Goal: Task Accomplishment & Management: Complete application form

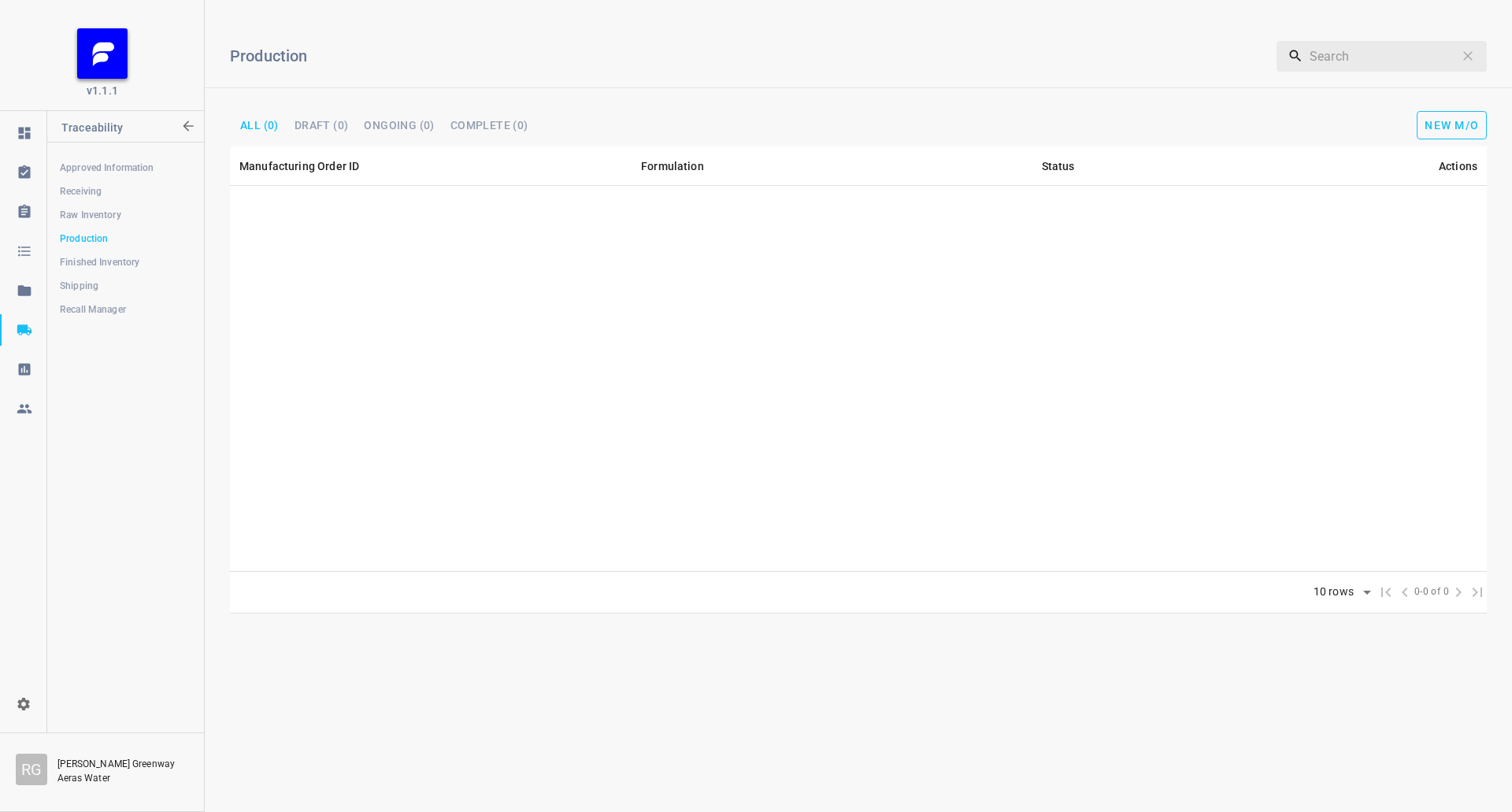
click at [1458, 123] on span "New M/O" at bounding box center [1451, 125] width 54 height 13
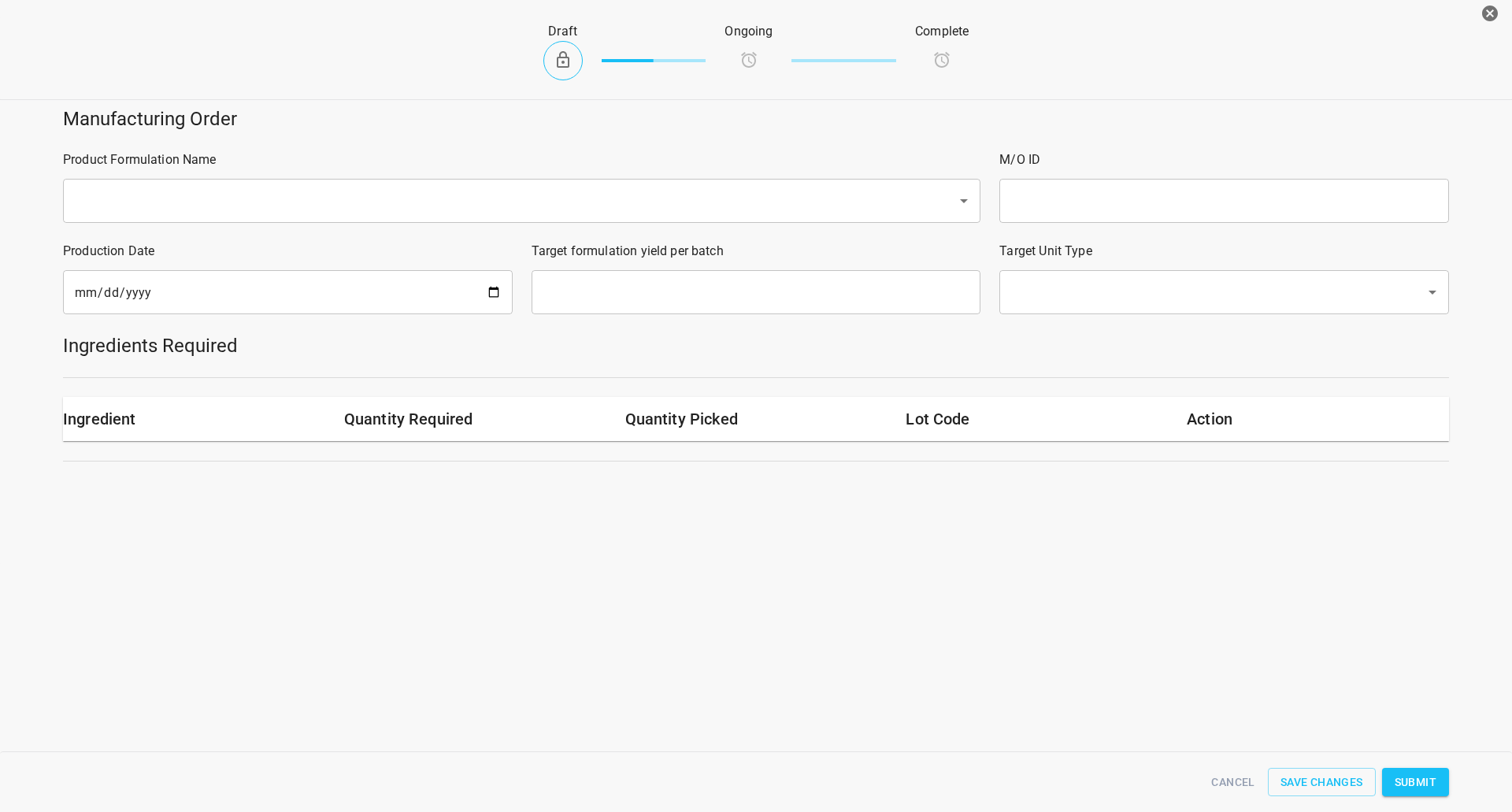
click at [316, 189] on input "text" at bounding box center [500, 200] width 859 height 30
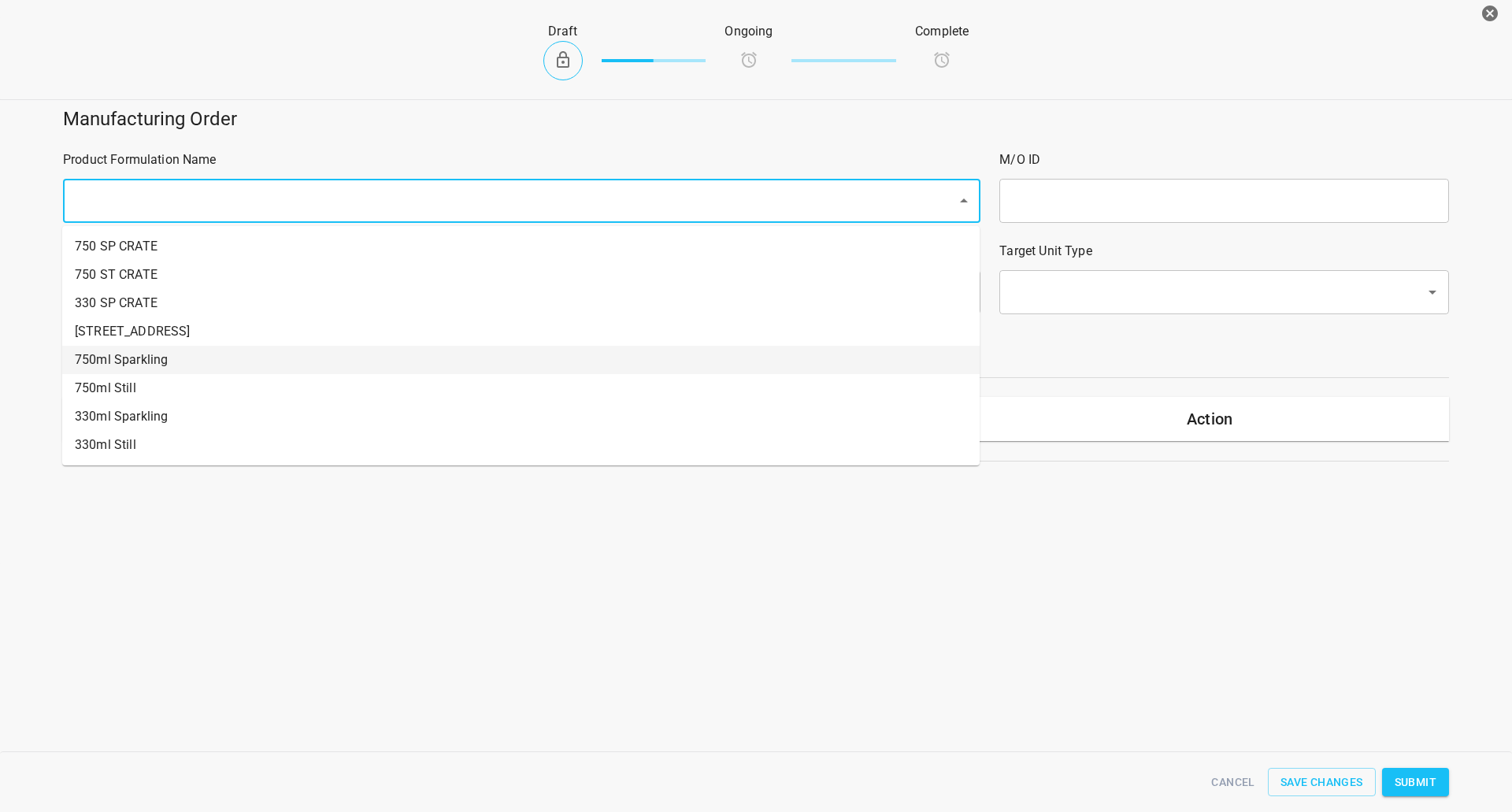
click at [152, 350] on li "750ml Sparkling" at bounding box center [520, 359] width 917 height 28
type input "1"
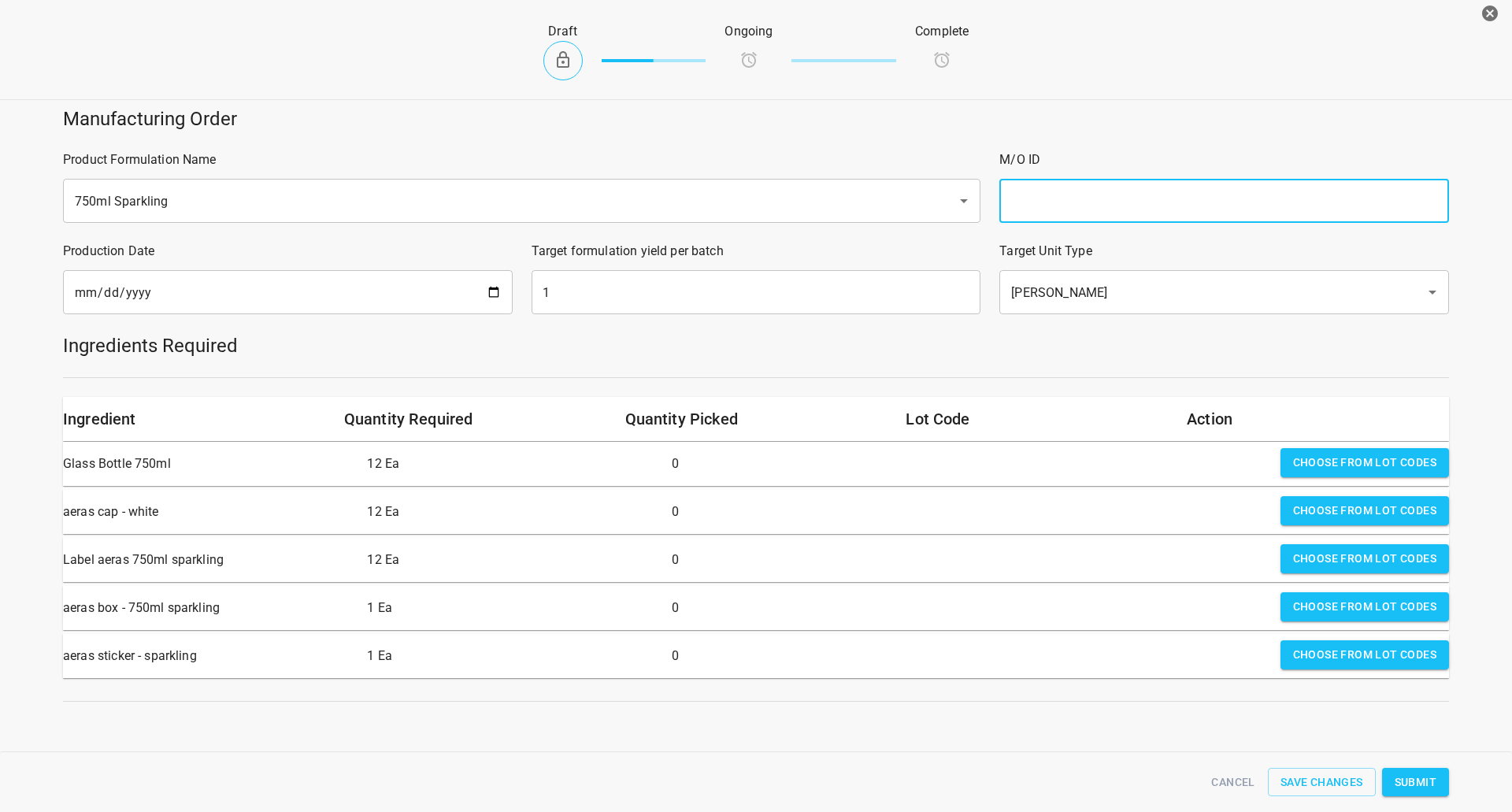
click at [1072, 185] on input "text" at bounding box center [1224, 201] width 450 height 44
type input "25222"
click at [485, 296] on input "[DATE]" at bounding box center [288, 293] width 450 height 44
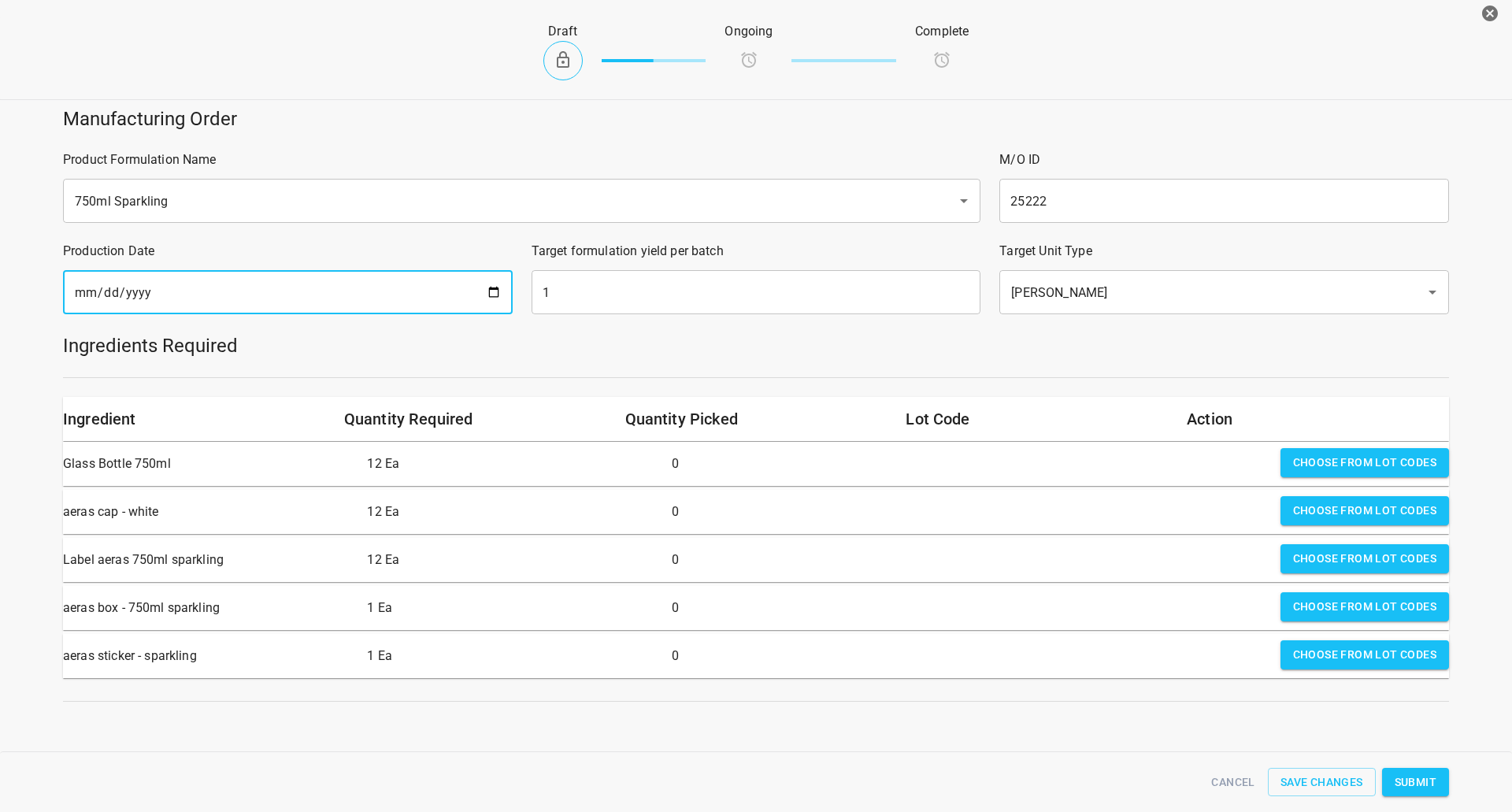
type input "[DATE]"
click at [787, 302] on input "1" at bounding box center [756, 293] width 450 height 44
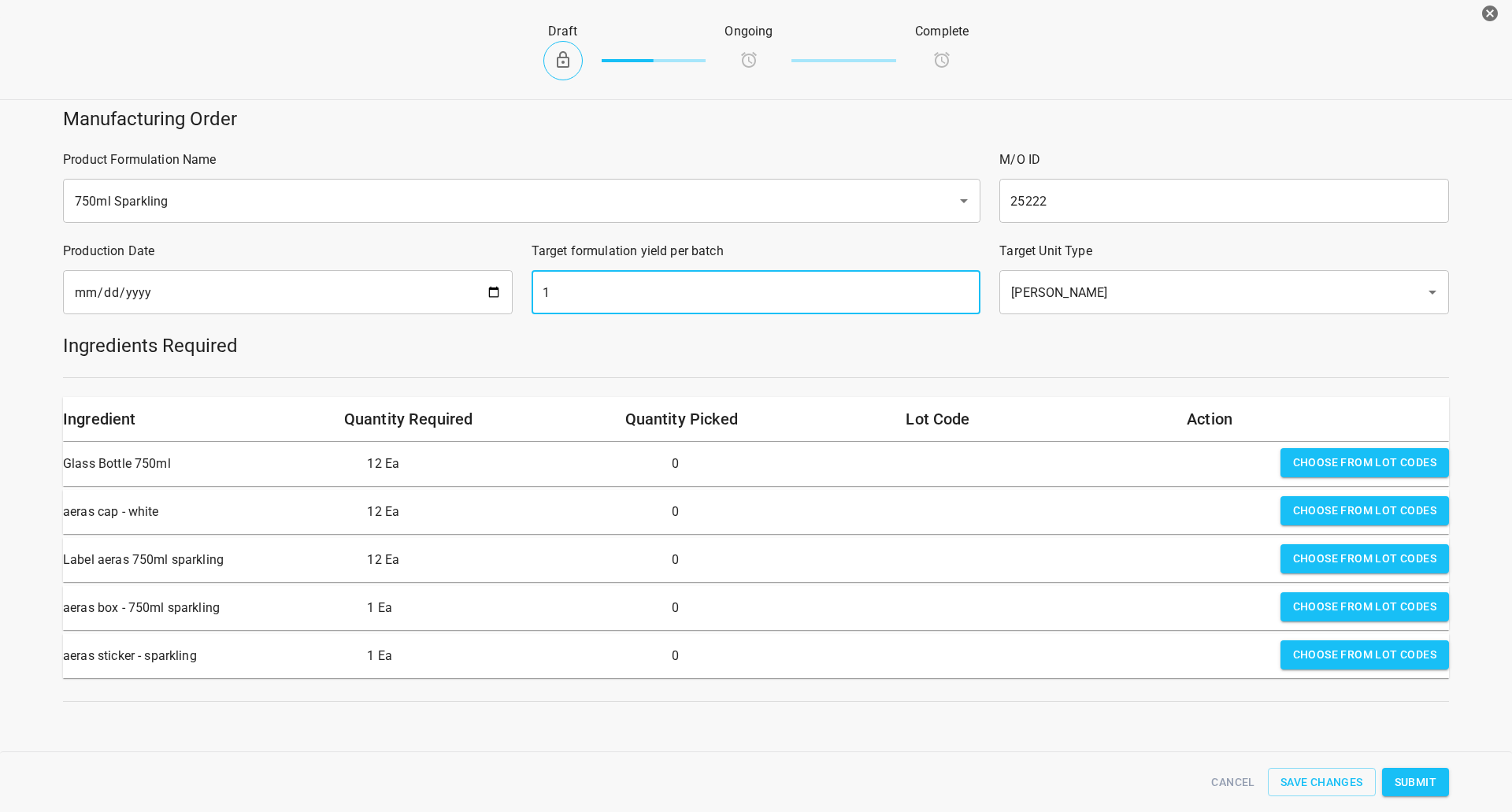
click at [787, 302] on input "1" at bounding box center [756, 293] width 450 height 44
type input "1840"
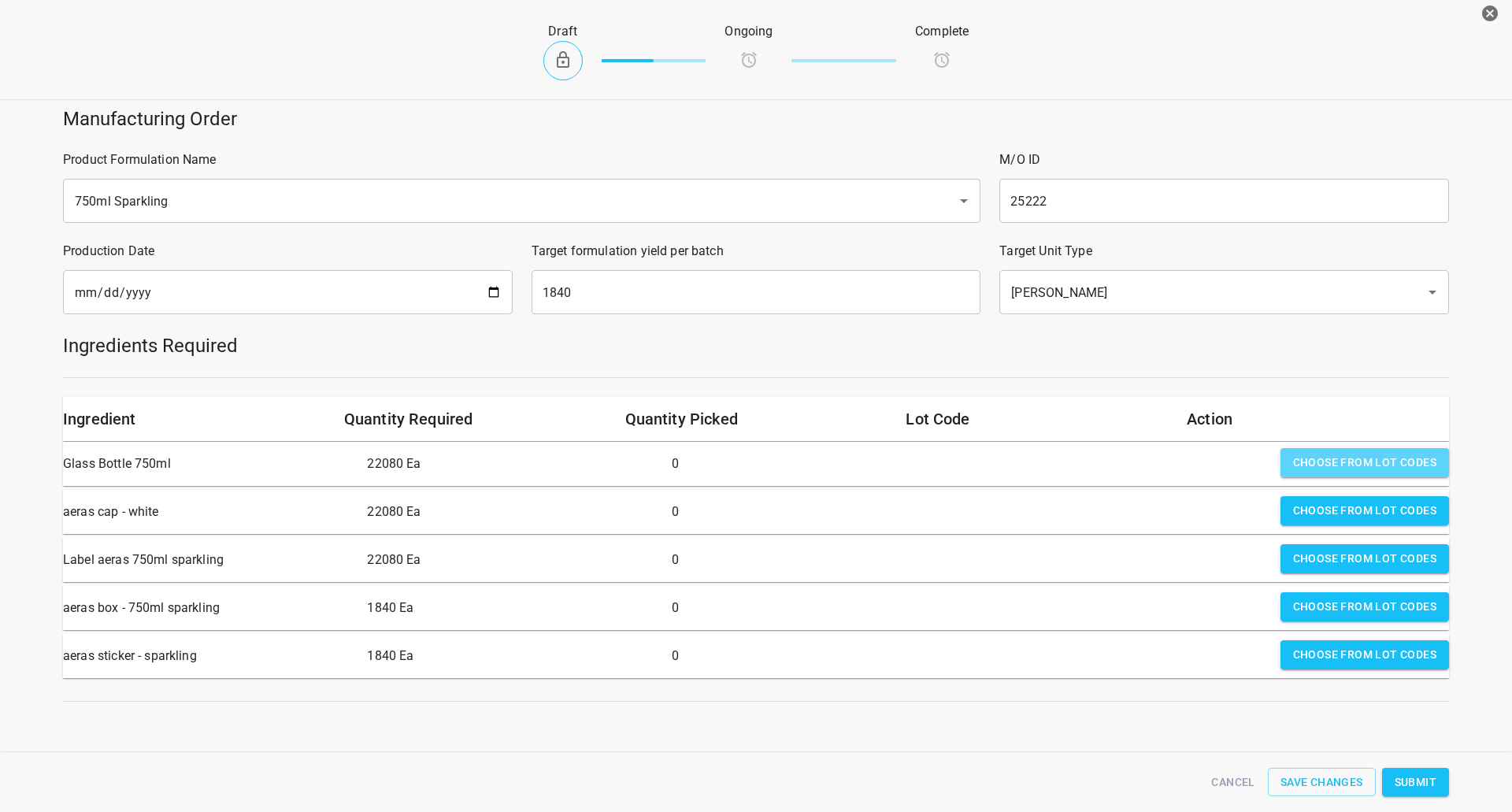
click at [1318, 461] on span "Choose from lot codes" at bounding box center [1364, 462] width 143 height 19
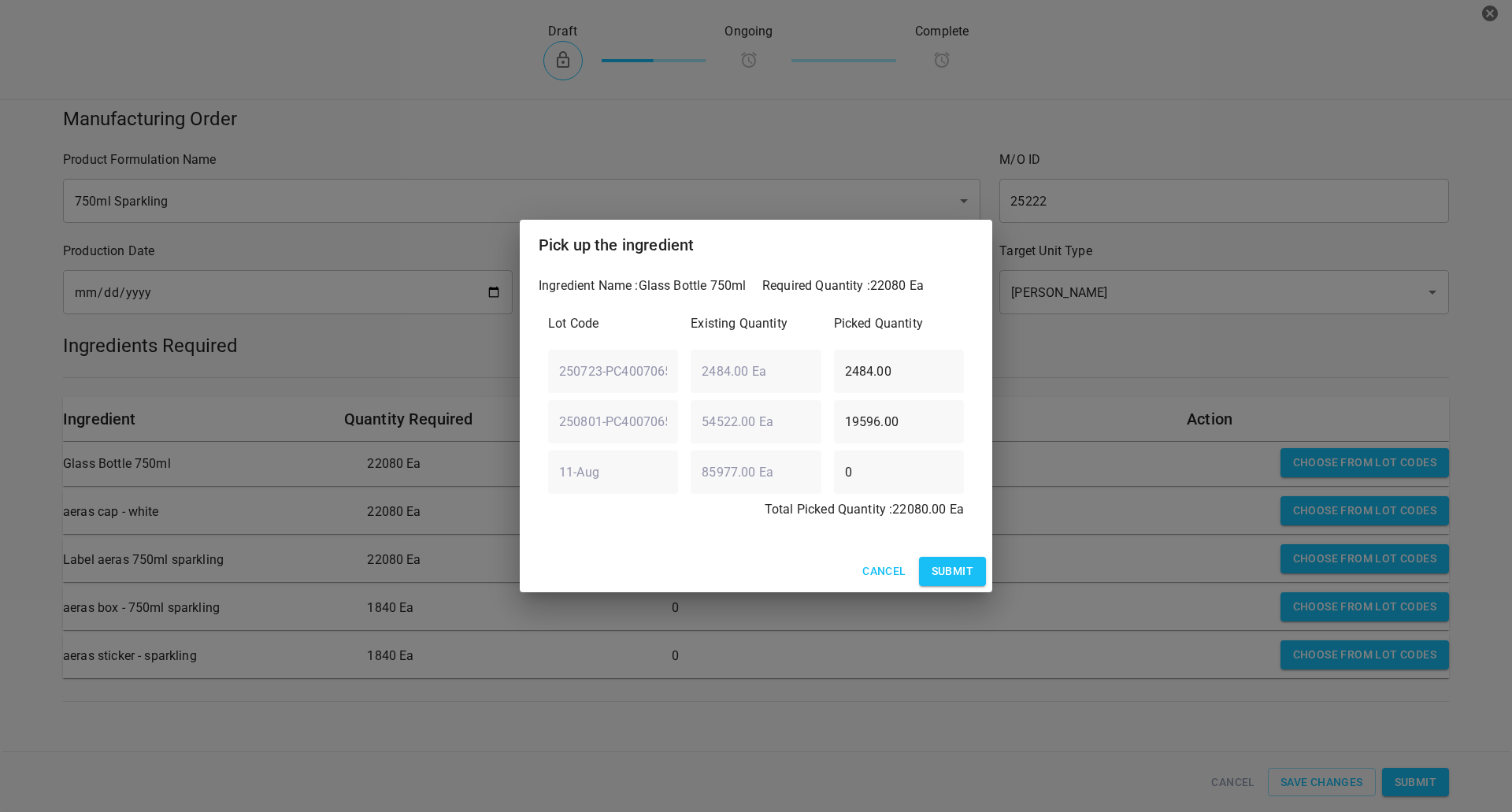
click at [944, 581] on span "Submit" at bounding box center [952, 571] width 42 height 19
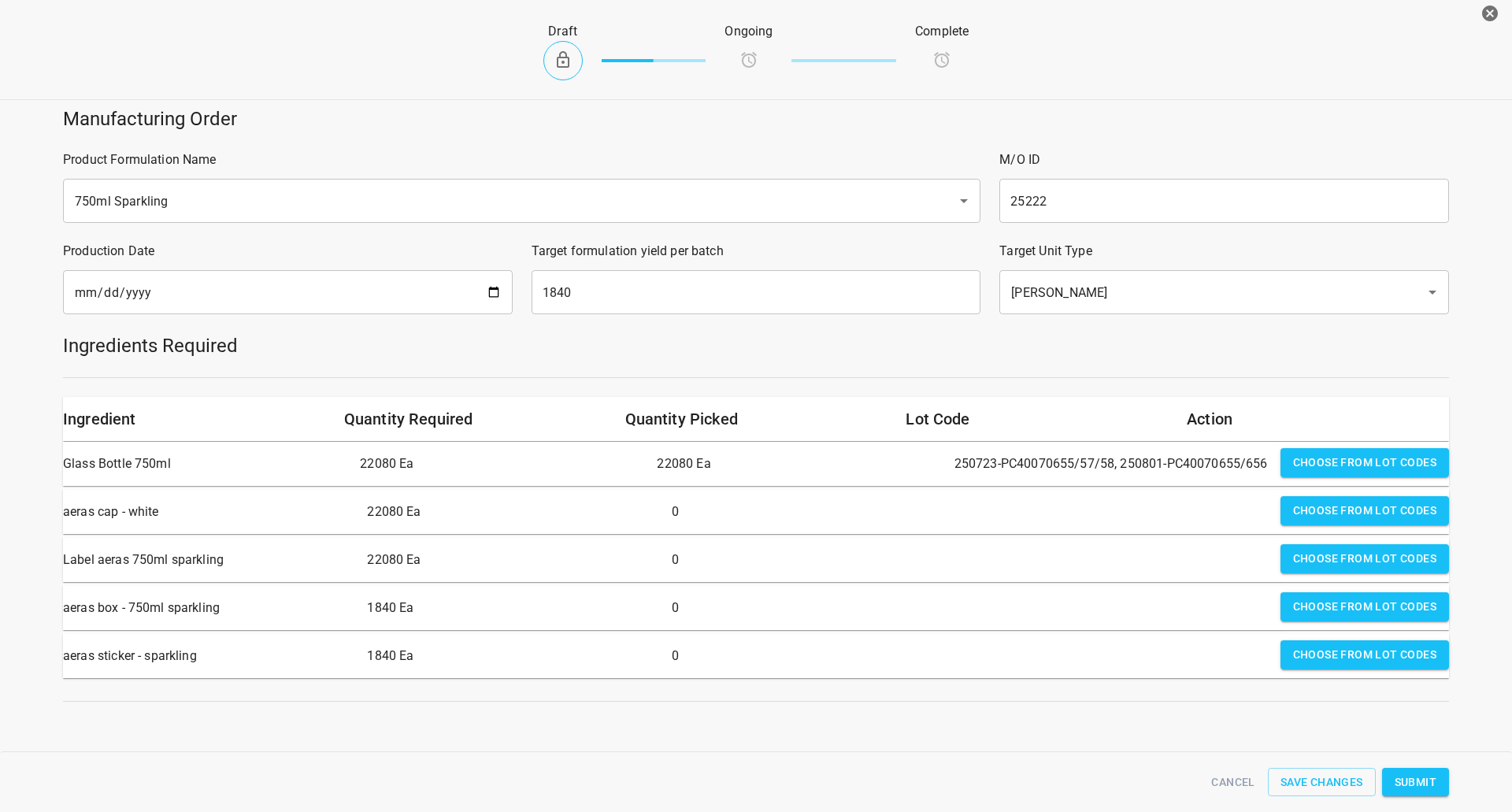
click at [1312, 492] on div "Choose from lot codes" at bounding box center [1364, 512] width 182 height 44
click at [1310, 503] on span "Choose from lot codes" at bounding box center [1364, 511] width 143 height 19
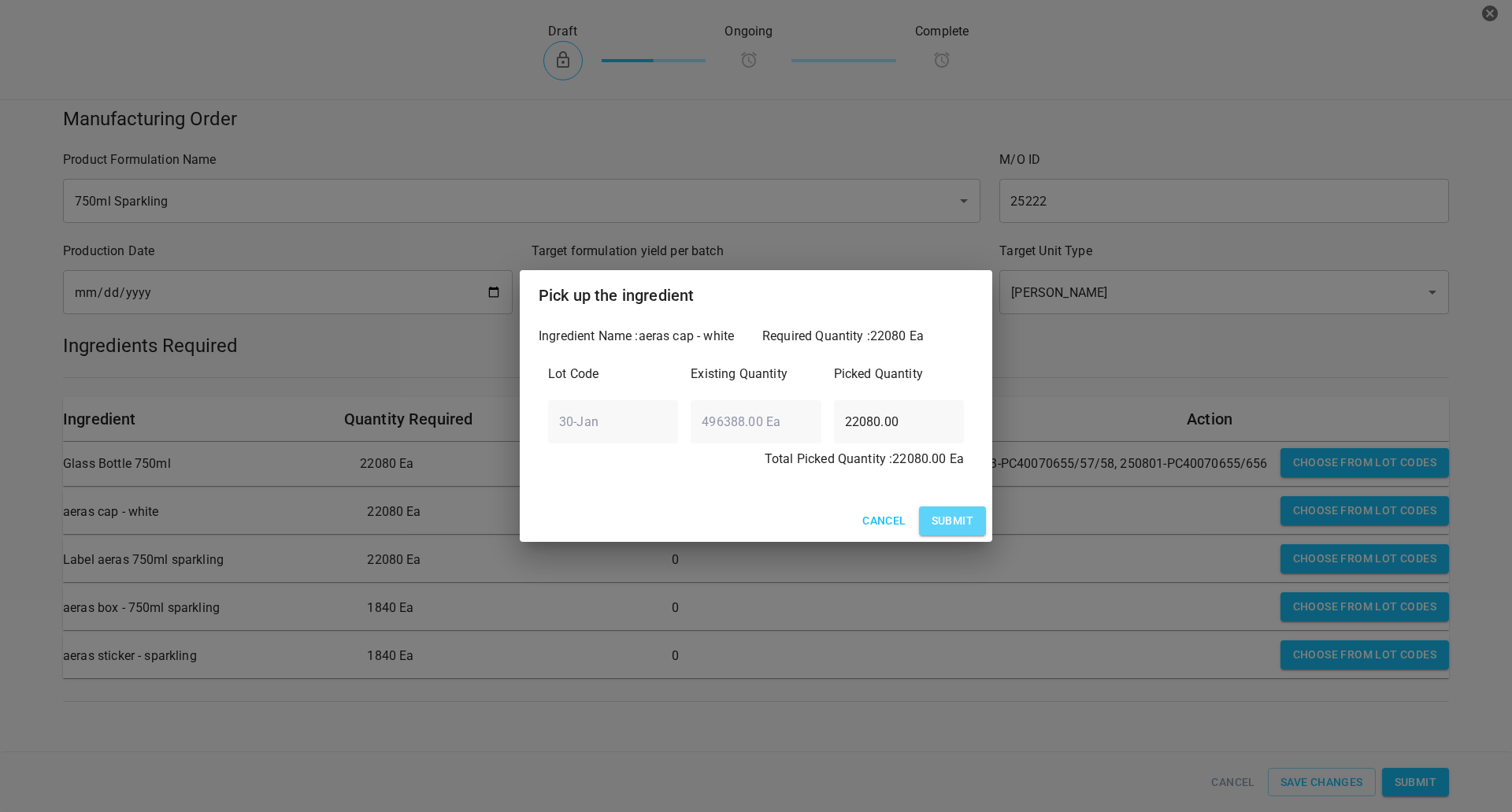
click at [954, 517] on span "Submit" at bounding box center [952, 520] width 42 height 19
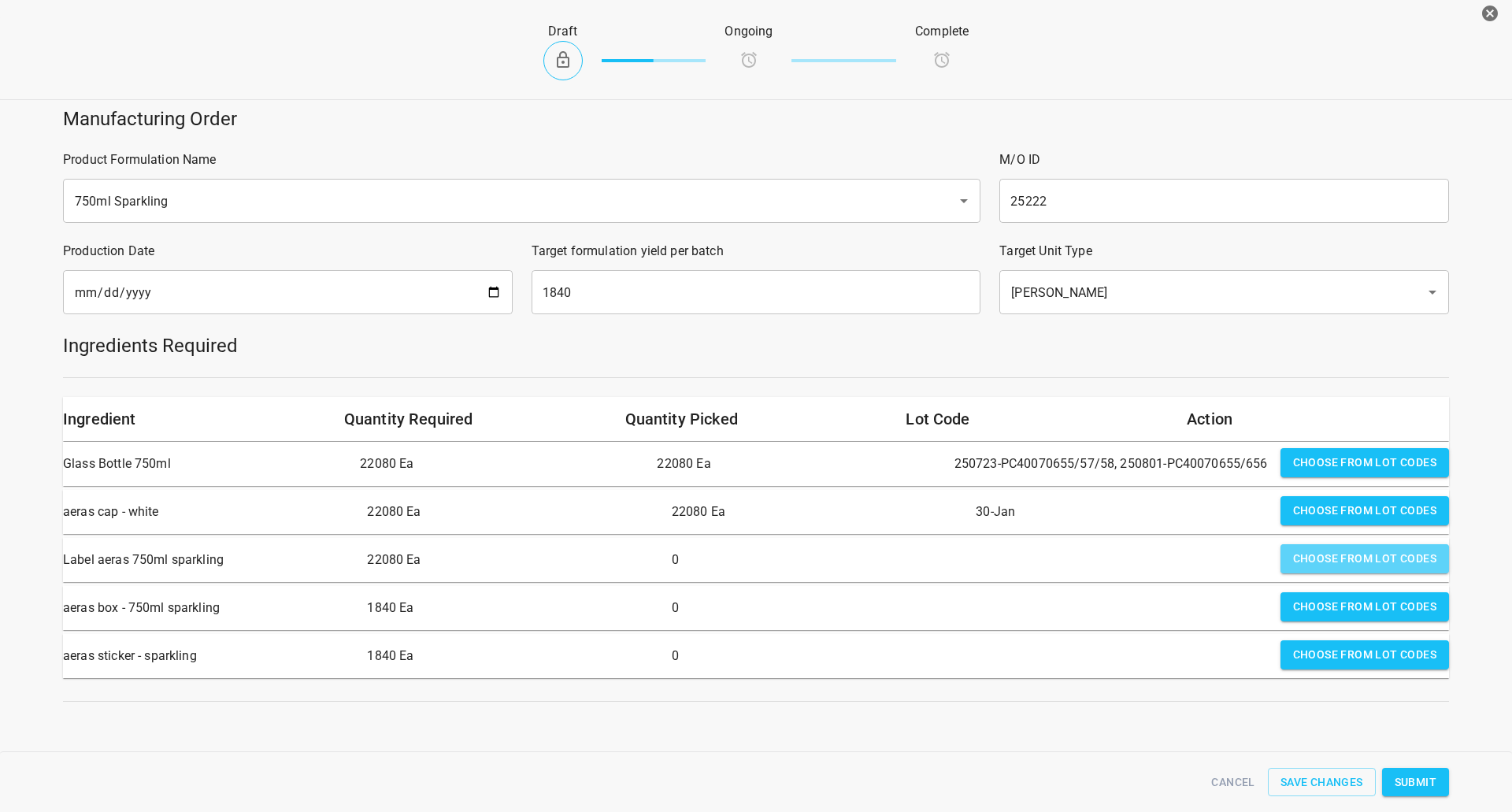
click at [1339, 562] on span "Choose from lot codes" at bounding box center [1364, 558] width 143 height 19
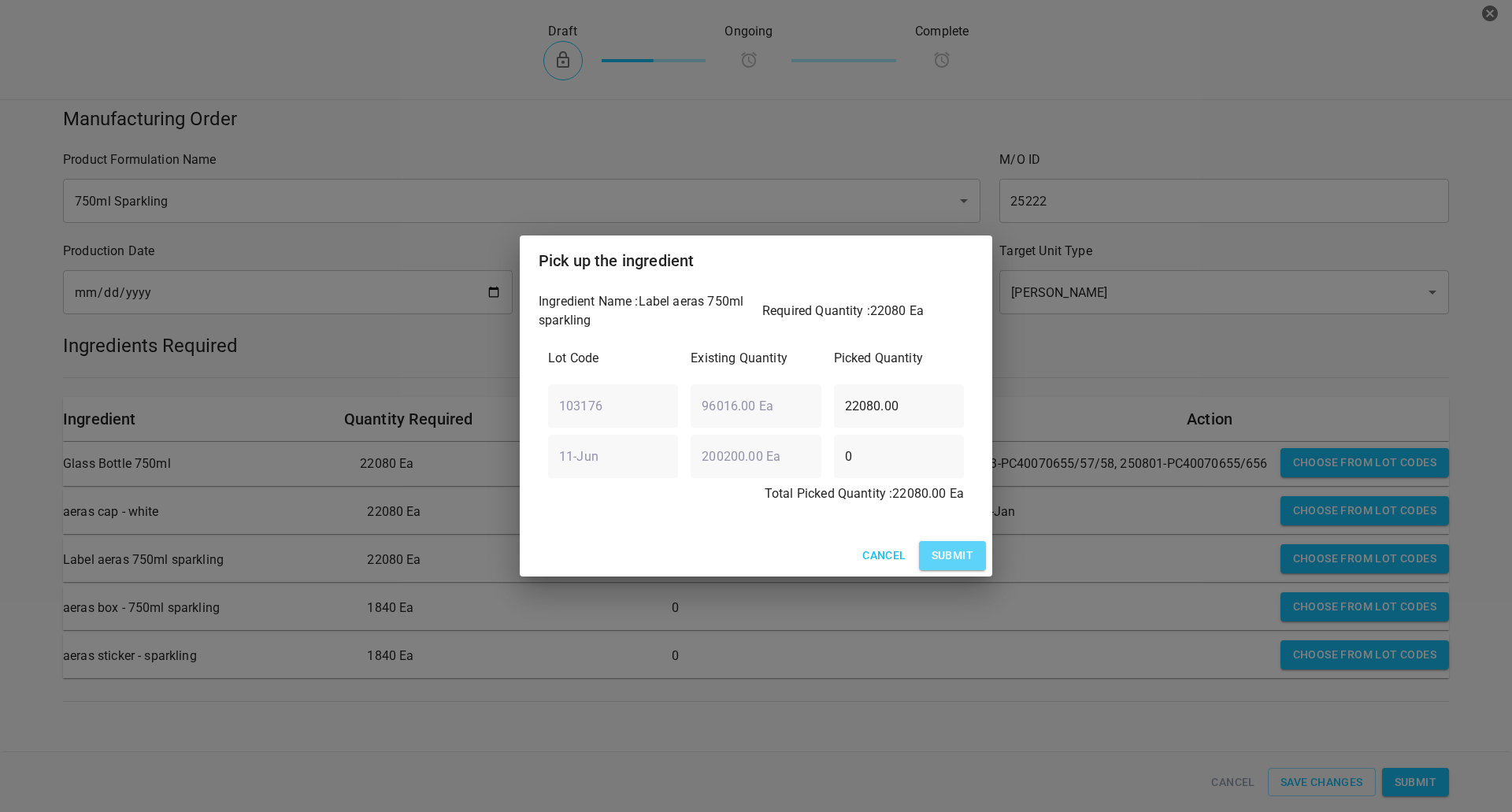
click at [961, 561] on span "Submit" at bounding box center [952, 555] width 42 height 19
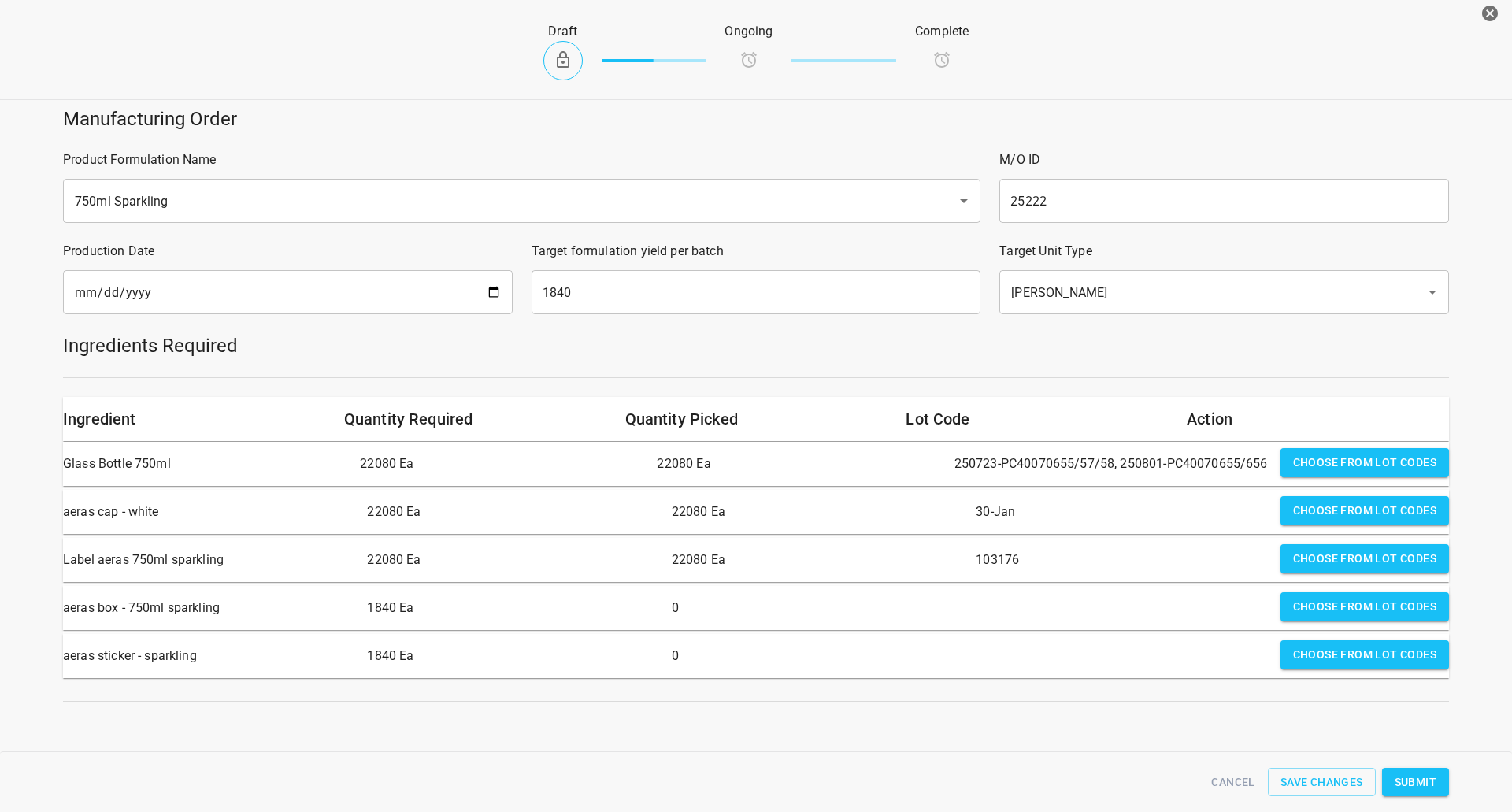
click at [1319, 610] on span "Choose from lot codes" at bounding box center [1364, 606] width 143 height 19
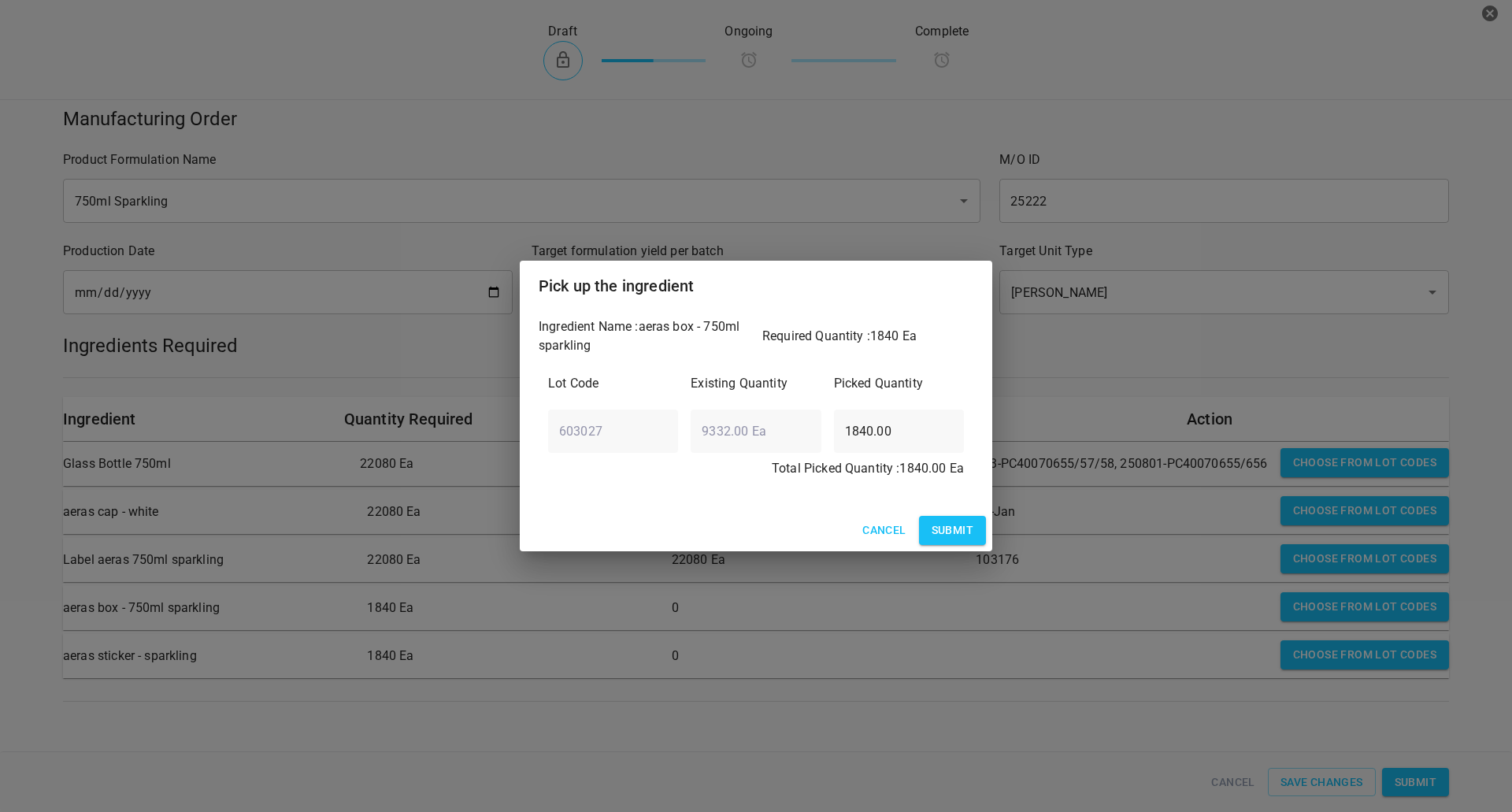
click at [928, 534] on button "Submit" at bounding box center [952, 530] width 67 height 29
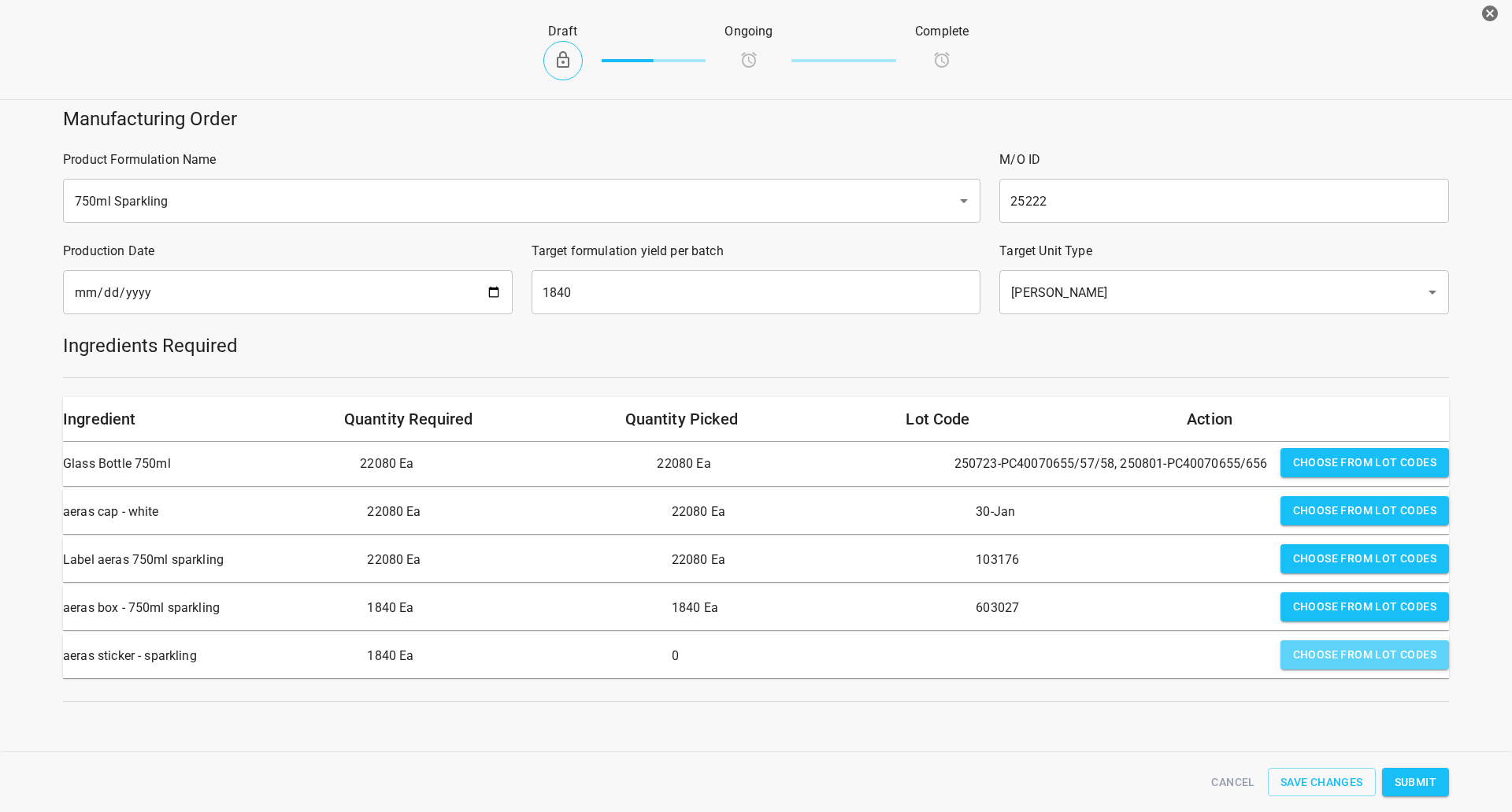
click at [1325, 655] on span "Choose from lot codes" at bounding box center [1364, 655] width 143 height 19
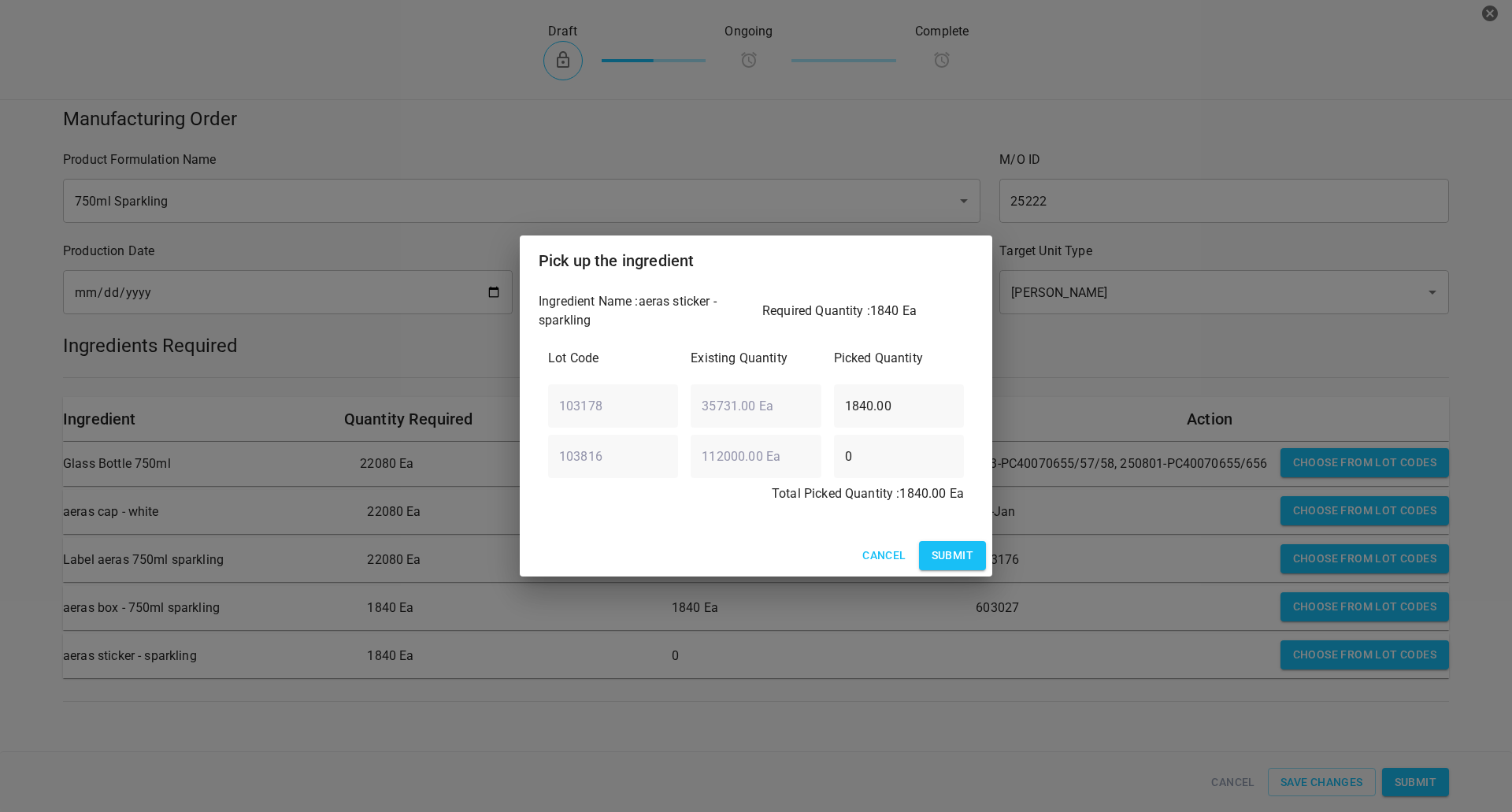
click at [959, 550] on span "Submit" at bounding box center [952, 555] width 42 height 19
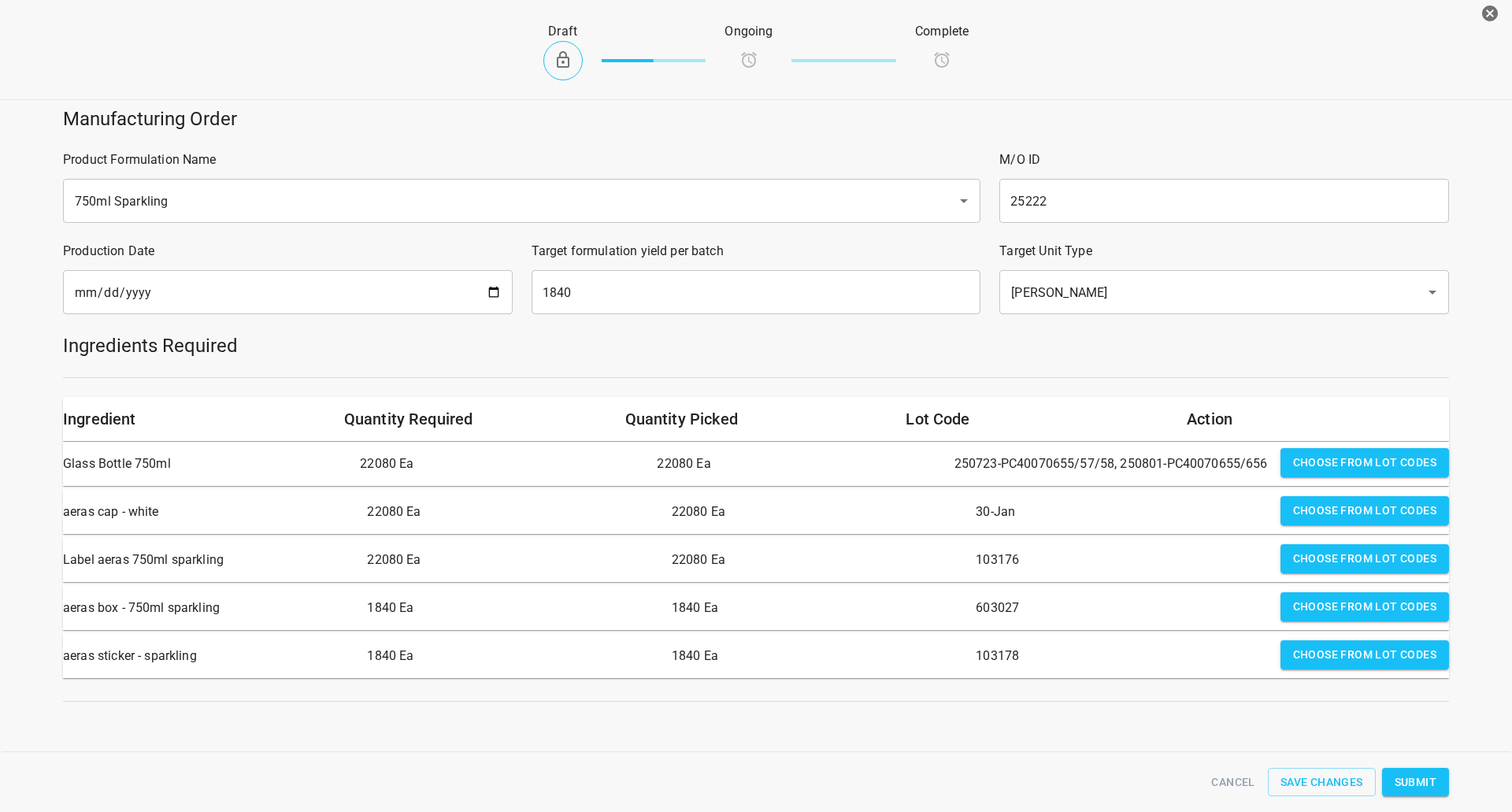
scroll to position [6, 0]
click at [1419, 782] on span "Submit" at bounding box center [1414, 782] width 42 height 19
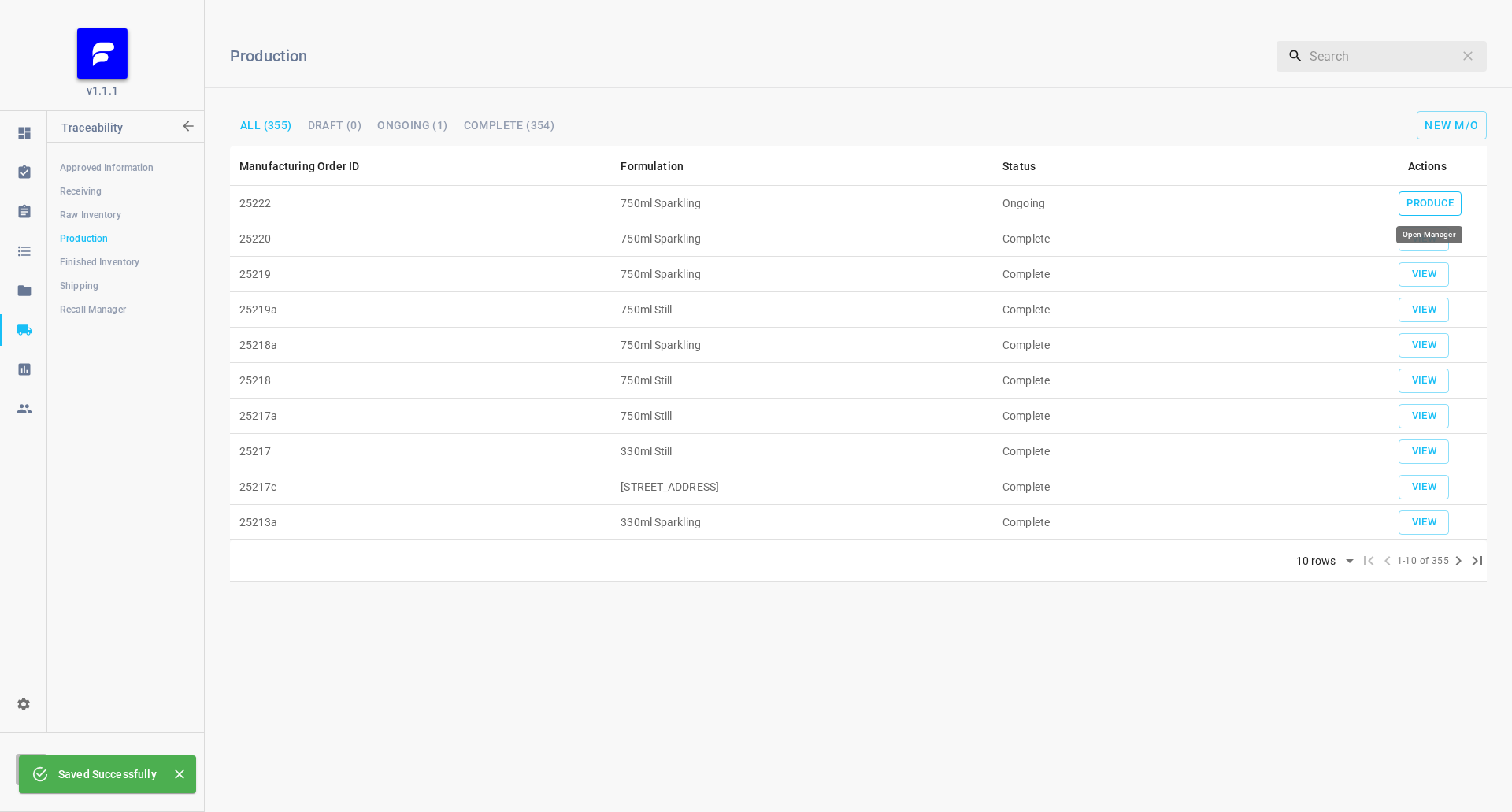
click at [1431, 202] on span "Produce" at bounding box center [1429, 203] width 47 height 18
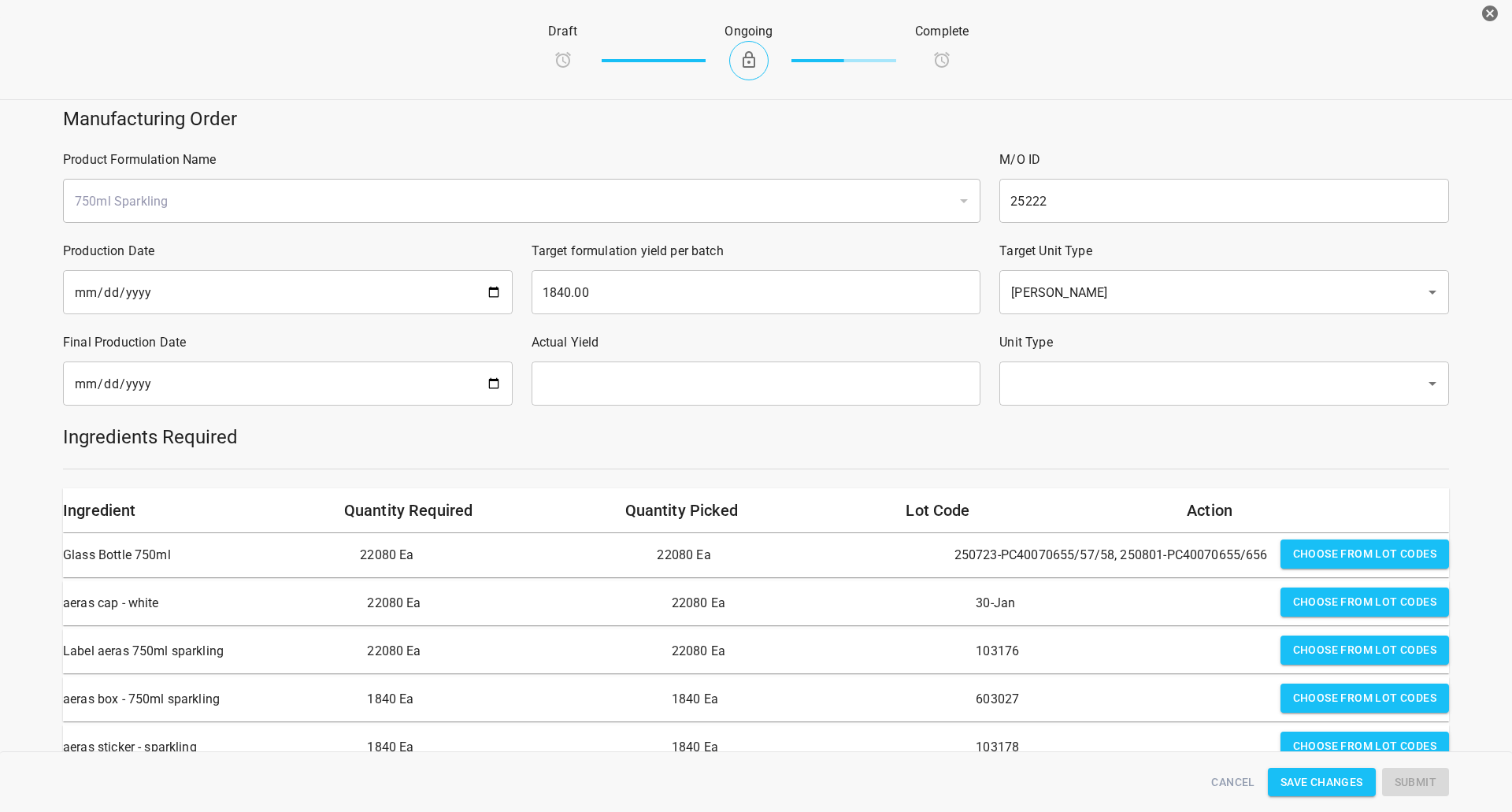
click at [401, 360] on div "Final Production Date ​" at bounding box center [287, 369] width 468 height 92
click at [455, 384] on input "date" at bounding box center [288, 383] width 450 height 44
click at [497, 384] on input "date" at bounding box center [288, 383] width 450 height 44
click at [485, 385] on input "date" at bounding box center [288, 383] width 450 height 44
type input "[DATE]"
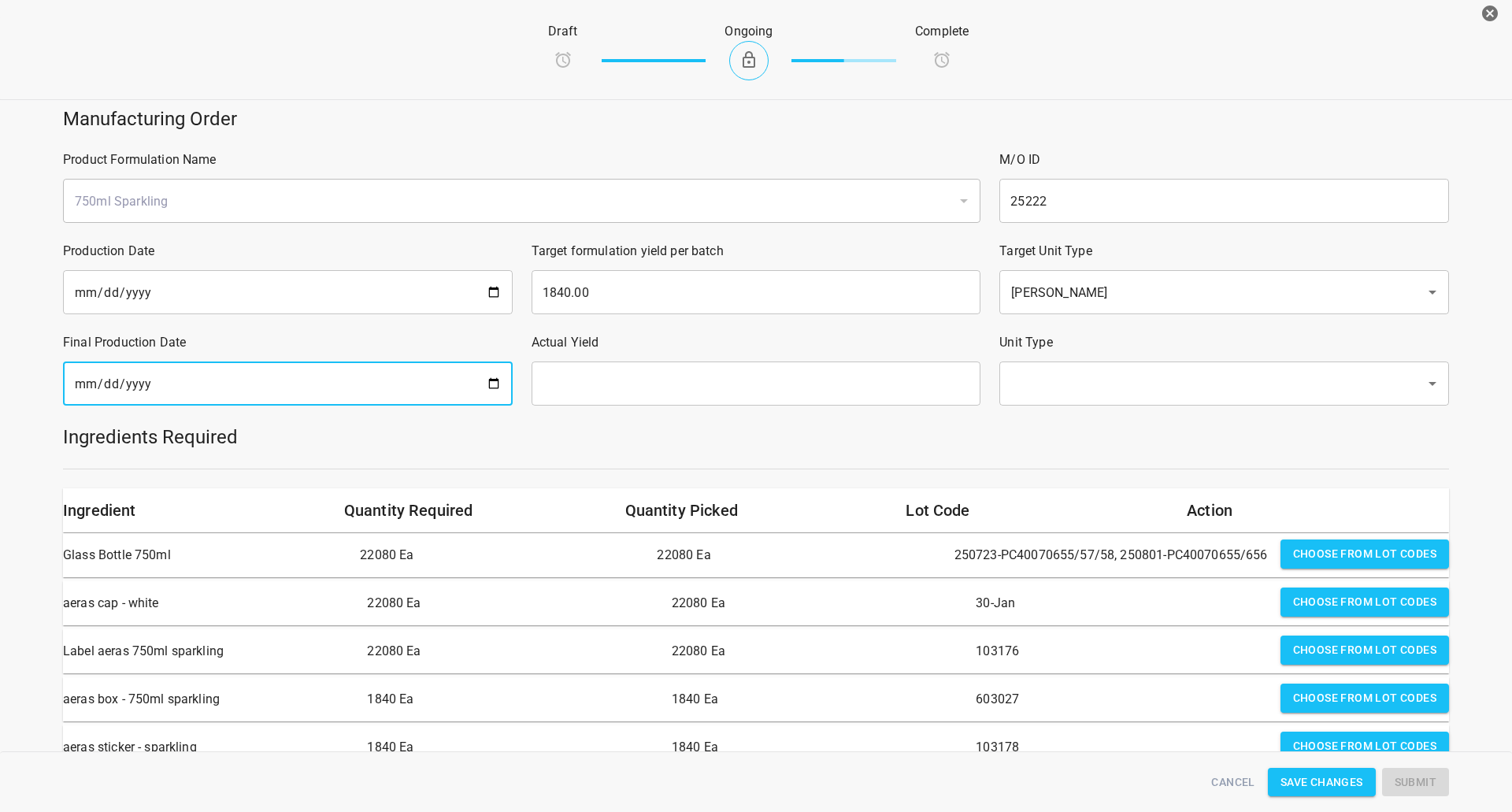
click at [711, 384] on input "text" at bounding box center [756, 383] width 450 height 44
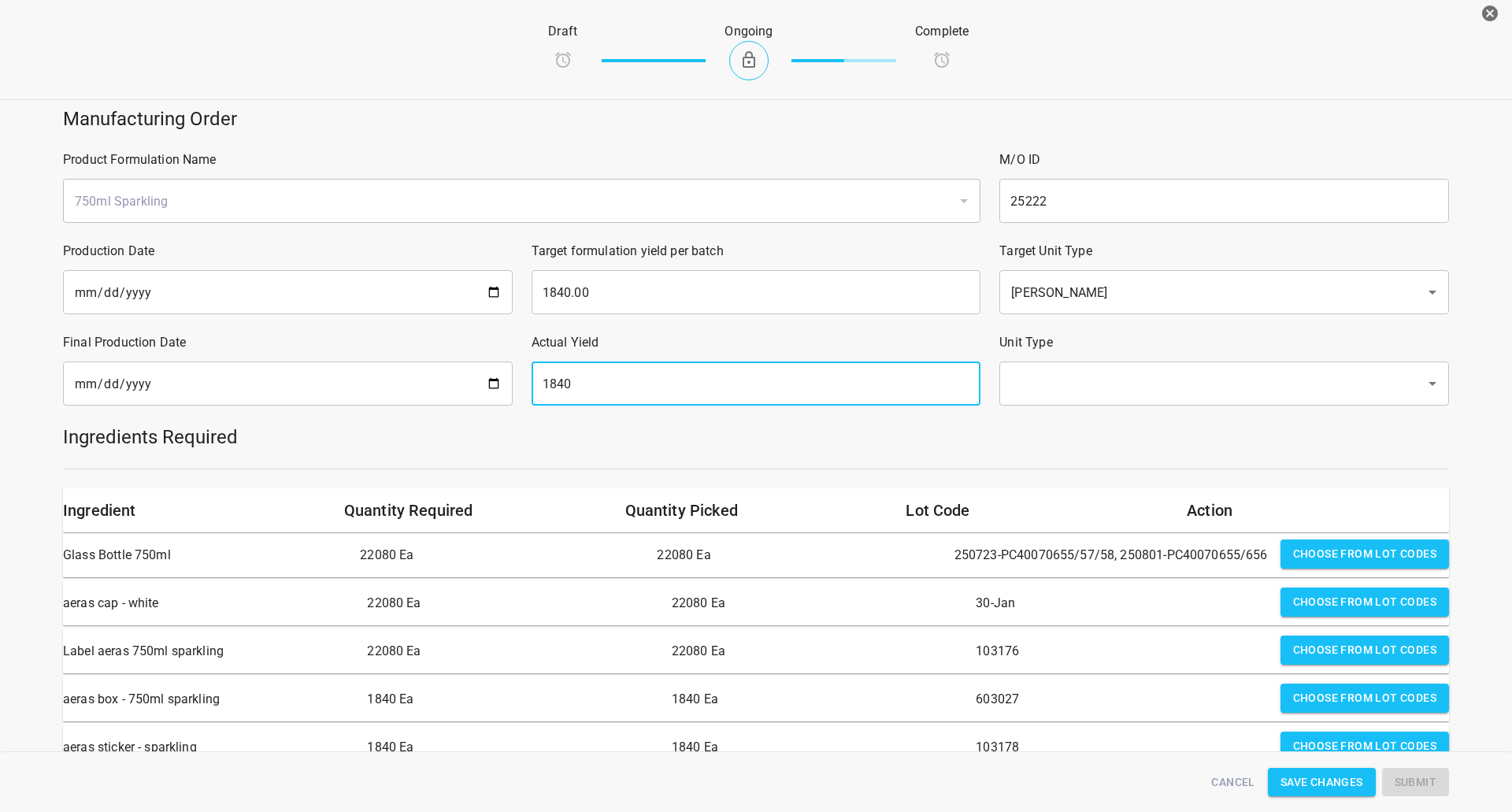
type input "1840"
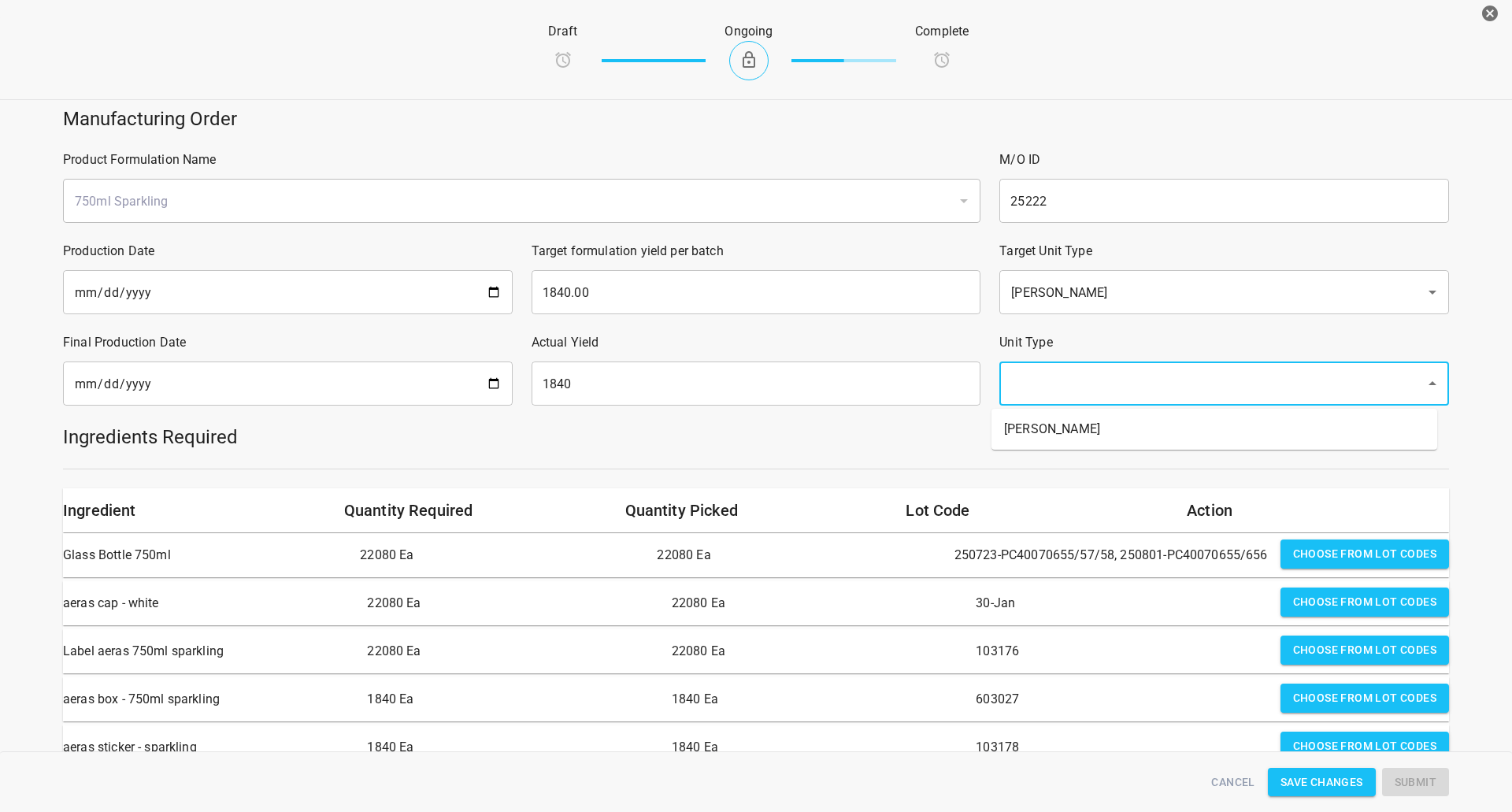
click at [1126, 371] on input "text" at bounding box center [1201, 383] width 391 height 30
click at [1059, 464] on div at bounding box center [755, 468] width 1405 height 19
click at [1093, 389] on input "text" at bounding box center [1201, 383] width 391 height 30
click at [1073, 378] on input "text" at bounding box center [1201, 383] width 391 height 30
click at [1051, 436] on li "[PERSON_NAME]" at bounding box center [1215, 429] width 446 height 28
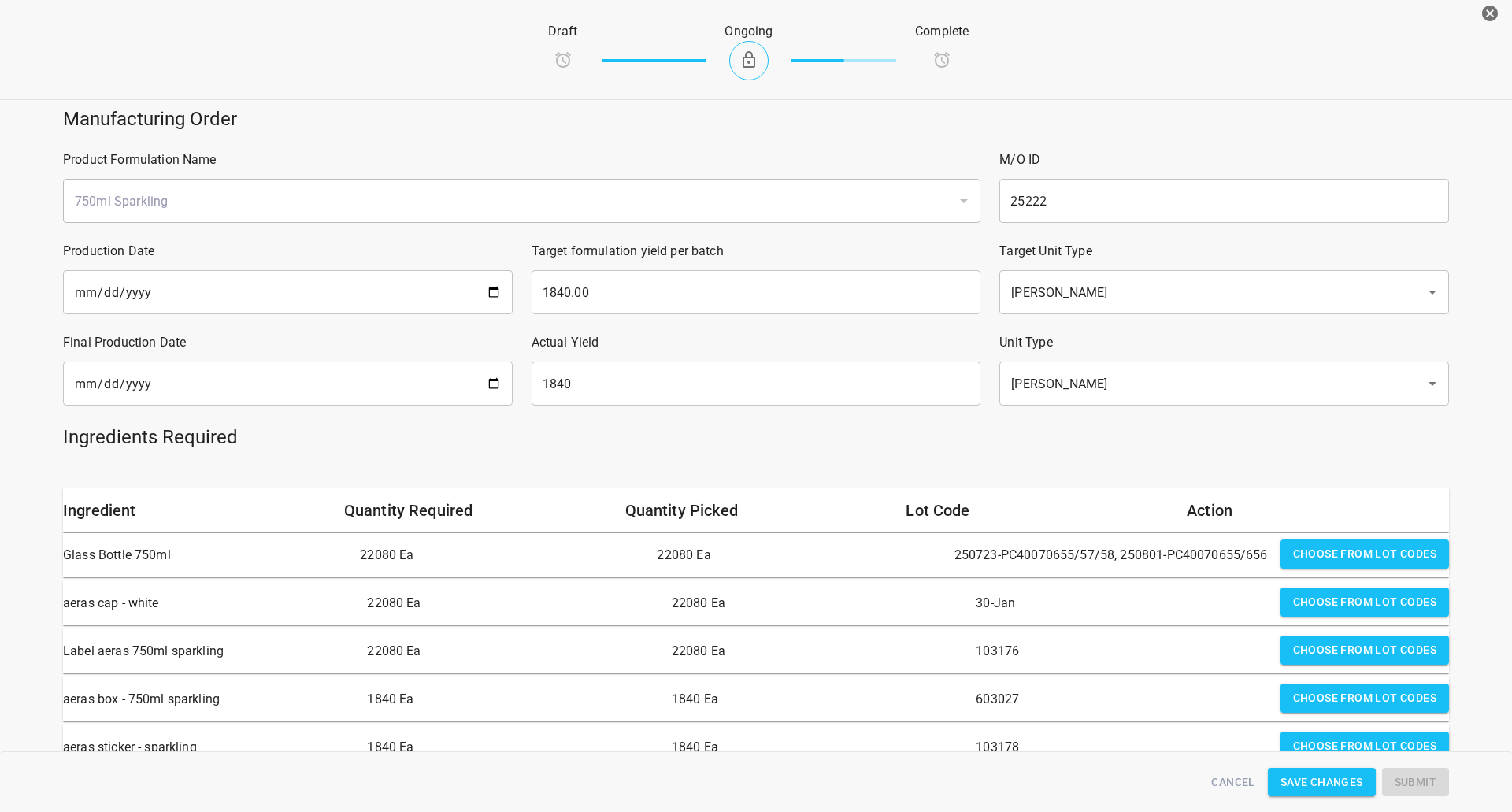
click at [962, 449] on h5 "Ingredients Required" at bounding box center [755, 436] width 1386 height 25
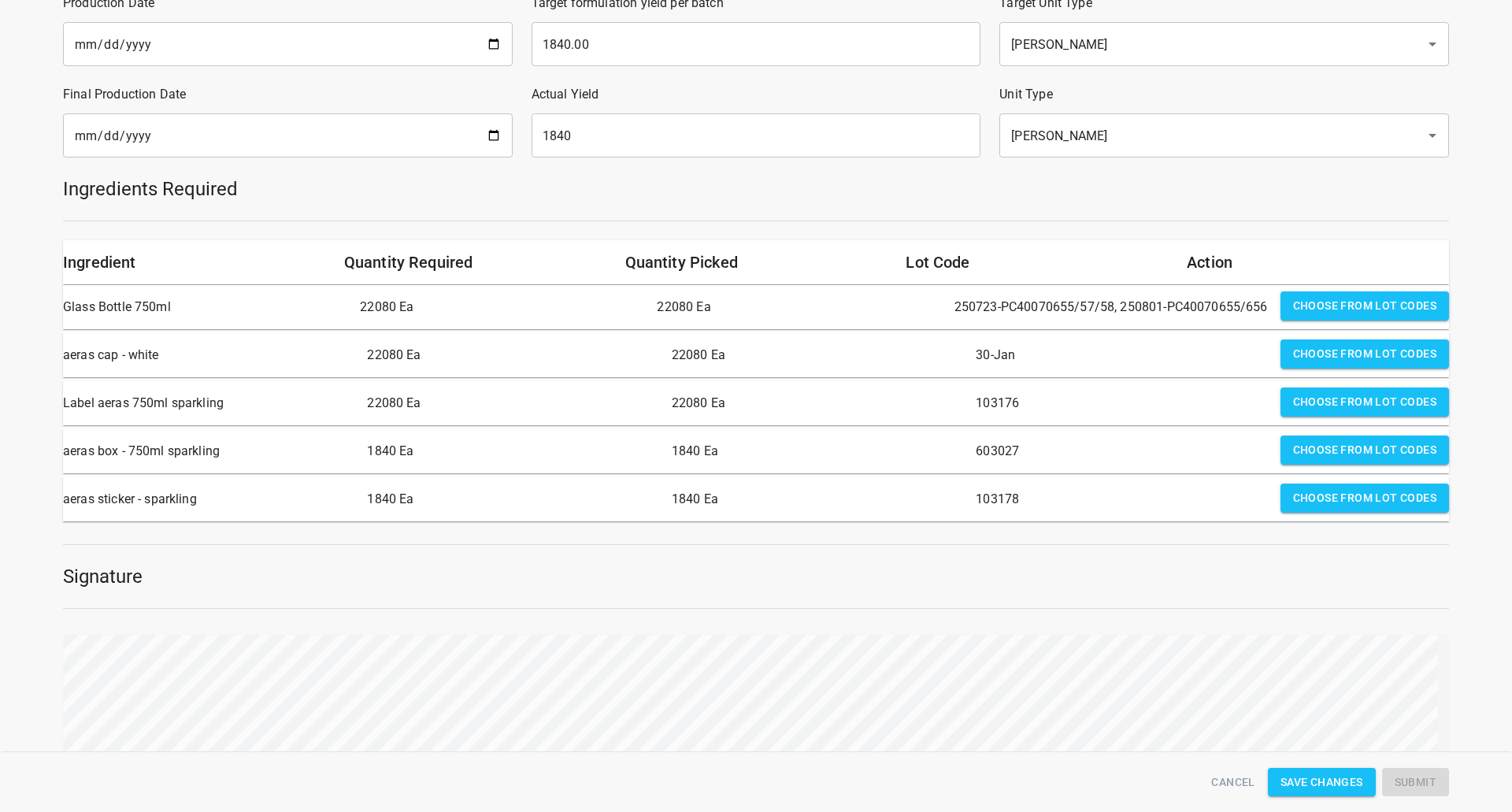
scroll to position [381, 0]
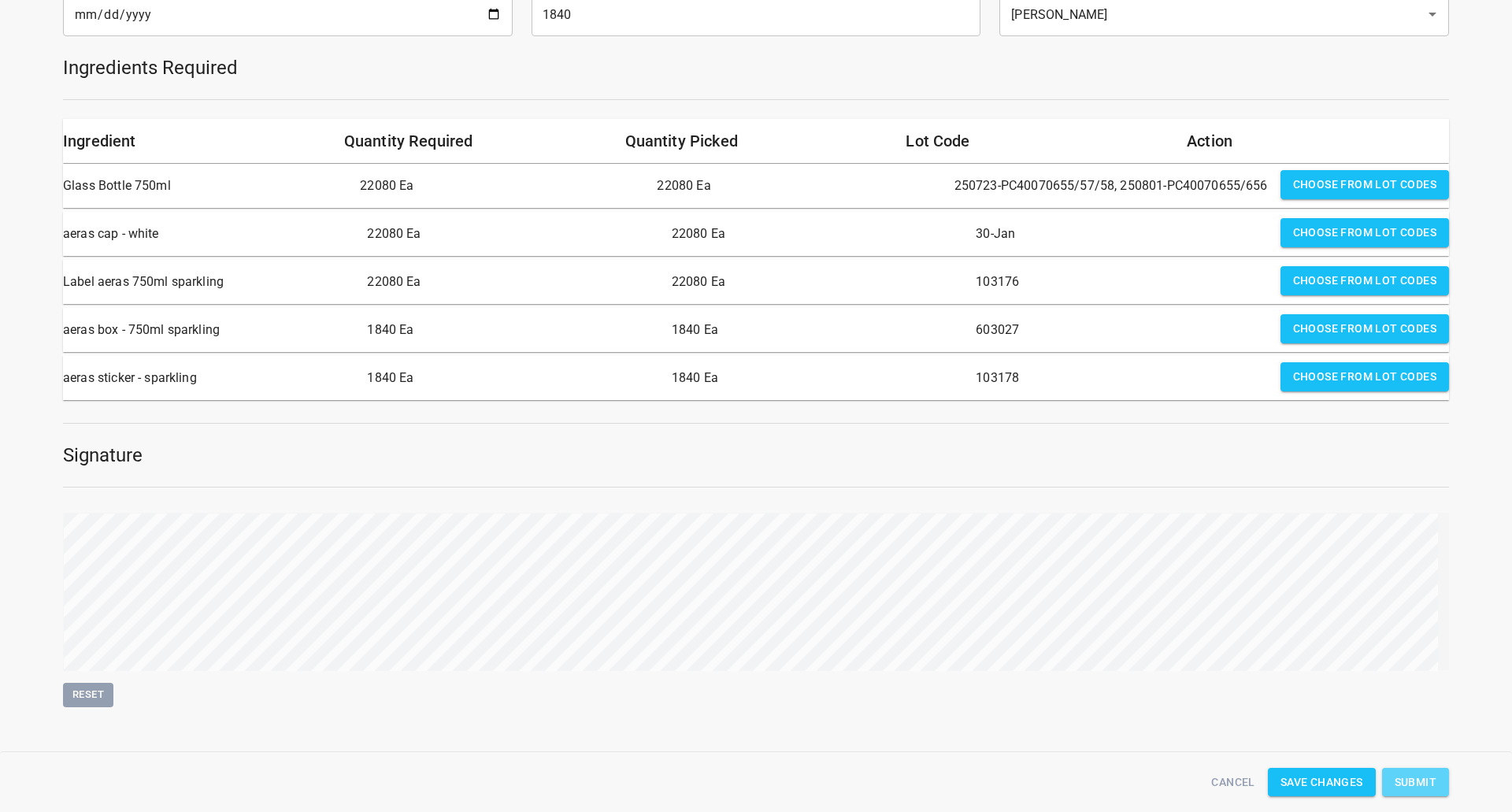
click at [1423, 778] on span "Submit" at bounding box center [1414, 782] width 42 height 19
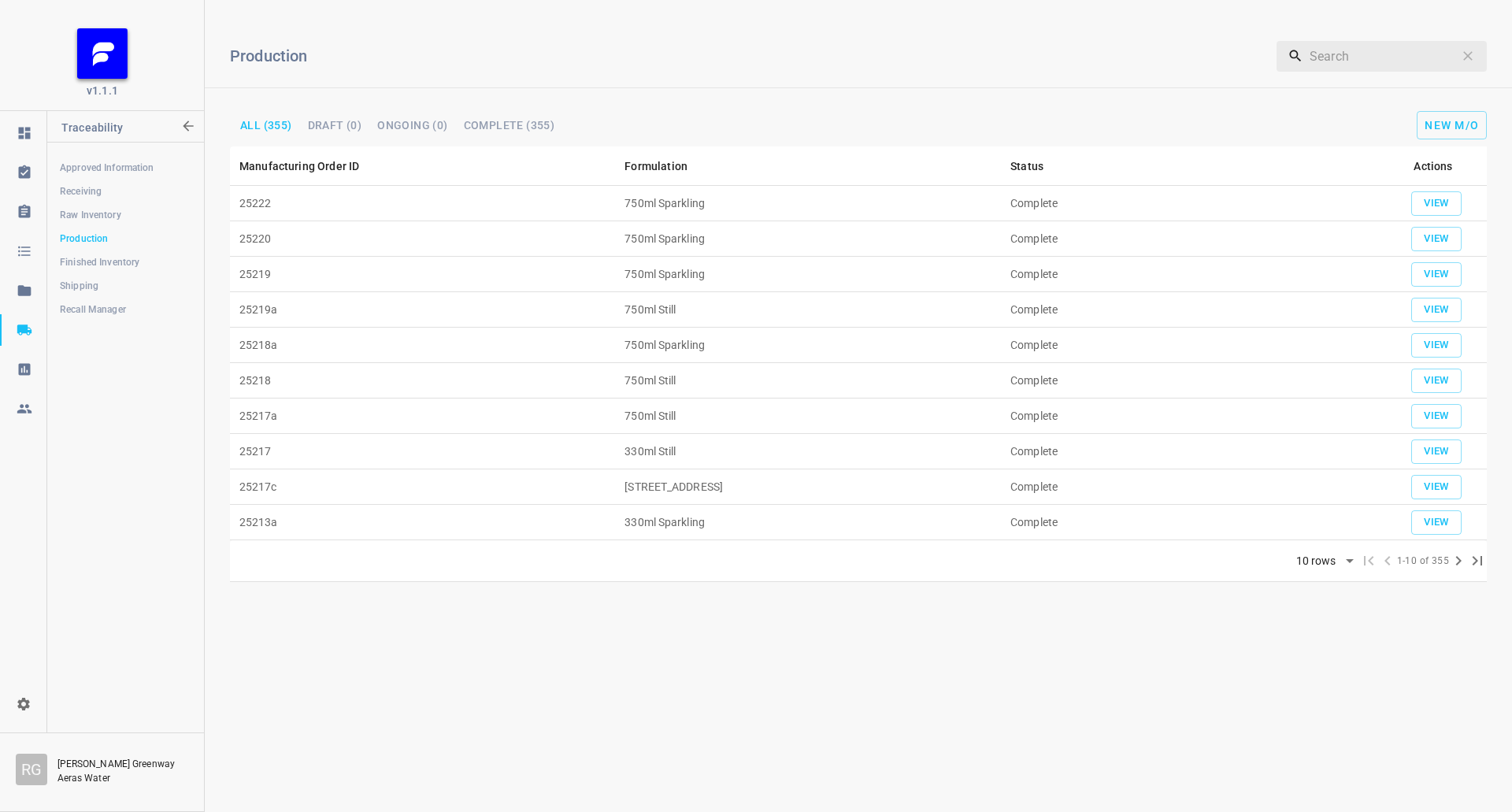
click at [78, 280] on span "Shipping" at bounding box center [125, 286] width 130 height 15
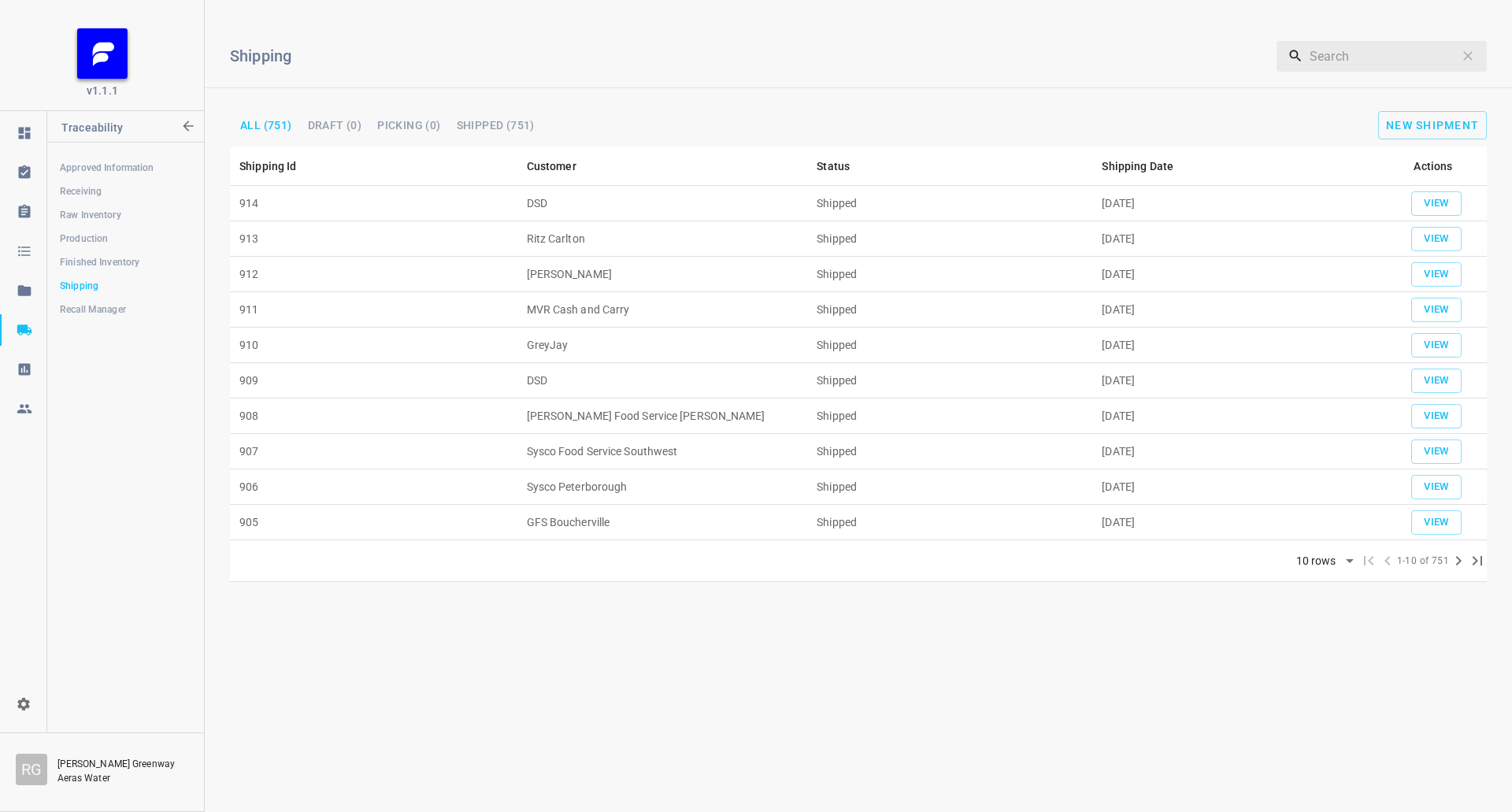
click at [1453, 105] on div "Shipping ​ All (751) Draft (0) Picking (0) Shipped (751) New Shipment" at bounding box center [858, 79] width 1307 height 134
click at [1461, 116] on button "New Shipment" at bounding box center [1432, 125] width 109 height 28
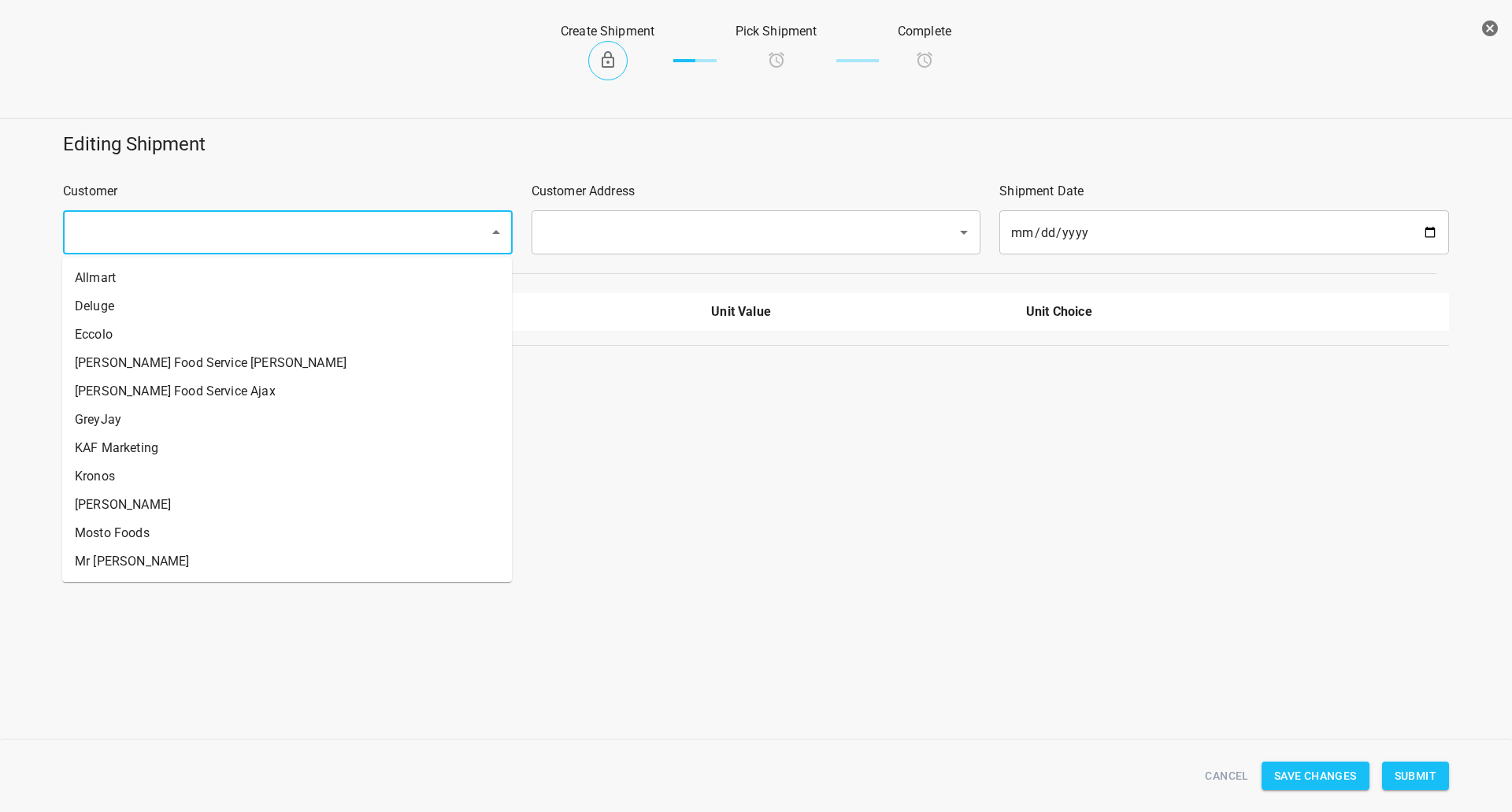
click at [175, 227] on input "text" at bounding box center [266, 232] width 391 height 30
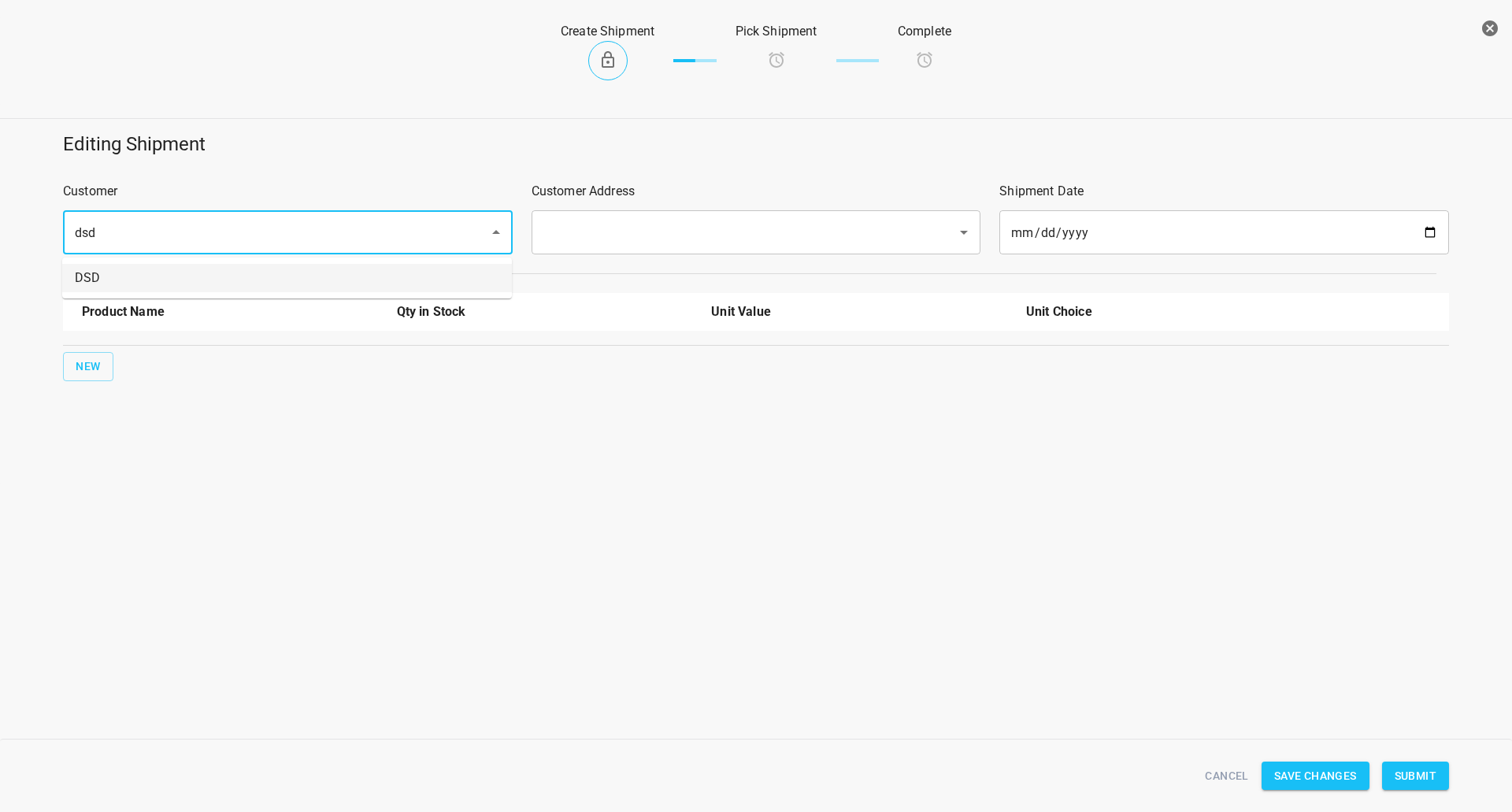
click at [211, 269] on li "DSD" at bounding box center [287, 277] width 450 height 28
type input "DSD"
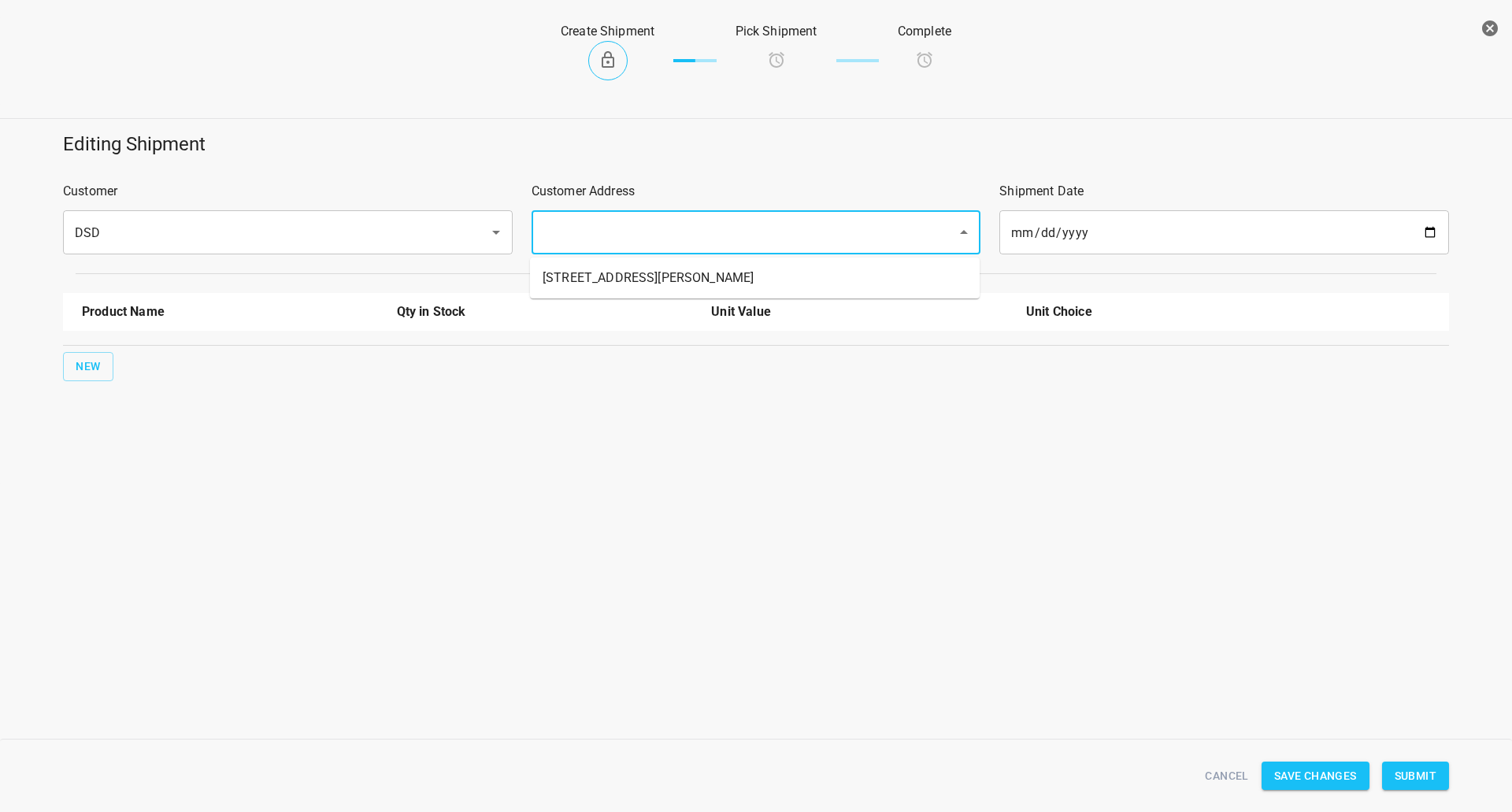
click at [646, 226] on input "text" at bounding box center [734, 232] width 391 height 30
click at [619, 276] on li "[STREET_ADDRESS][PERSON_NAME]" at bounding box center [755, 277] width 450 height 28
type input "[STREET_ADDRESS][PERSON_NAME]"
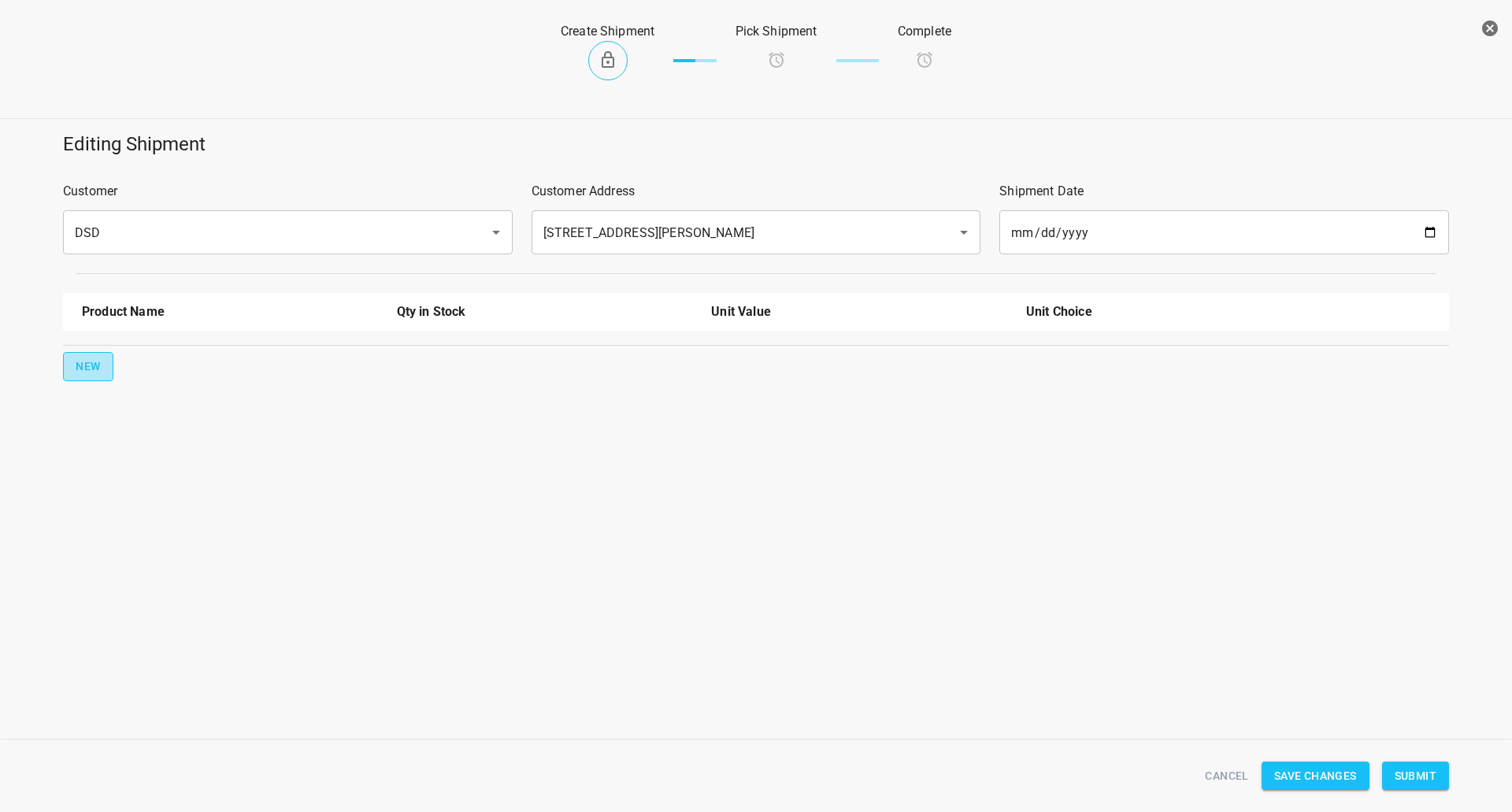
click at [99, 372] on span "New" at bounding box center [88, 366] width 25 height 19
click at [185, 337] on div at bounding box center [230, 363] width 315 height 57
click at [189, 344] on div at bounding box center [230, 363] width 315 height 57
click at [177, 355] on input "text" at bounding box center [208, 355] width 252 height 24
click at [152, 462] on li "330ml Still" at bounding box center [230, 449] width 296 height 28
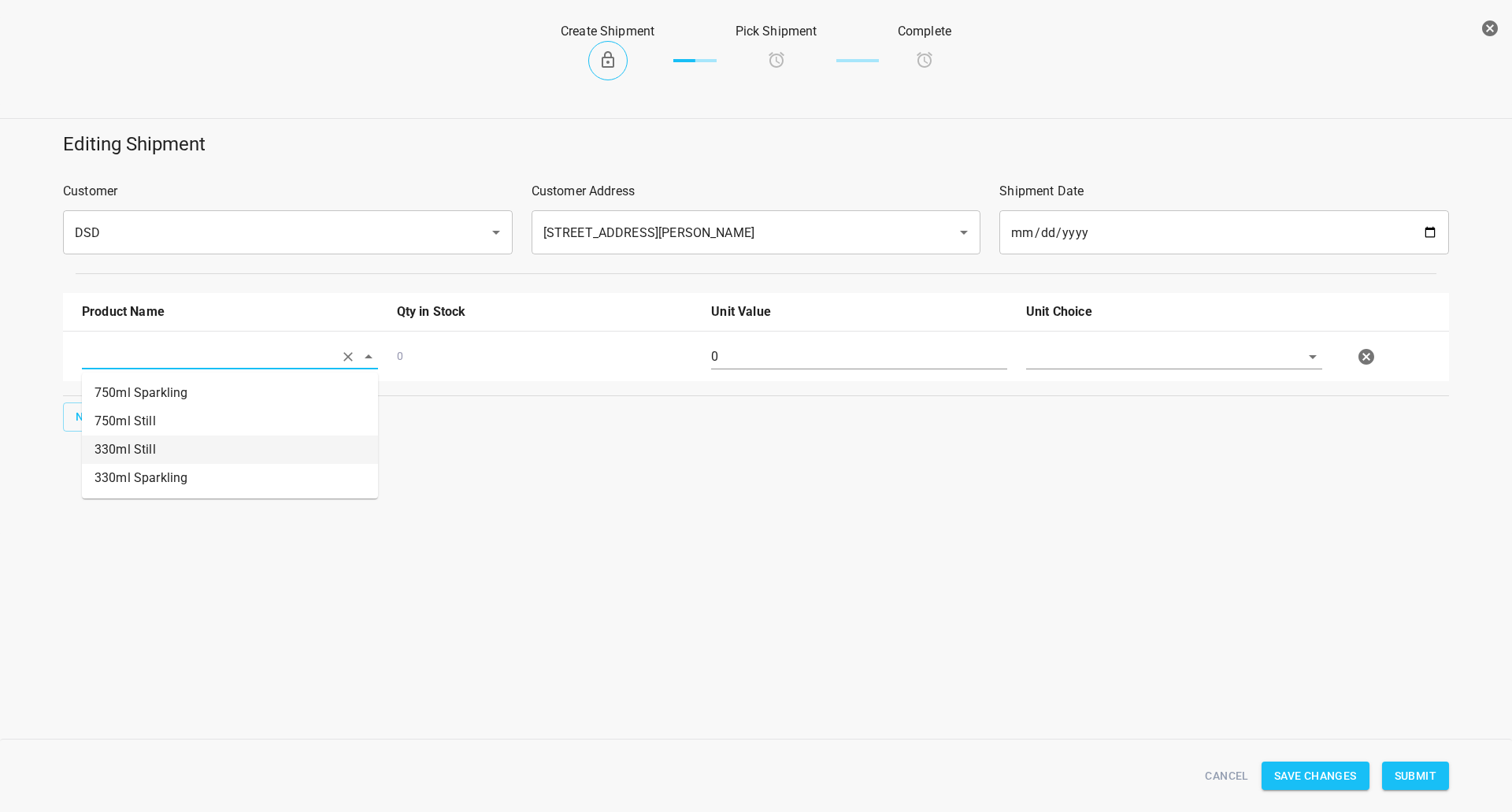
type input "330ml Still"
click at [66, 424] on button "New" at bounding box center [88, 417] width 50 height 29
click at [129, 369] on input "text" at bounding box center [208, 355] width 252 height 24
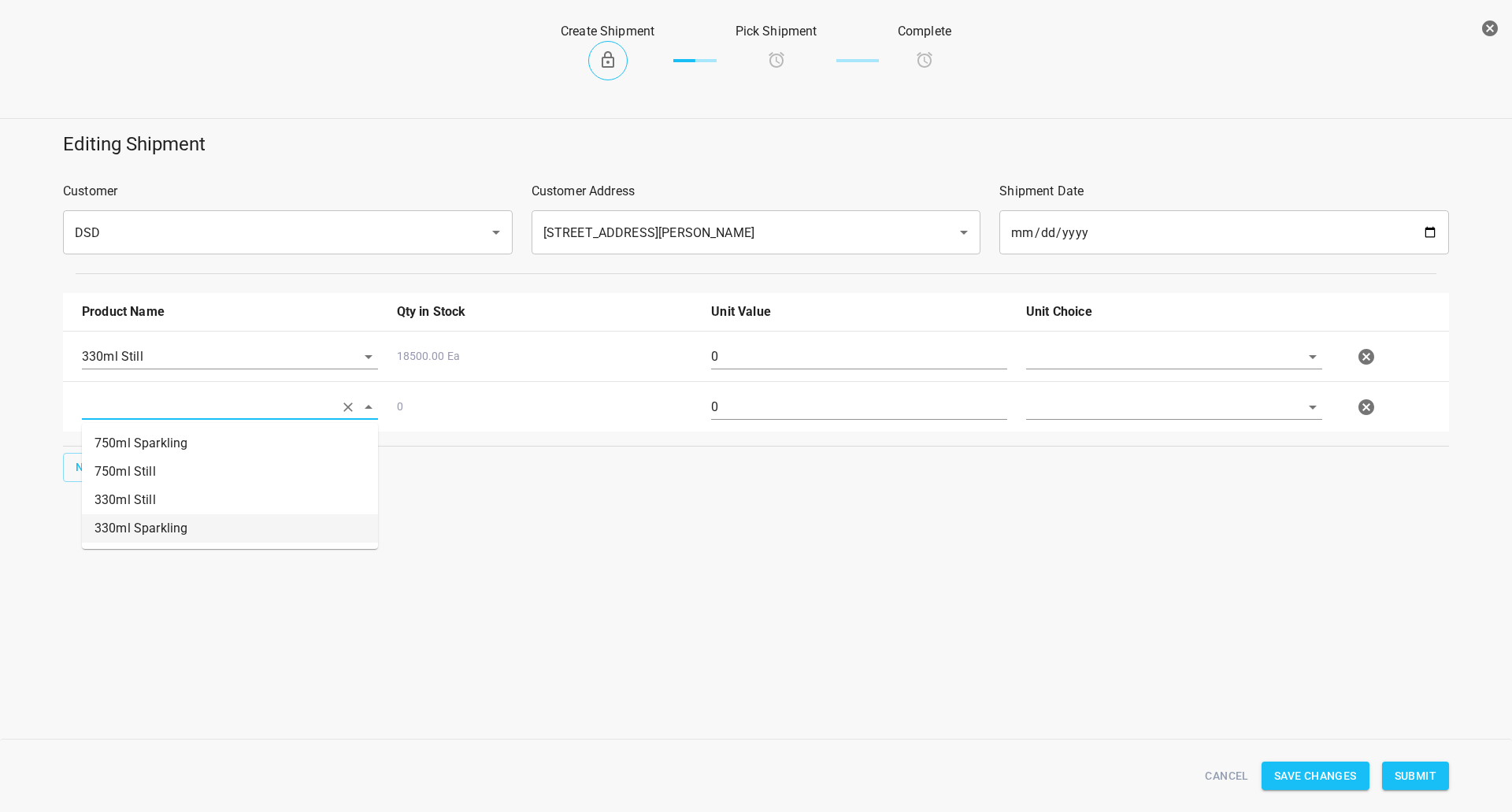
click at [140, 532] on li "330ml Sparkling" at bounding box center [230, 527] width 296 height 28
type input "330ml Sparkling"
click at [94, 462] on span "New" at bounding box center [88, 467] width 25 height 19
click at [148, 369] on input "text" at bounding box center [208, 355] width 252 height 24
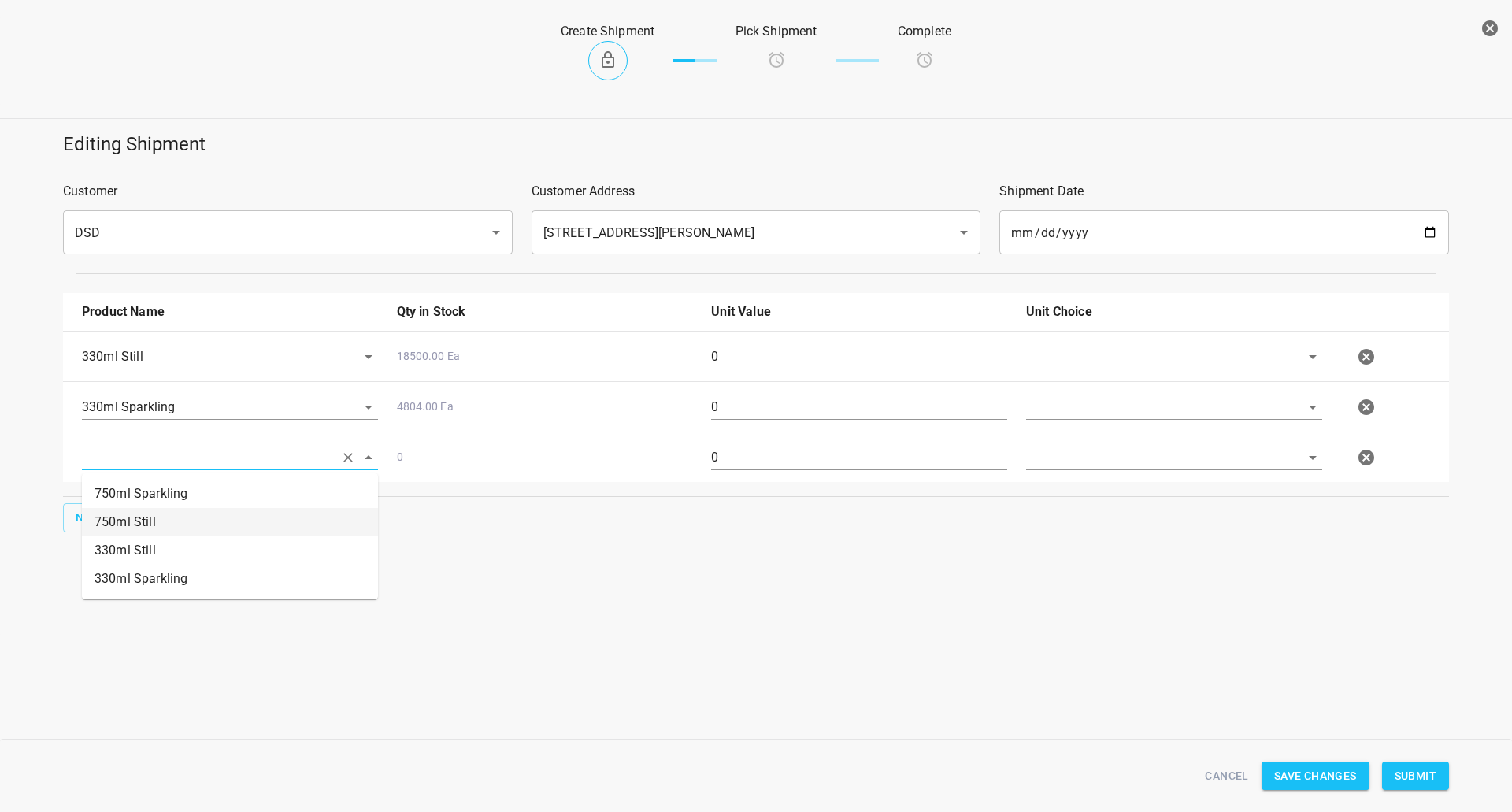
click at [148, 532] on li "750ml Still" at bounding box center [230, 521] width 296 height 28
type input "750ml Still"
click at [97, 503] on button "New" at bounding box center [88, 518] width 50 height 29
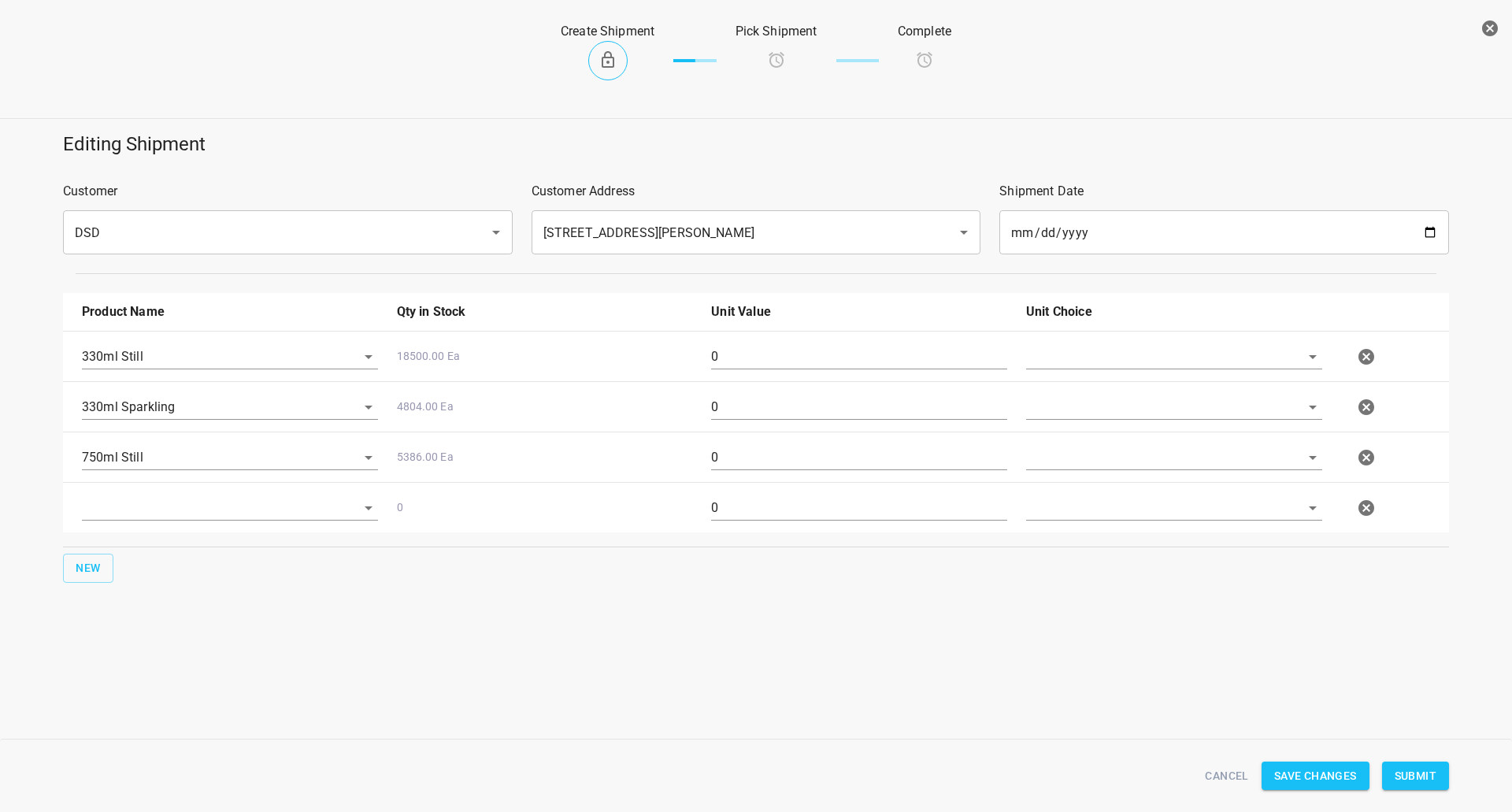
click at [139, 491] on div at bounding box center [230, 514] width 315 height 57
click at [193, 369] on input "text" at bounding box center [208, 355] width 252 height 24
click at [177, 544] on li "750ml Sparkling" at bounding box center [230, 544] width 296 height 28
type input "750ml Sparkling"
click at [1073, 367] on input "text" at bounding box center [1151, 355] width 252 height 24
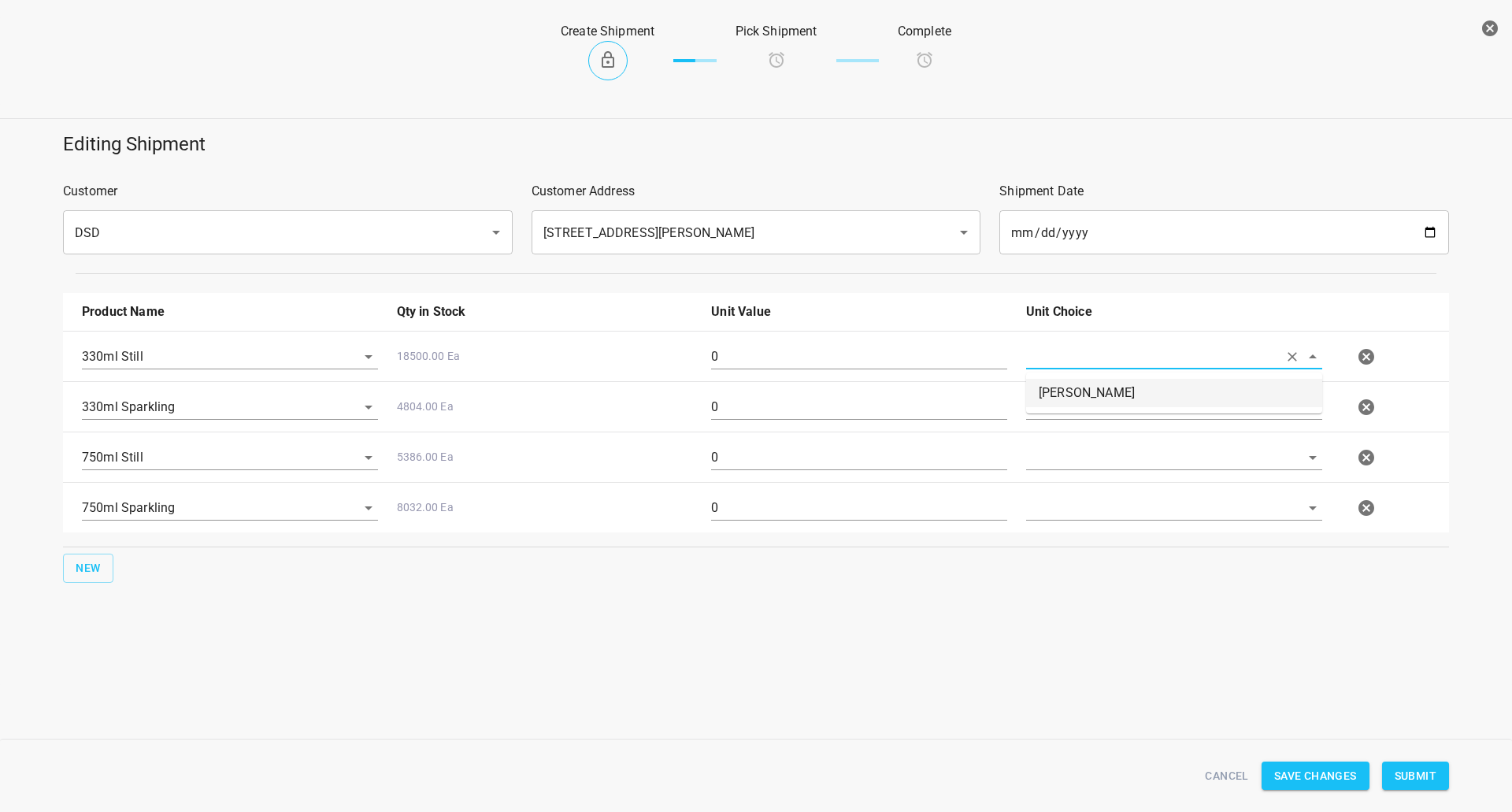
click at [1079, 399] on li "[PERSON_NAME]" at bounding box center [1173, 392] width 296 height 28
type input "[PERSON_NAME]"
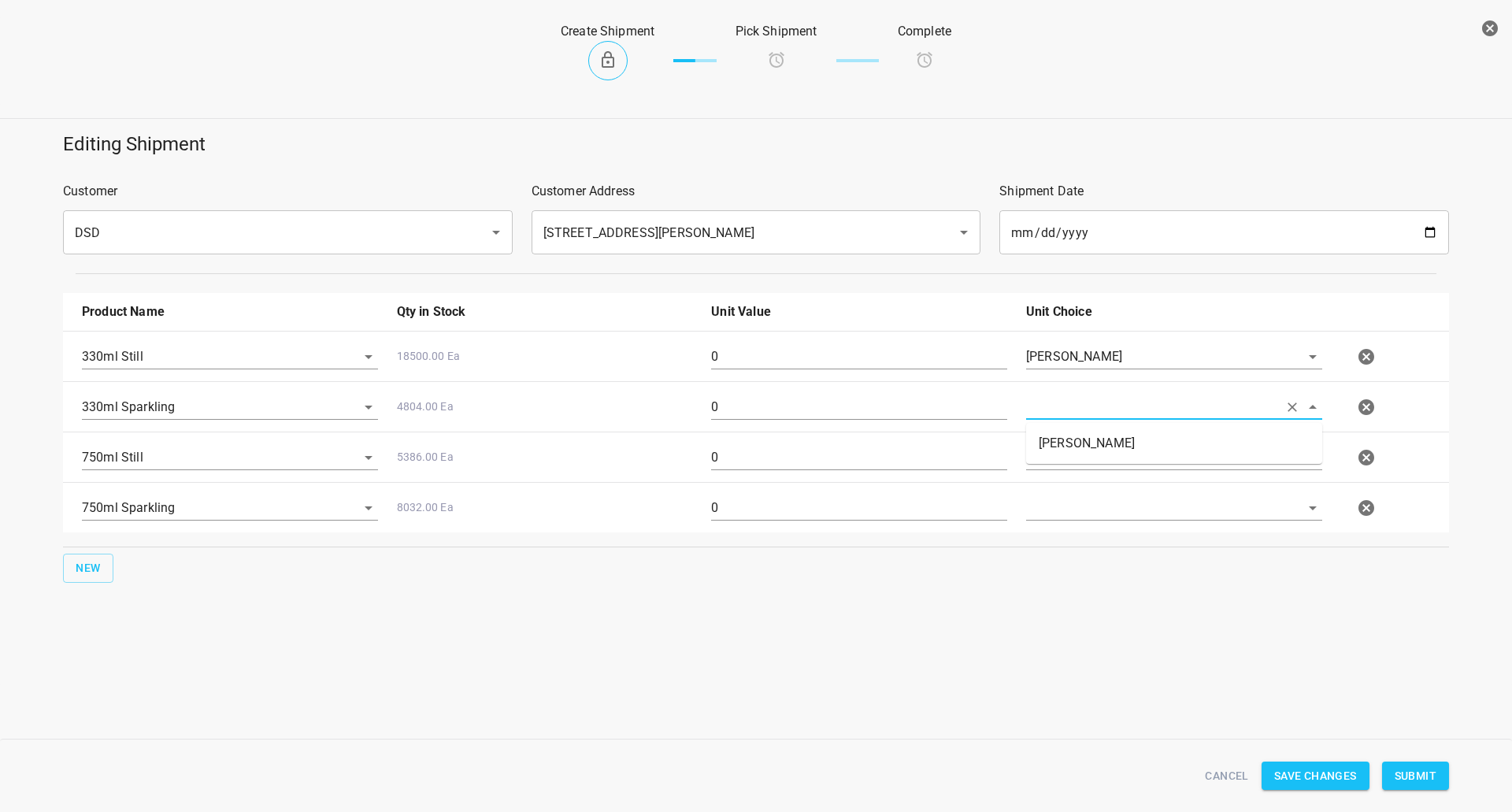
drag, startPoint x: 1078, startPoint y: 407, endPoint x: 1078, endPoint y: 436, distance: 29.0
click at [1078, 409] on input "text" at bounding box center [1151, 406] width 252 height 24
click at [1076, 441] on li "[PERSON_NAME]" at bounding box center [1173, 442] width 296 height 28
type input "[PERSON_NAME]"
drag, startPoint x: 1076, startPoint y: 457, endPoint x: 1076, endPoint y: 465, distance: 8.0
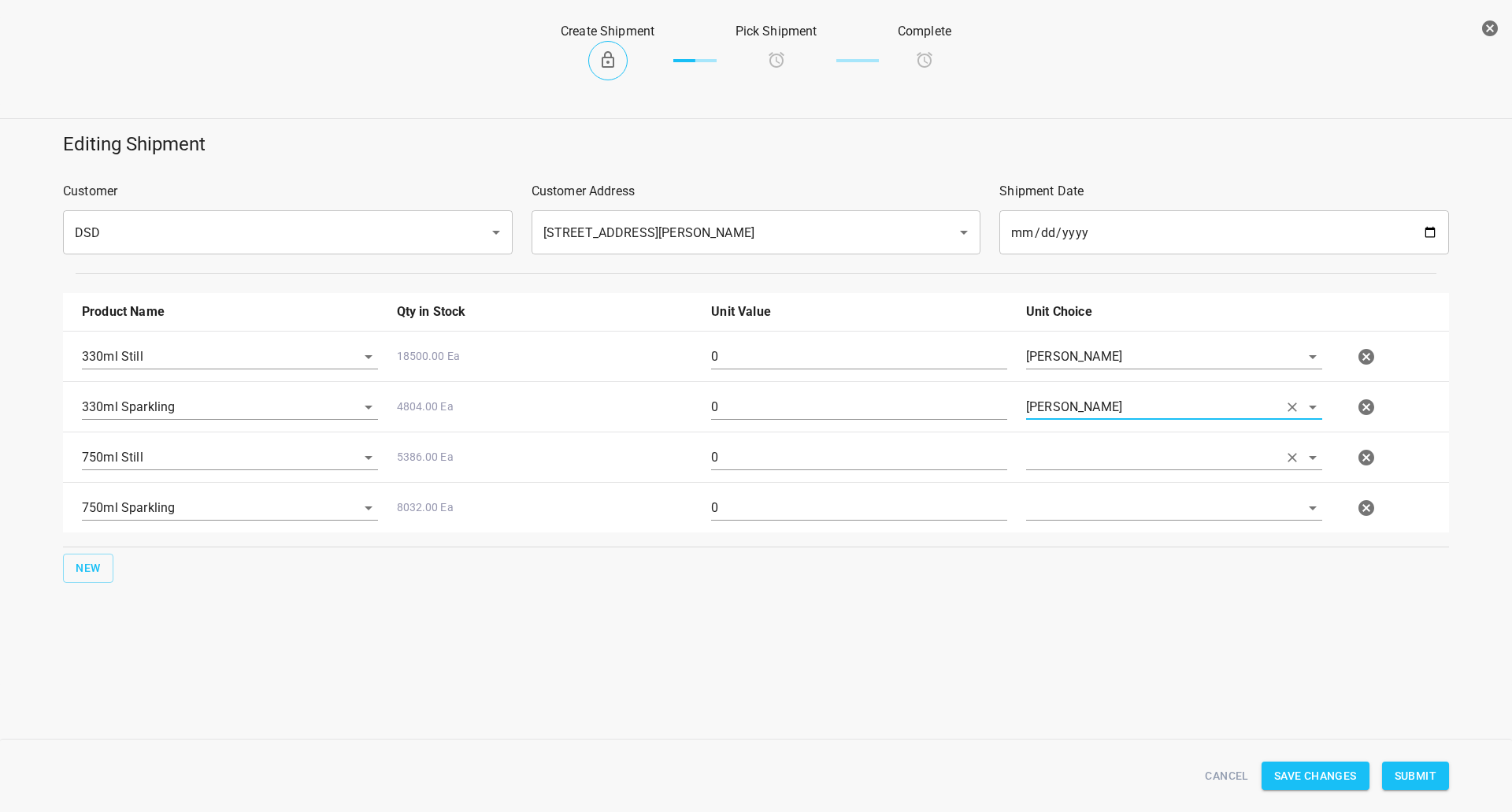
click at [1076, 369] on input "text" at bounding box center [1151, 355] width 252 height 24
click at [1073, 487] on li "[PERSON_NAME]" at bounding box center [1173, 493] width 296 height 28
type input "[PERSON_NAME]"
click at [1068, 369] on input "text" at bounding box center [1151, 355] width 252 height 24
click at [1067, 543] on li "[PERSON_NAME]" at bounding box center [1173, 544] width 296 height 28
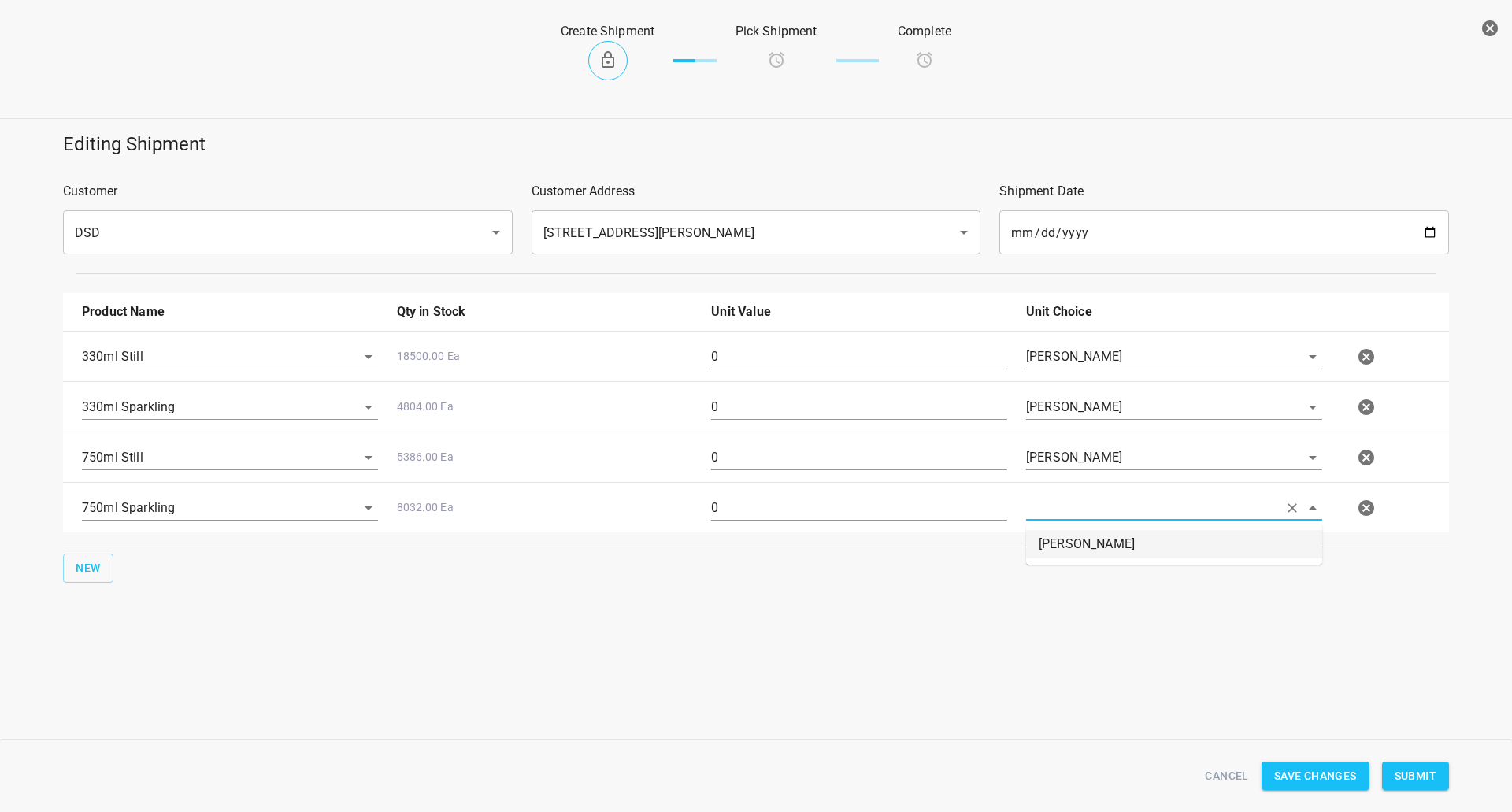
type input "[PERSON_NAME]"
click at [727, 339] on div "0" at bounding box center [859, 363] width 315 height 57
click at [728, 339] on div "0" at bounding box center [859, 363] width 315 height 57
click at [734, 357] on input "0" at bounding box center [858, 356] width 296 height 25
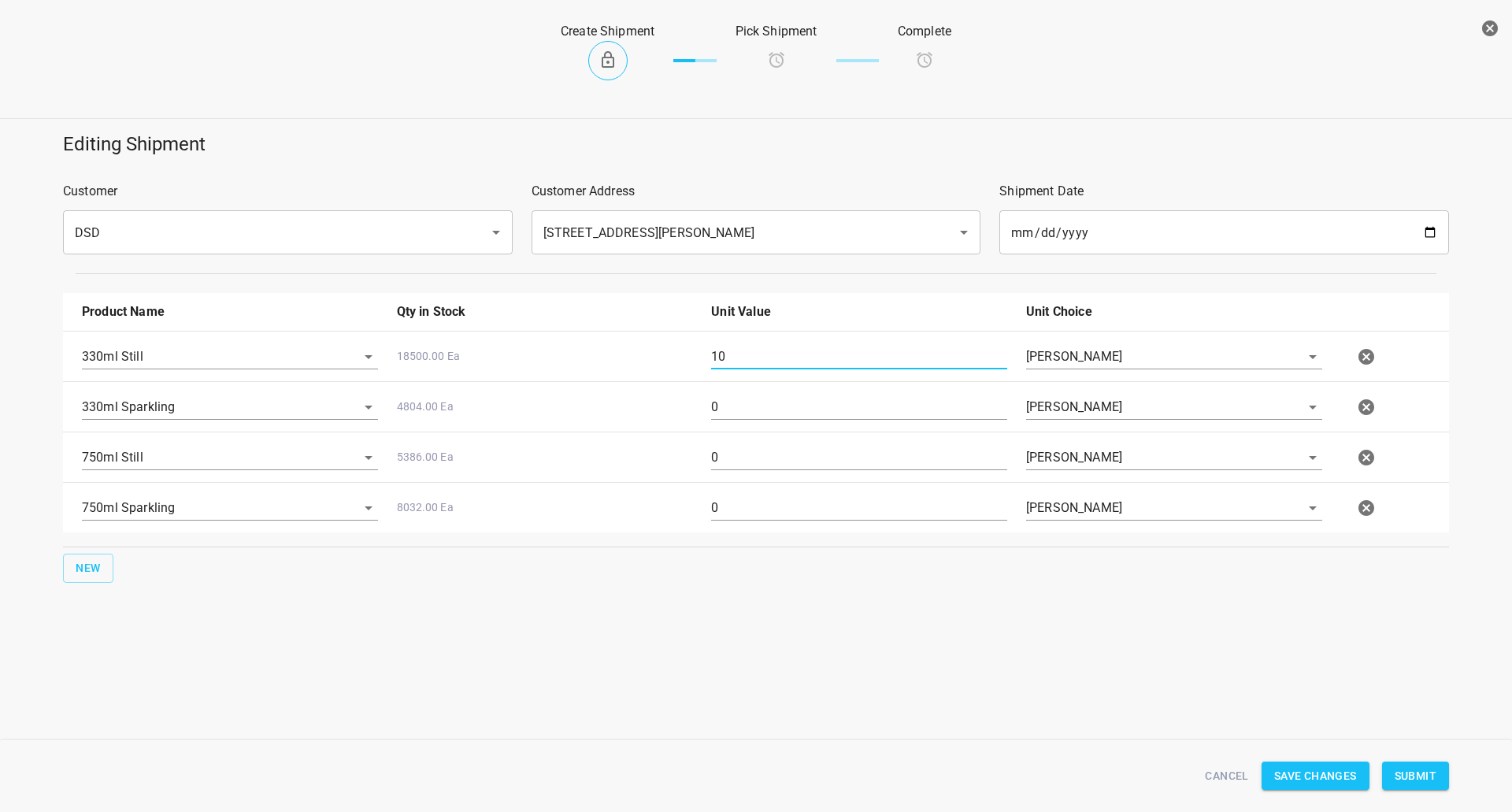
type input "10"
click at [738, 509] on input "0" at bounding box center [858, 508] width 296 height 25
type input "5"
click at [739, 471] on div "0" at bounding box center [859, 463] width 315 height 57
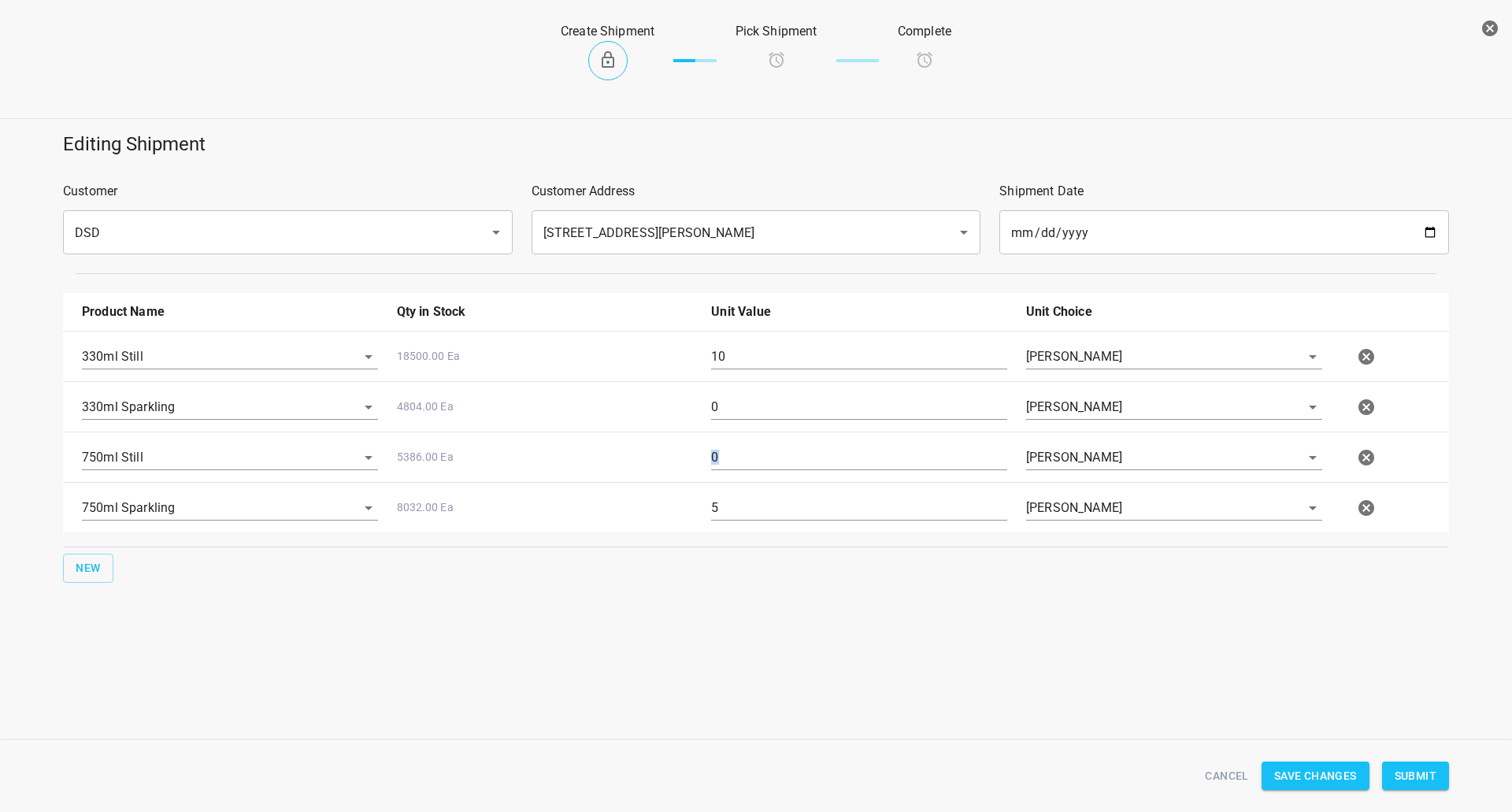
click at [739, 471] on div "0" at bounding box center [859, 463] width 315 height 57
click at [761, 451] on input "0" at bounding box center [858, 458] width 296 height 25
type input "5"
click at [761, 515] on input "5" at bounding box center [858, 508] width 296 height 25
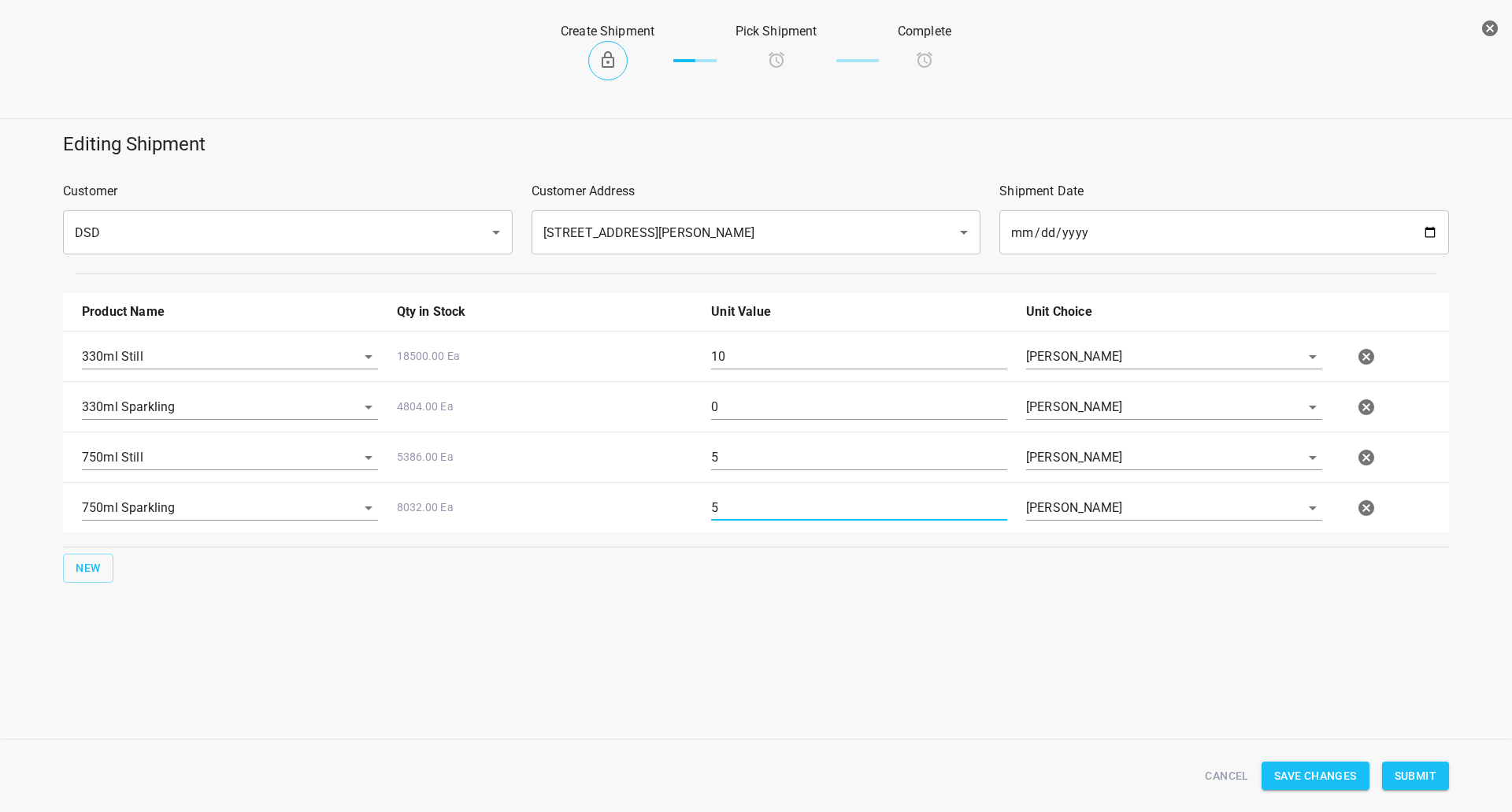
click at [761, 515] on input "5" at bounding box center [858, 508] width 296 height 25
type input "10"
click at [746, 344] on div "10" at bounding box center [859, 363] width 315 height 57
click at [747, 344] on div "10" at bounding box center [859, 363] width 315 height 57
click at [746, 350] on input "10" at bounding box center [858, 356] width 296 height 25
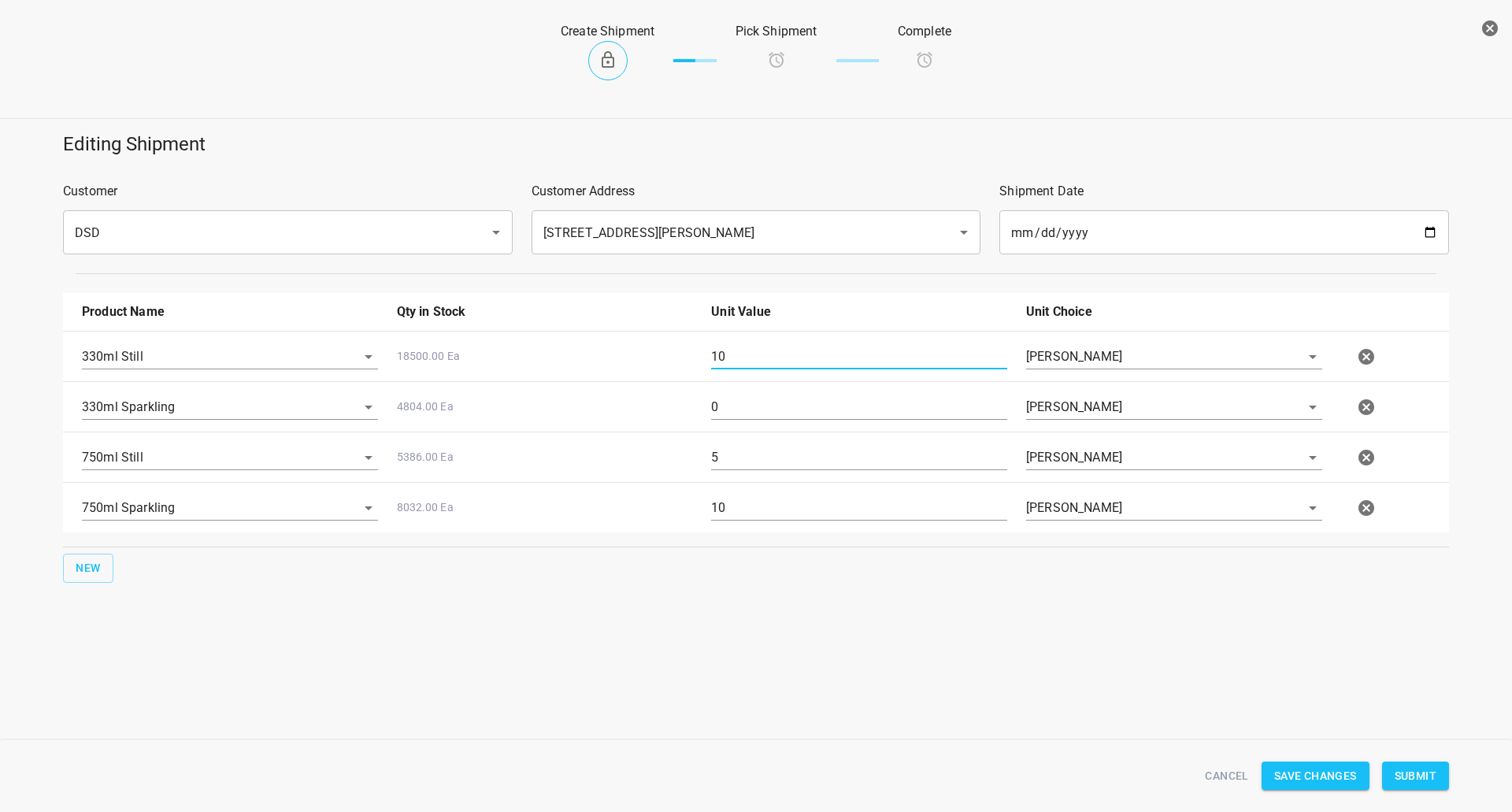
drag, startPoint x: 746, startPoint y: 350, endPoint x: 708, endPoint y: 385, distance: 51.7
click at [746, 351] on input "10" at bounding box center [858, 356] width 296 height 25
type input "12"
click at [754, 462] on input "5" at bounding box center [858, 458] width 296 height 25
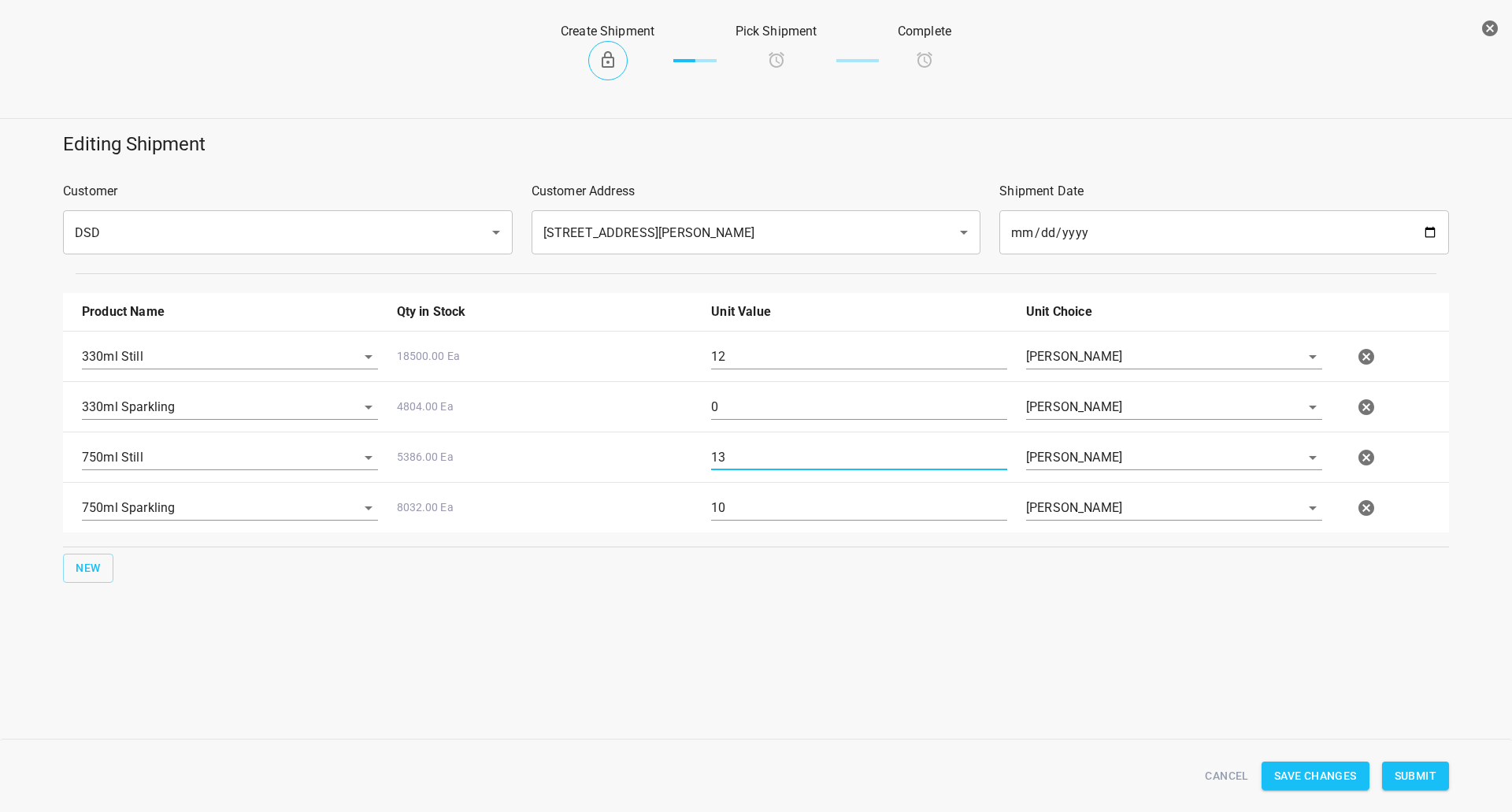
type input "13"
click at [752, 515] on input "10" at bounding box center [858, 508] width 296 height 25
type input "12"
click at [795, 346] on input "12" at bounding box center [858, 356] width 296 height 25
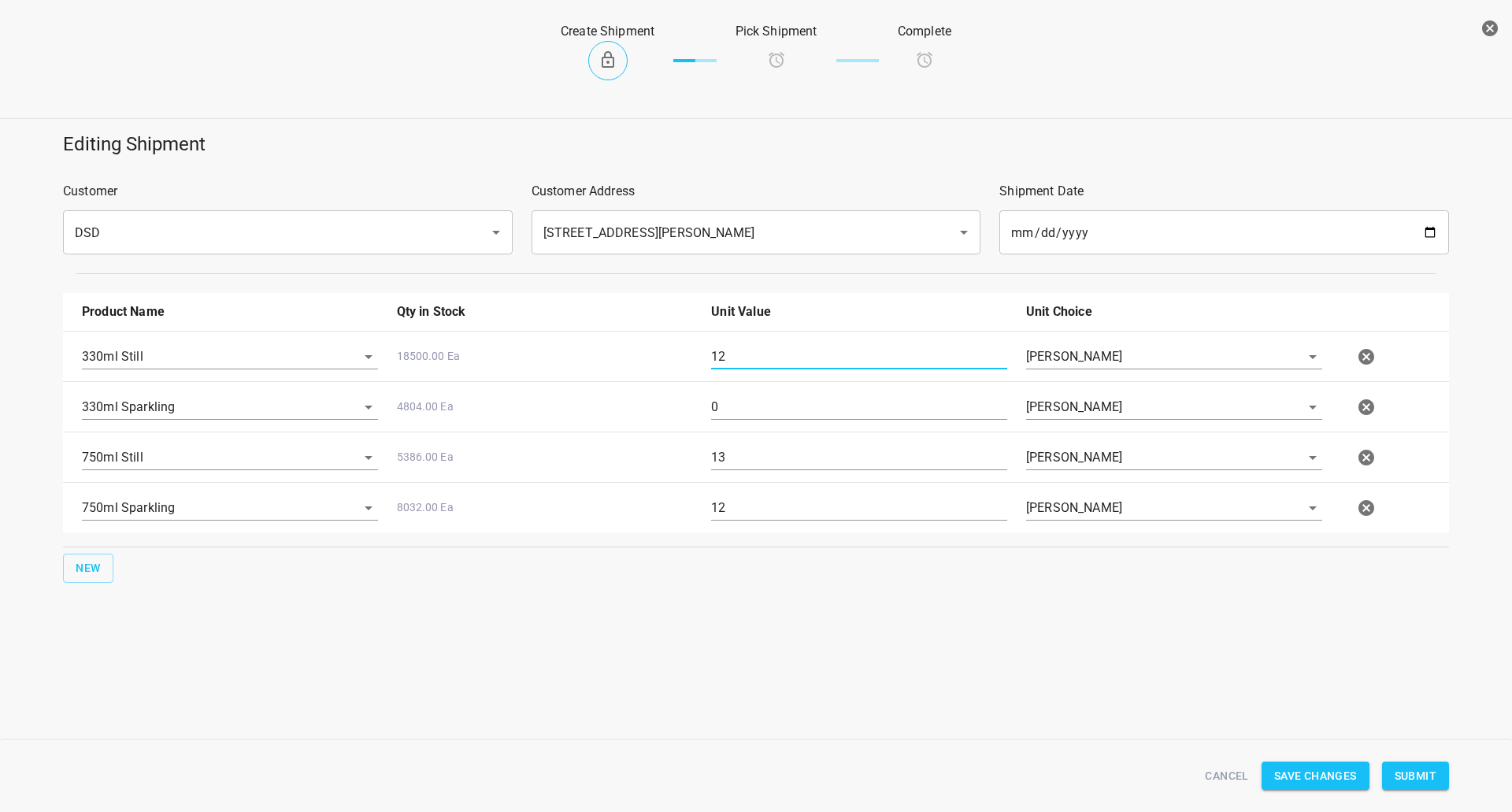
click at [795, 346] on input "12" at bounding box center [858, 356] width 296 height 25
type input "15"
click at [718, 409] on input "0" at bounding box center [858, 407] width 296 height 25
type input "4"
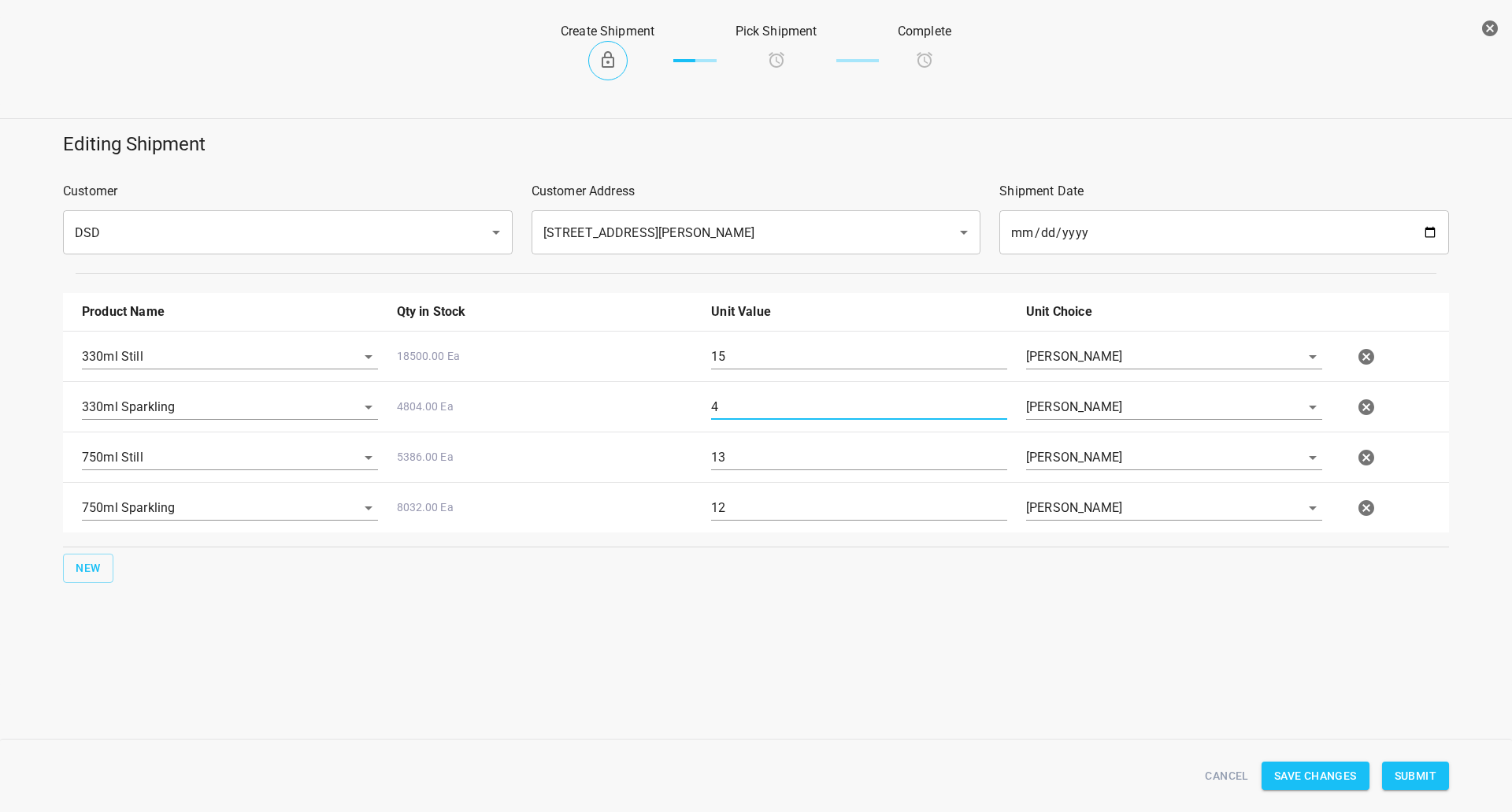
click at [753, 371] on div "15" at bounding box center [859, 363] width 315 height 57
click at [748, 360] on input "15" at bounding box center [858, 356] width 296 height 25
type input "21"
click at [761, 457] on input "13" at bounding box center [858, 458] width 296 height 25
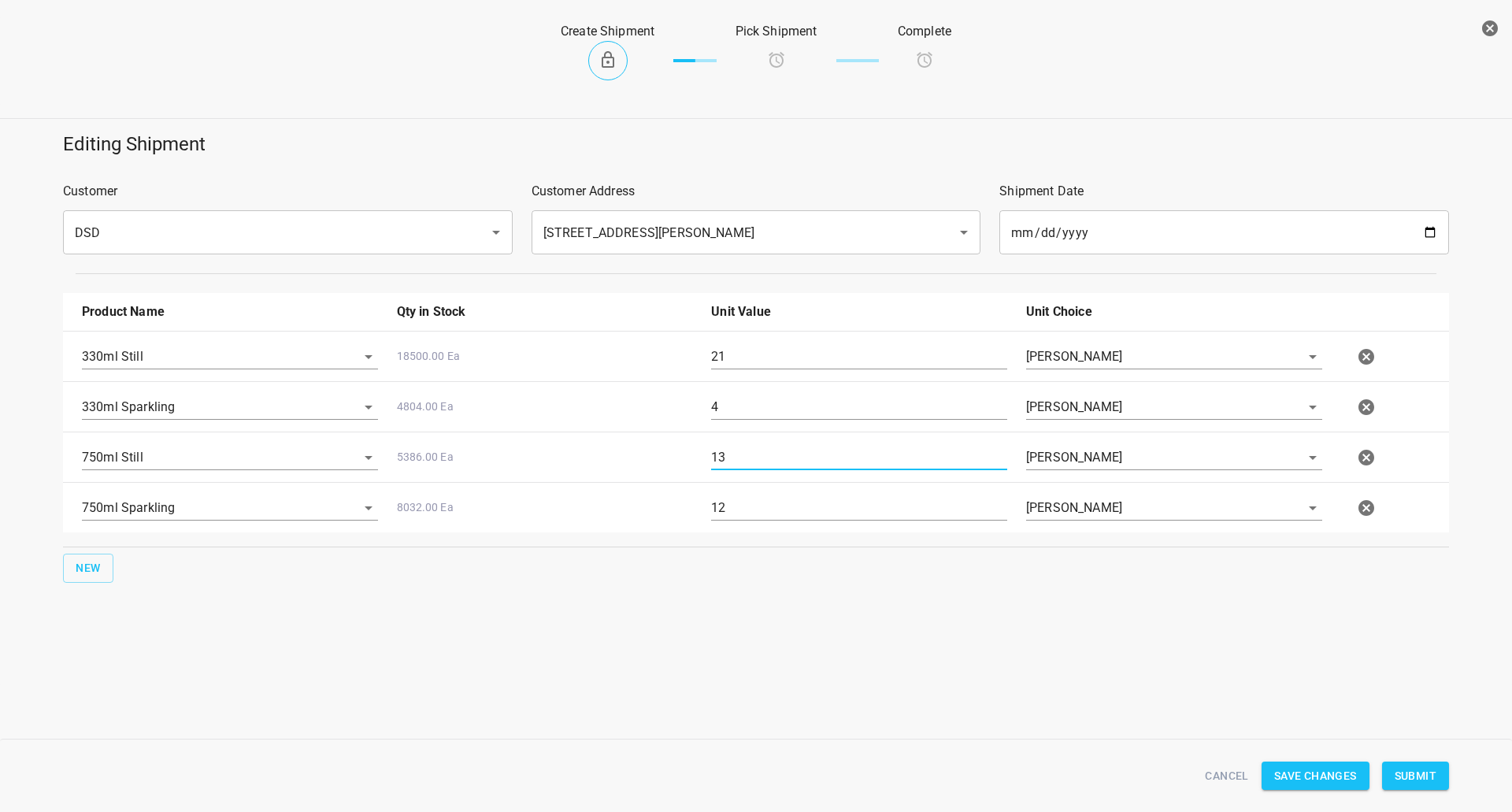
click at [761, 457] on input "13" at bounding box center [858, 458] width 296 height 25
type input "14"
click at [726, 497] on input "12" at bounding box center [858, 508] width 296 height 25
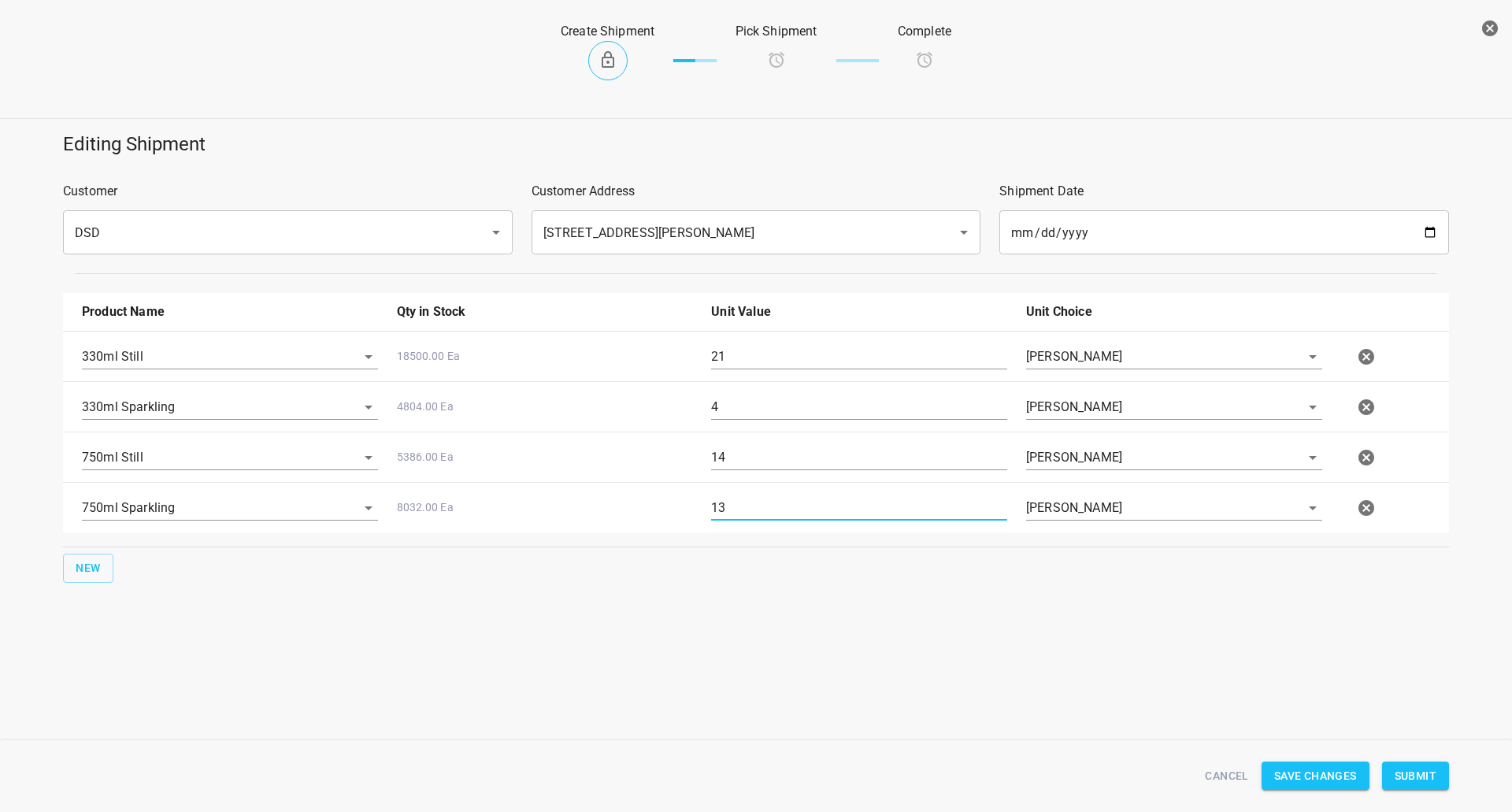
type input "13"
drag, startPoint x: 770, startPoint y: 454, endPoint x: 531, endPoint y: 451, distance: 239.0
click at [547, 450] on div "750ml Still 5386.00 Ea 14 [PERSON_NAME]" at bounding box center [759, 458] width 1373 height 70
type input "24"
click at [735, 522] on div "13" at bounding box center [859, 514] width 315 height 57
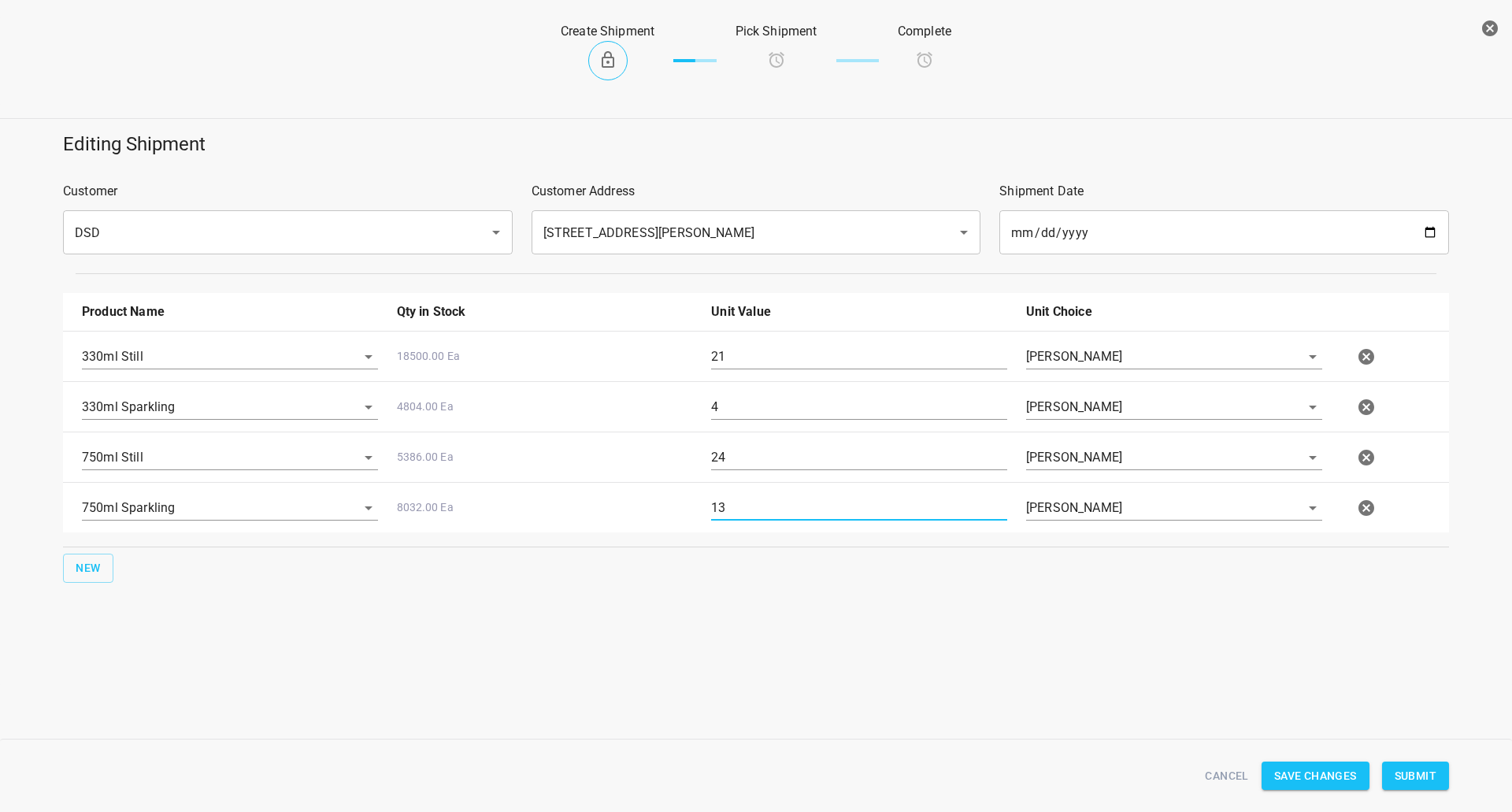
click at [736, 512] on input "13" at bounding box center [858, 508] width 296 height 25
type input "23"
click at [1371, 688] on div "Create Shipment Pick Shipment Complete Editing Shipment Customer DSD ​ Customer…" at bounding box center [756, 406] width 1512 height 812
click at [1398, 771] on span "Submit" at bounding box center [1414, 775] width 42 height 19
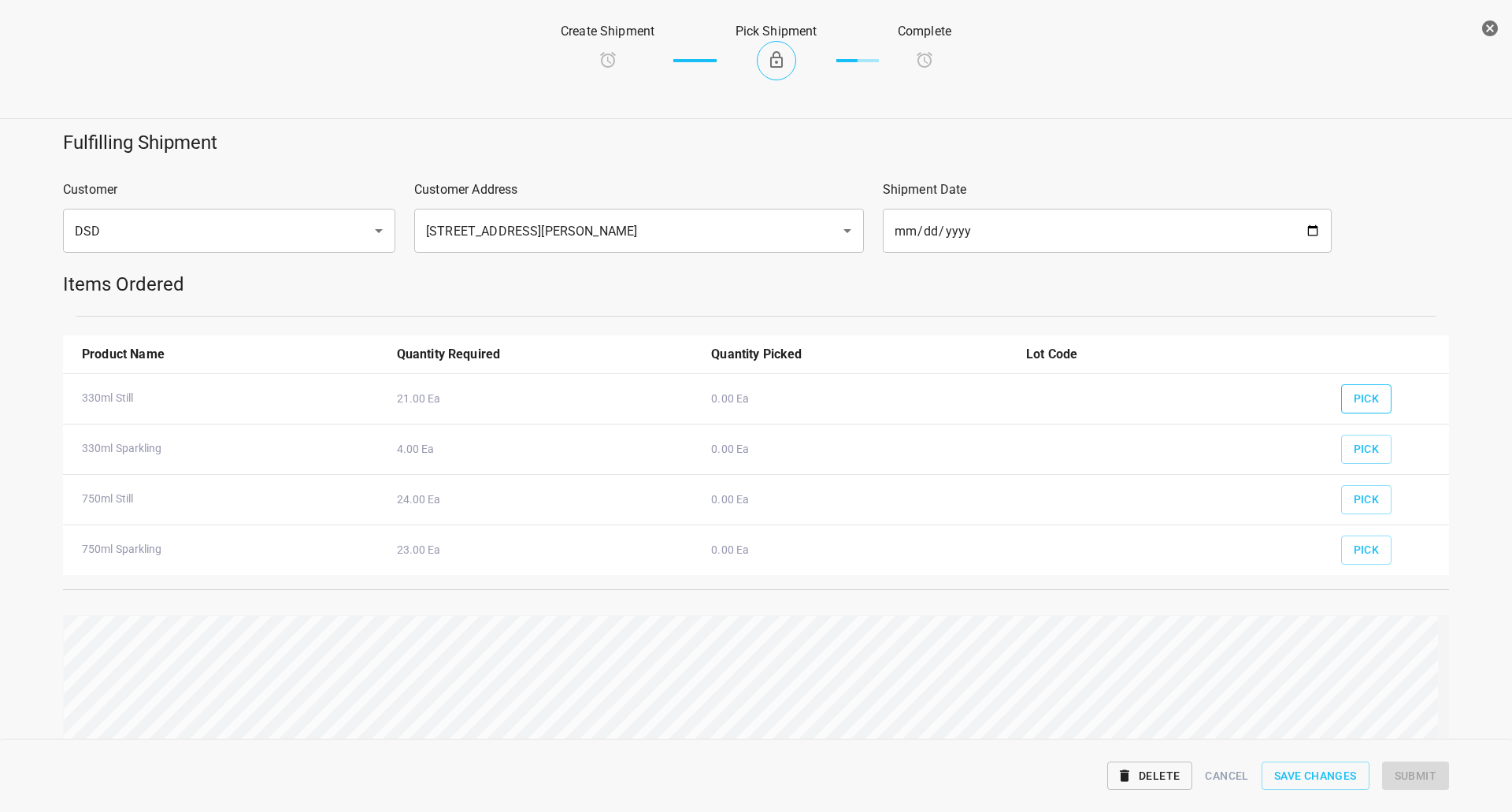
click at [1358, 398] on span "Pick" at bounding box center [1366, 399] width 26 height 19
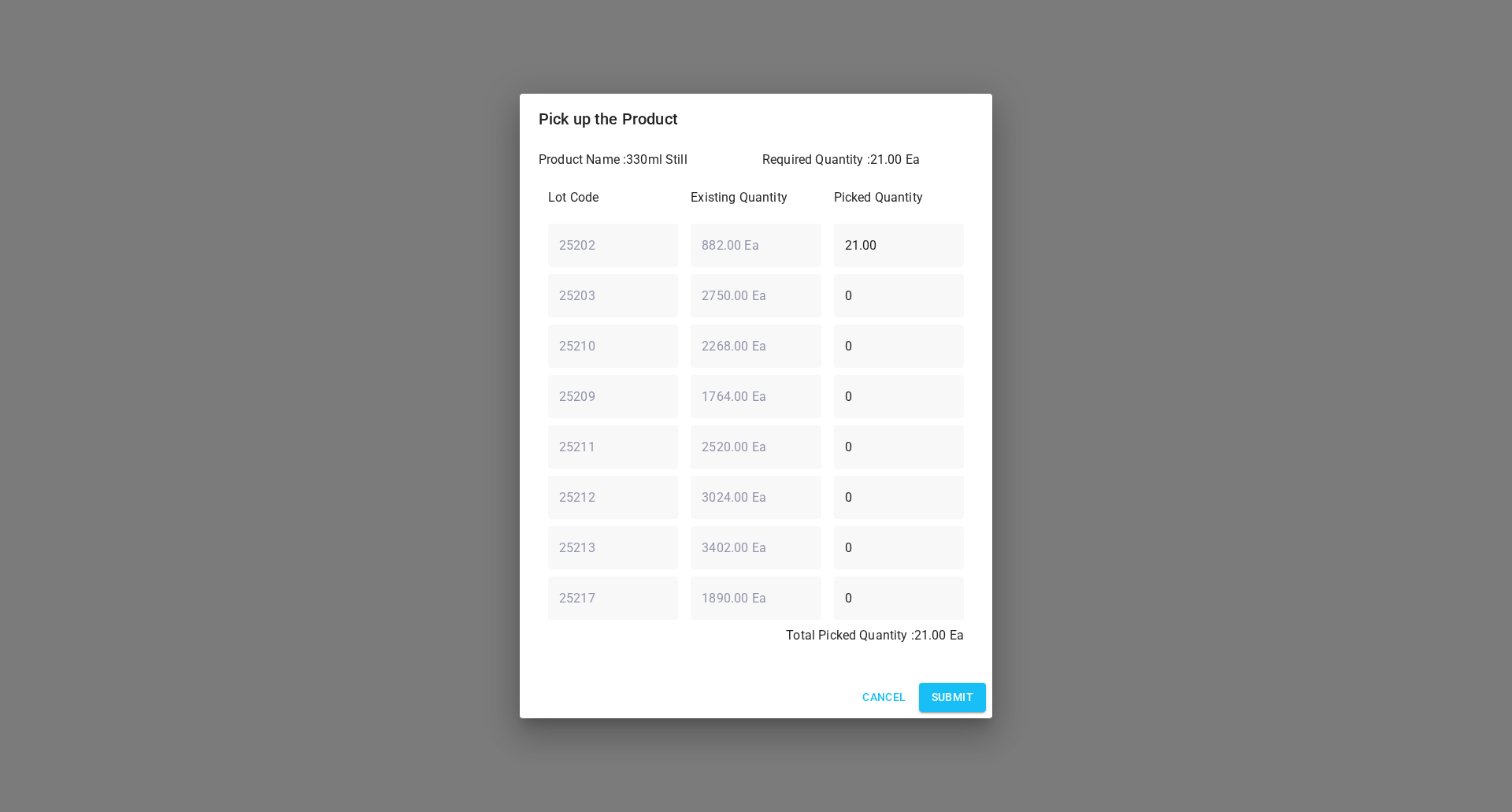
click at [652, 242] on div "25202 ​ 882.00 Ea ​ 21.00 ​" at bounding box center [756, 244] width 429 height 57
type input "0"
click at [792, 294] on div "25203 ​ 2750.00 Ea ​ 0 ​" at bounding box center [756, 294] width 429 height 57
type input "21"
click at [966, 699] on span "Submit" at bounding box center [952, 697] width 42 height 19
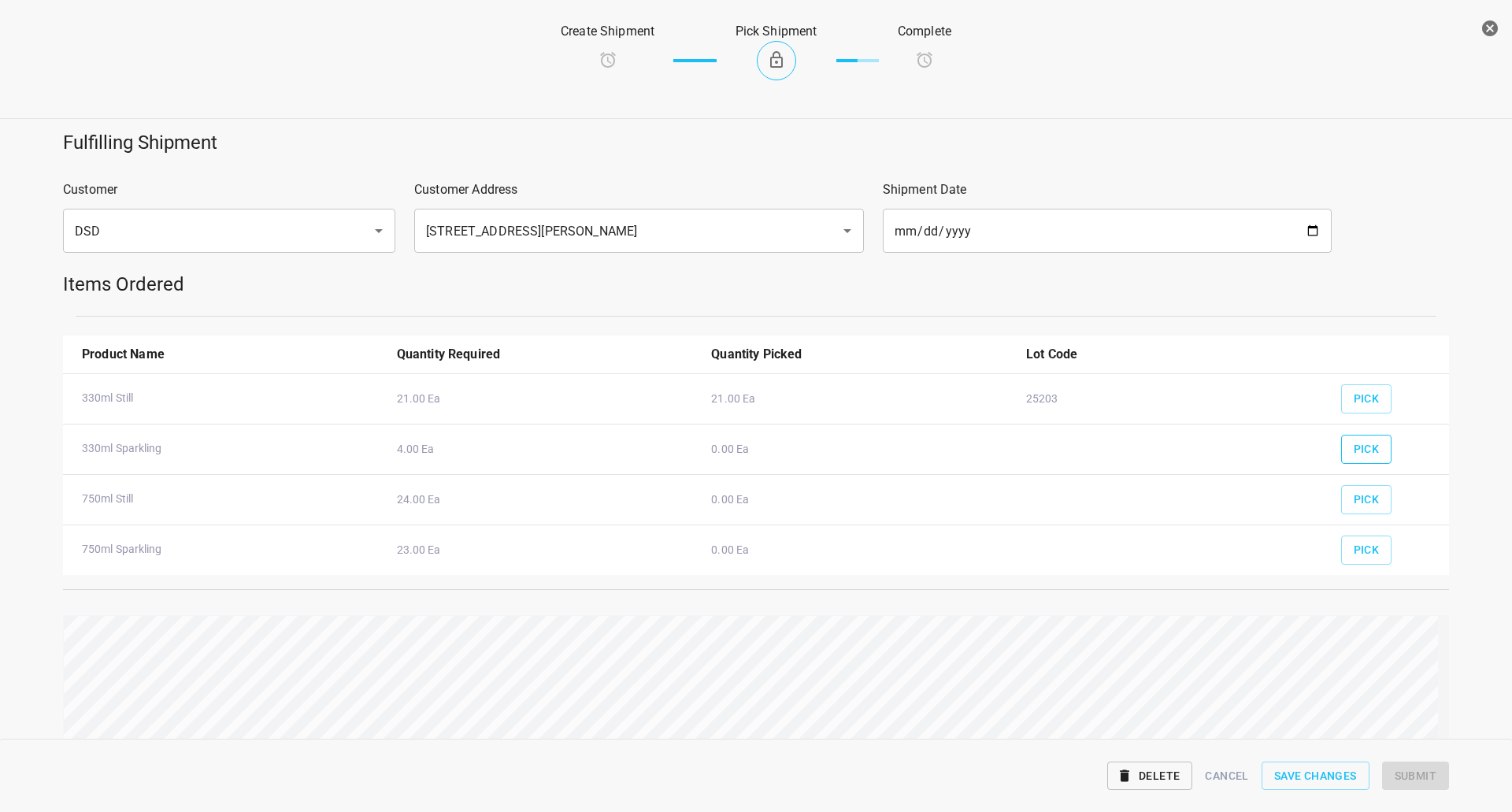
click at [1356, 462] on button "Pick" at bounding box center [1366, 449] width 51 height 29
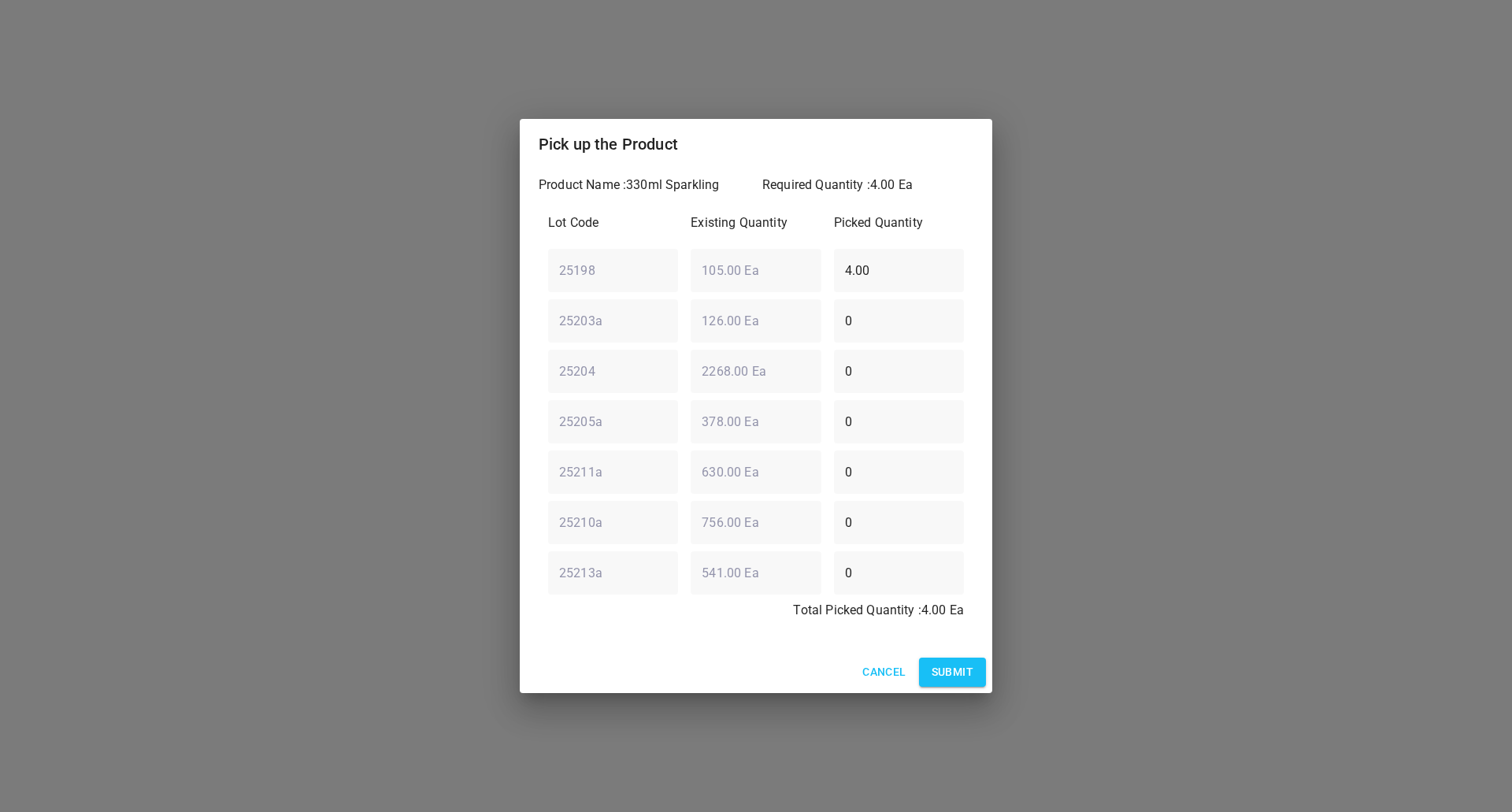
click at [870, 287] on input "4.00" at bounding box center [898, 270] width 130 height 44
click at [914, 272] on input "4.00" at bounding box center [898, 270] width 130 height 44
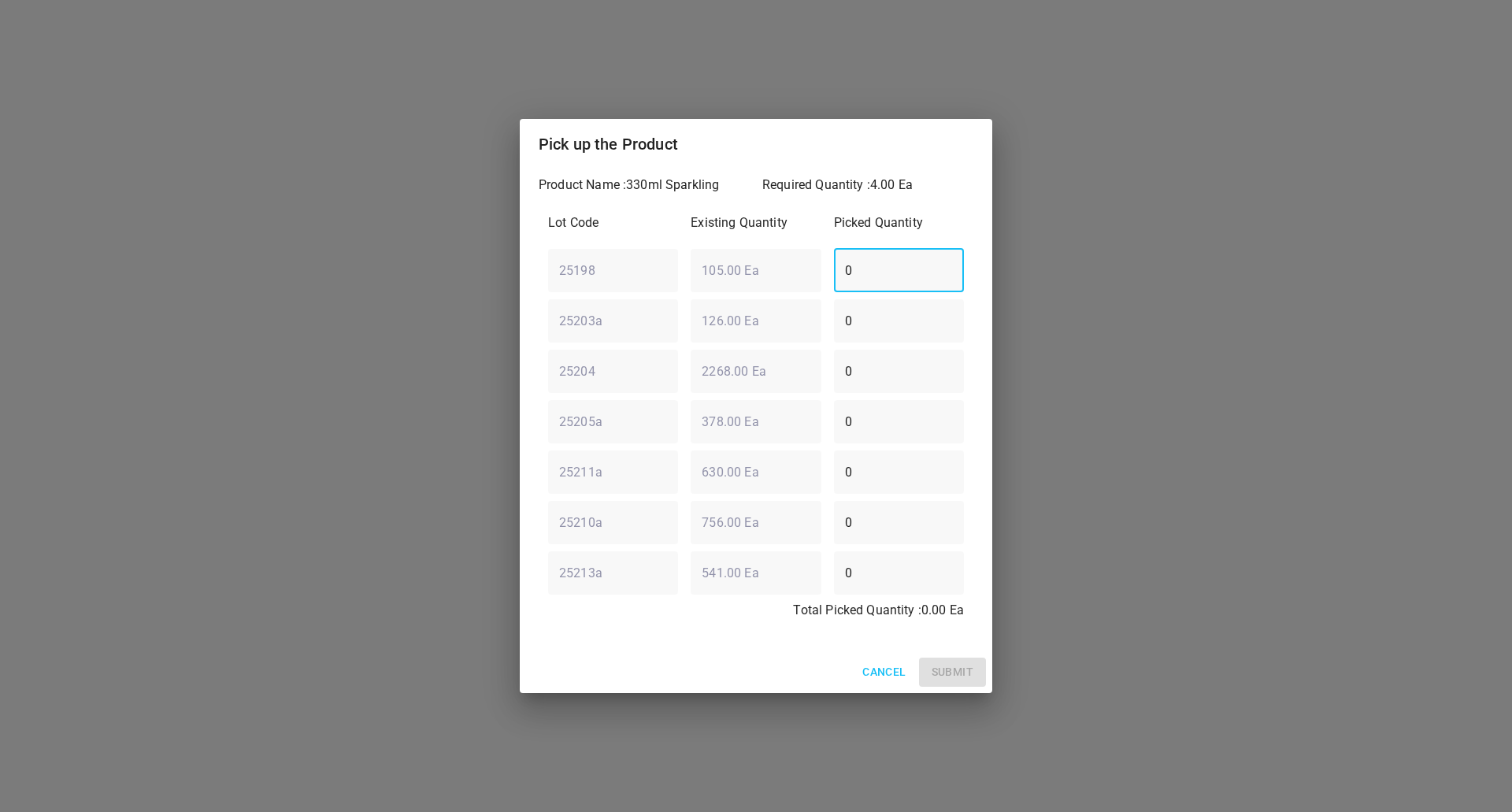
type input "0"
click at [703, 565] on div "25213a ​ 541.00 Ea ​ 0 ​" at bounding box center [756, 572] width 429 height 57
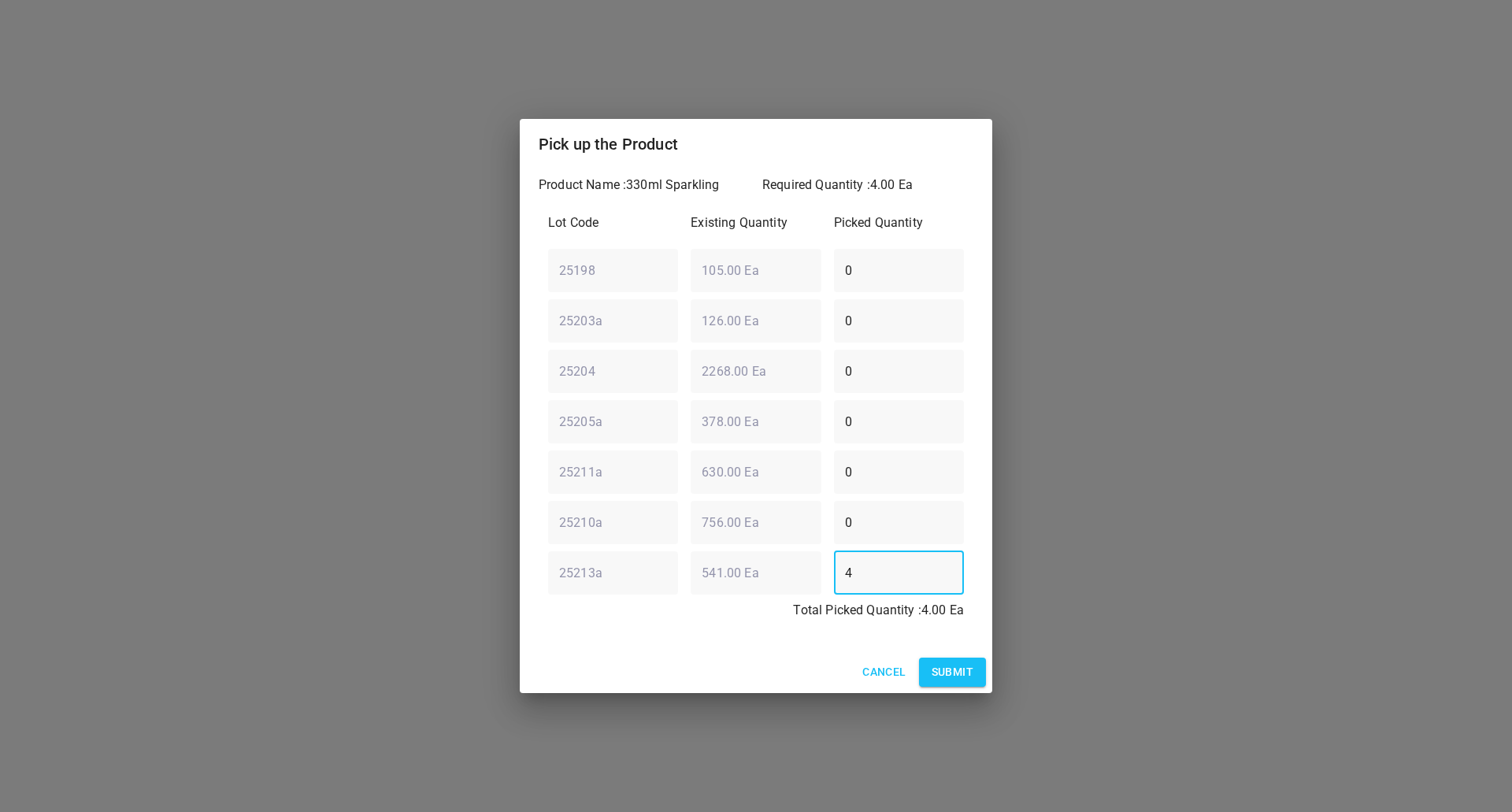
type input "4"
click at [953, 663] on span "Submit" at bounding box center [952, 672] width 42 height 19
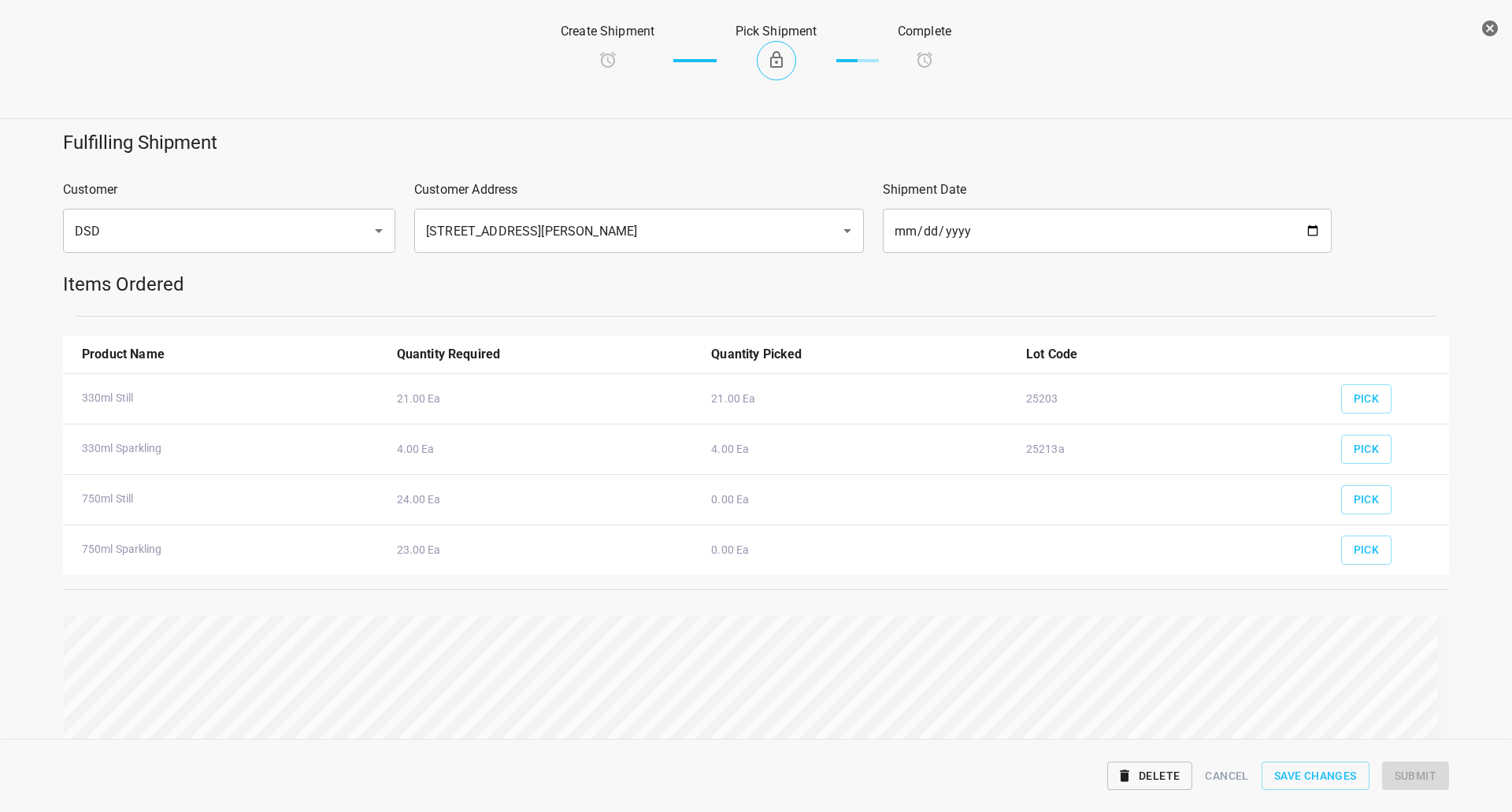
click at [1381, 507] on div "Pick" at bounding box center [1388, 494] width 114 height 58
click at [1368, 500] on button "Pick" at bounding box center [1366, 499] width 51 height 29
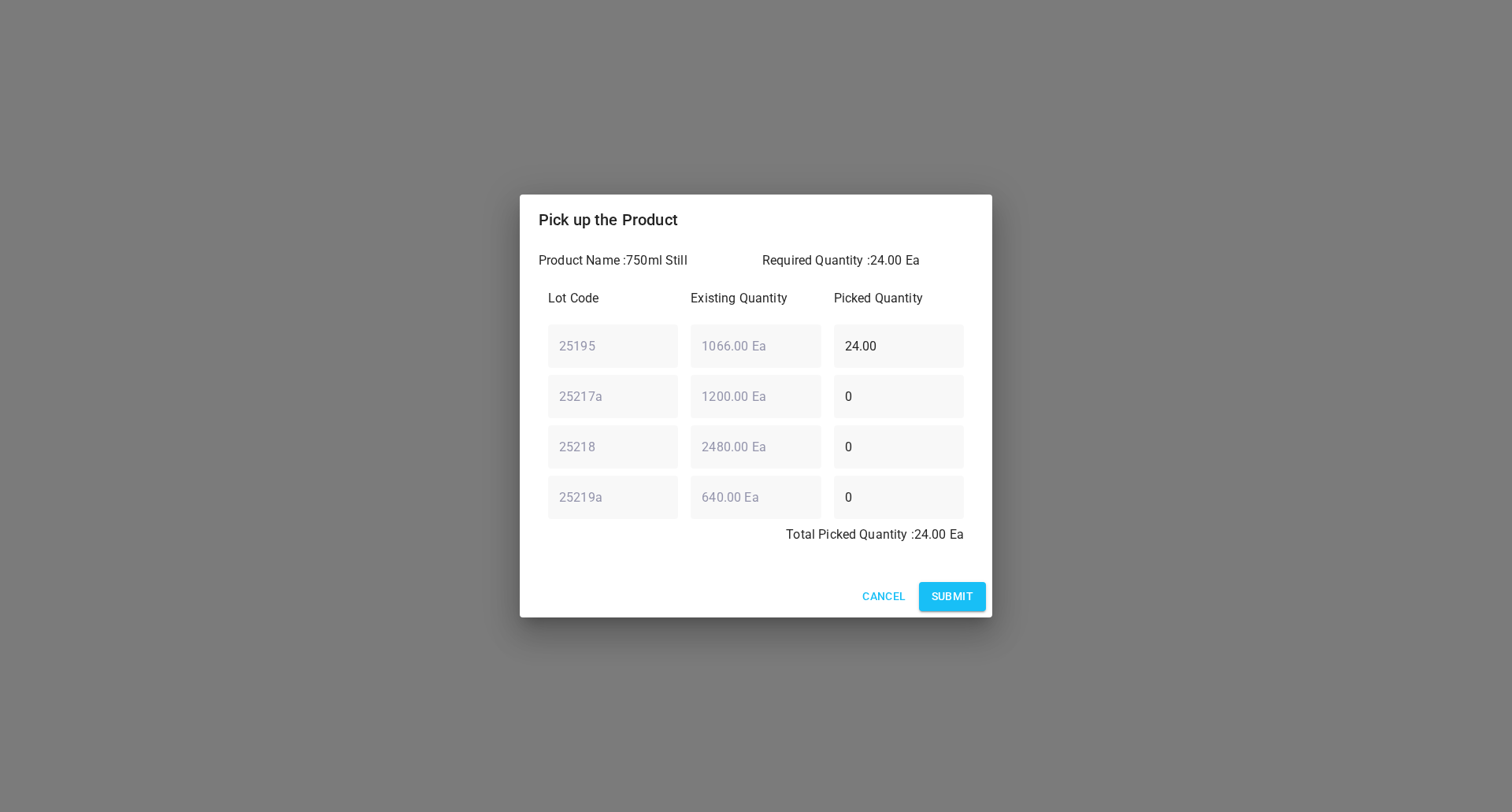
click at [983, 595] on button "Submit" at bounding box center [952, 597] width 67 height 29
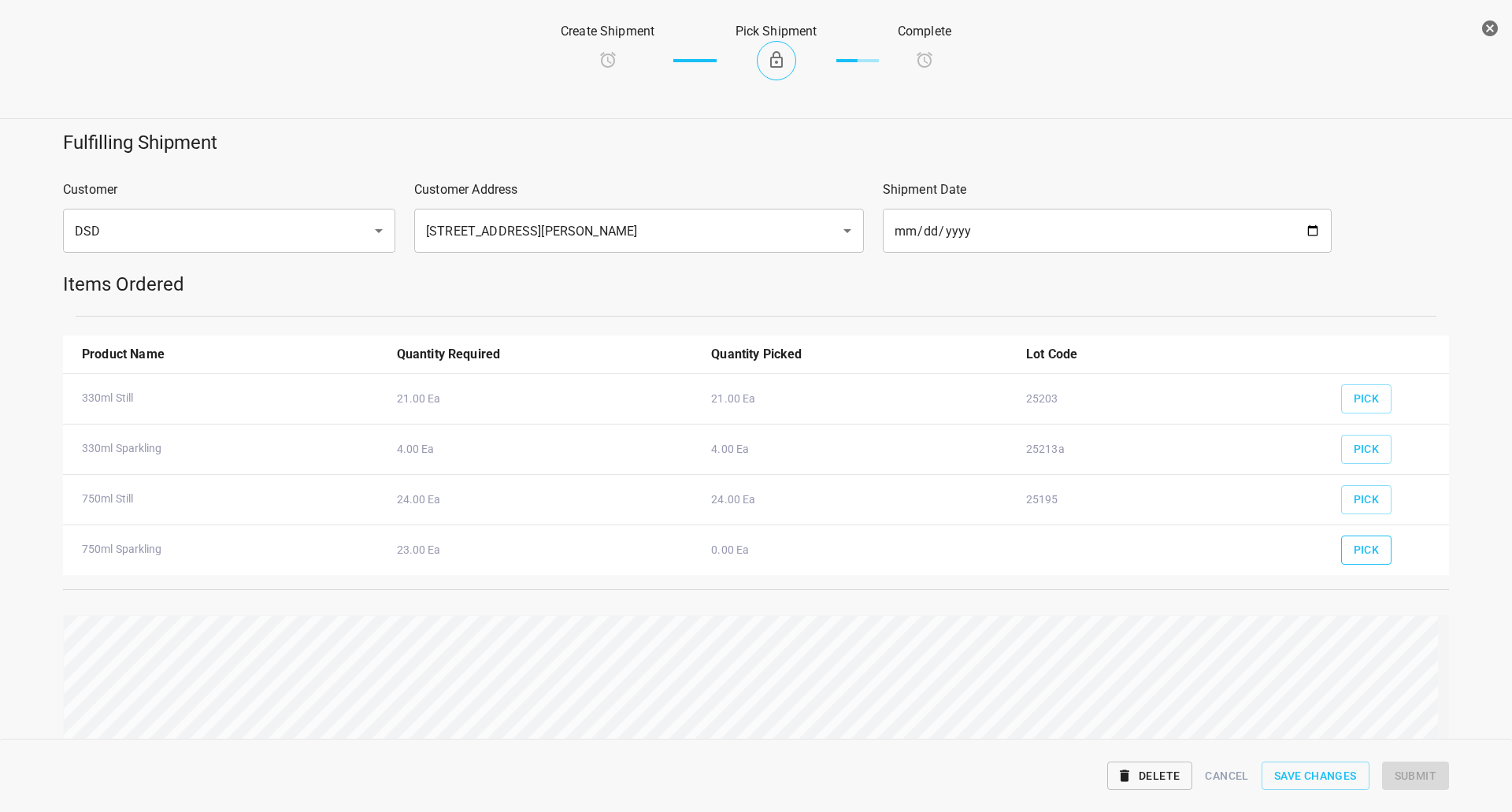
click at [1354, 544] on span "Pick" at bounding box center [1366, 549] width 26 height 19
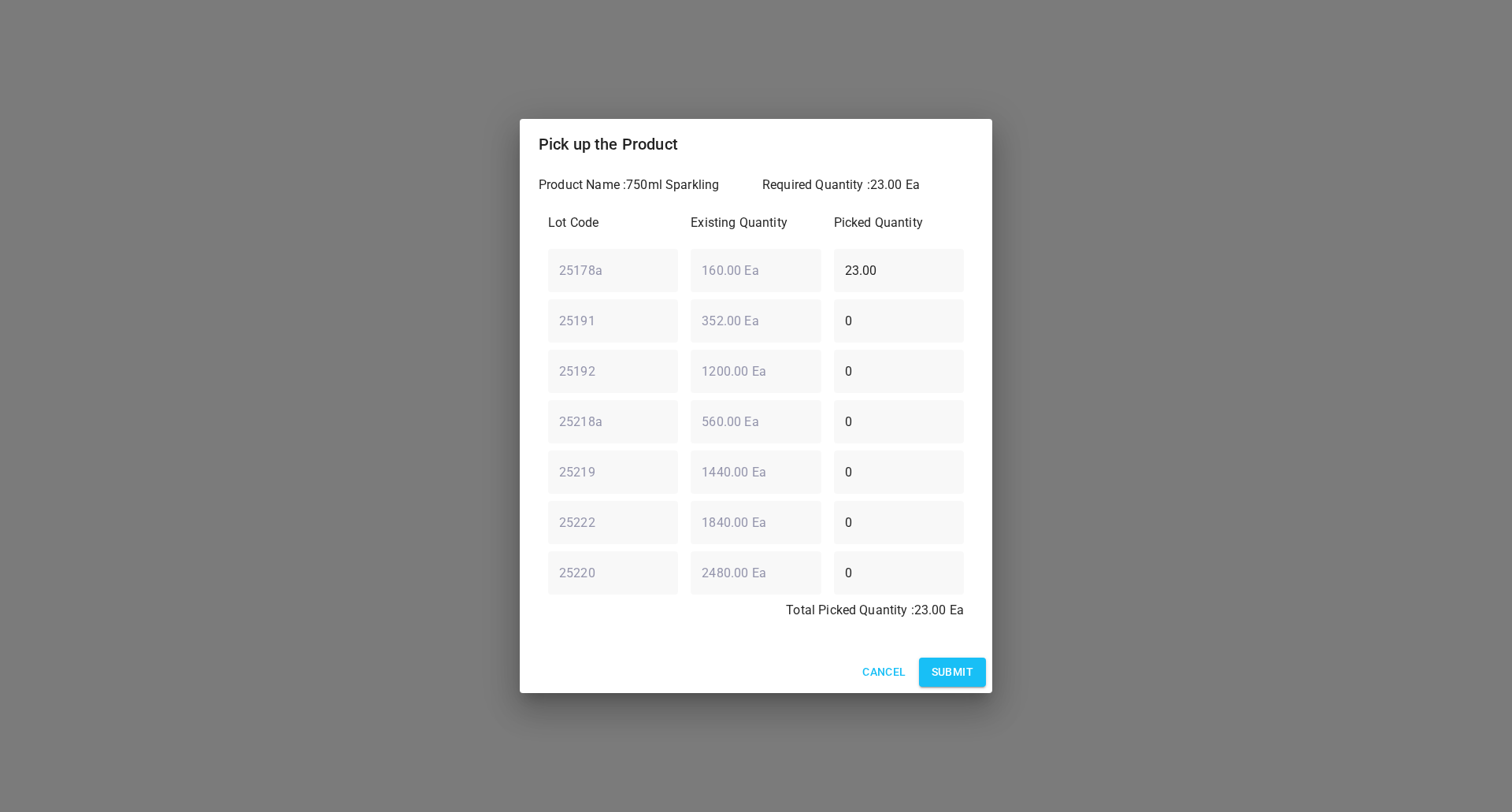
click at [556, 248] on div "25178a ​ 160.00 Ea ​ 23.00 ​" at bounding box center [756, 269] width 429 height 57
type input "0"
drag, startPoint x: 907, startPoint y: 325, endPoint x: 293, endPoint y: 305, distance: 614.3
click at [298, 311] on div "Pick up the Product Product Name : 750ml Sparkling Required Quantity : 23.00 Ea…" at bounding box center [756, 406] width 1512 height 812
type input "23"
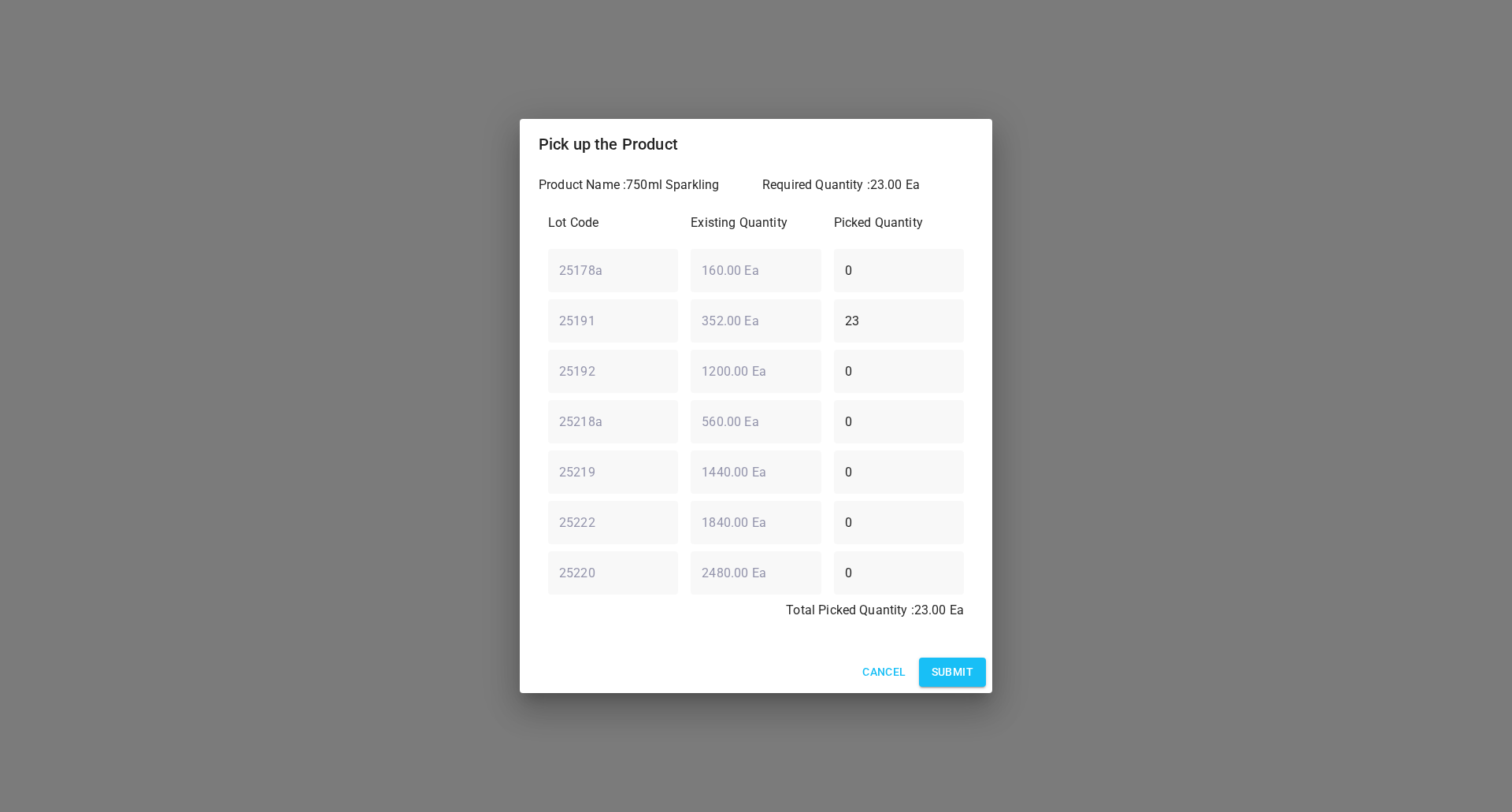
click at [955, 657] on div "Cancel Submit" at bounding box center [755, 671] width 472 height 42
click at [966, 670] on span "Submit" at bounding box center [952, 672] width 42 height 19
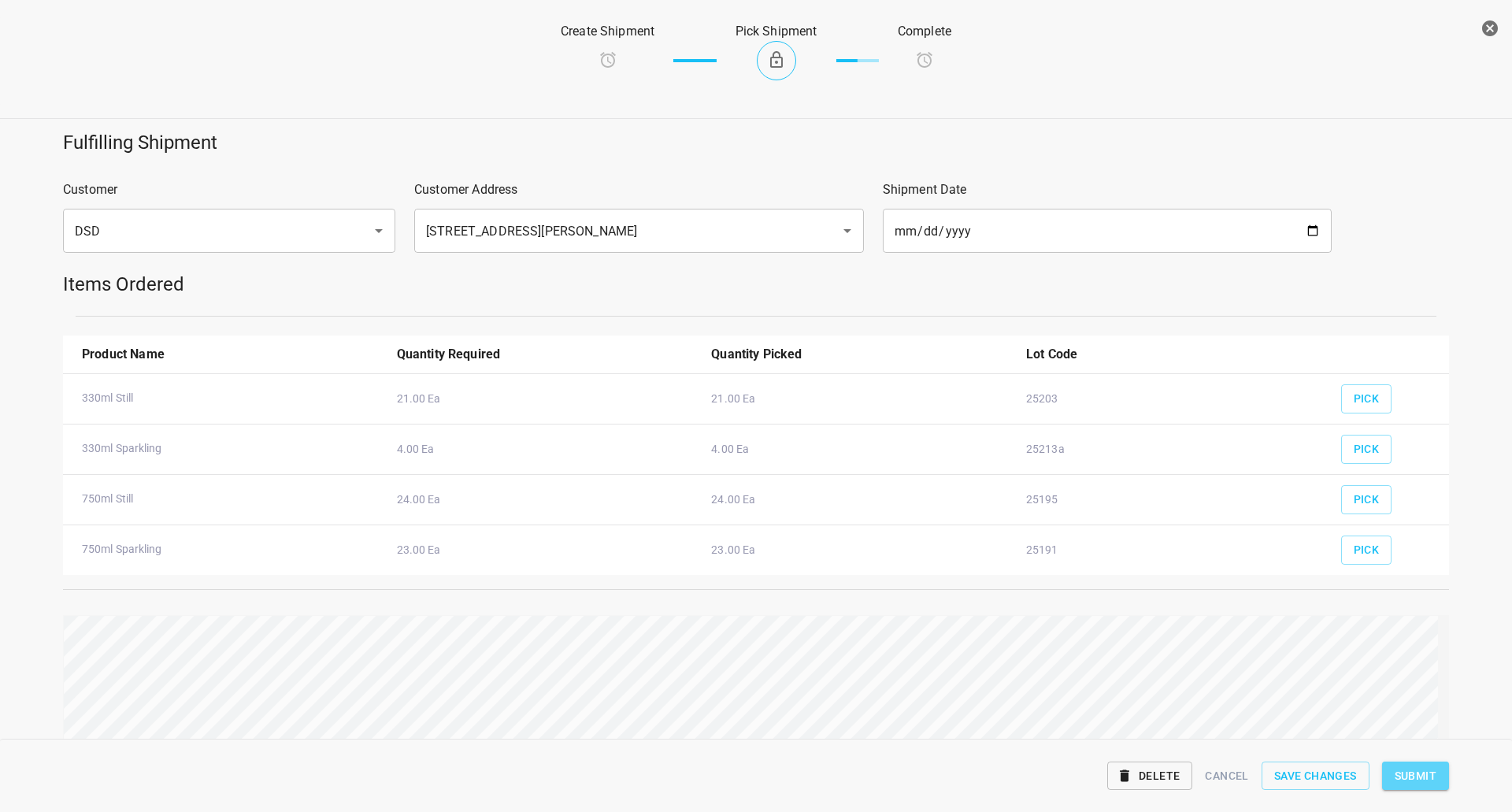
click at [1400, 787] on button "Submit" at bounding box center [1414, 775] width 67 height 29
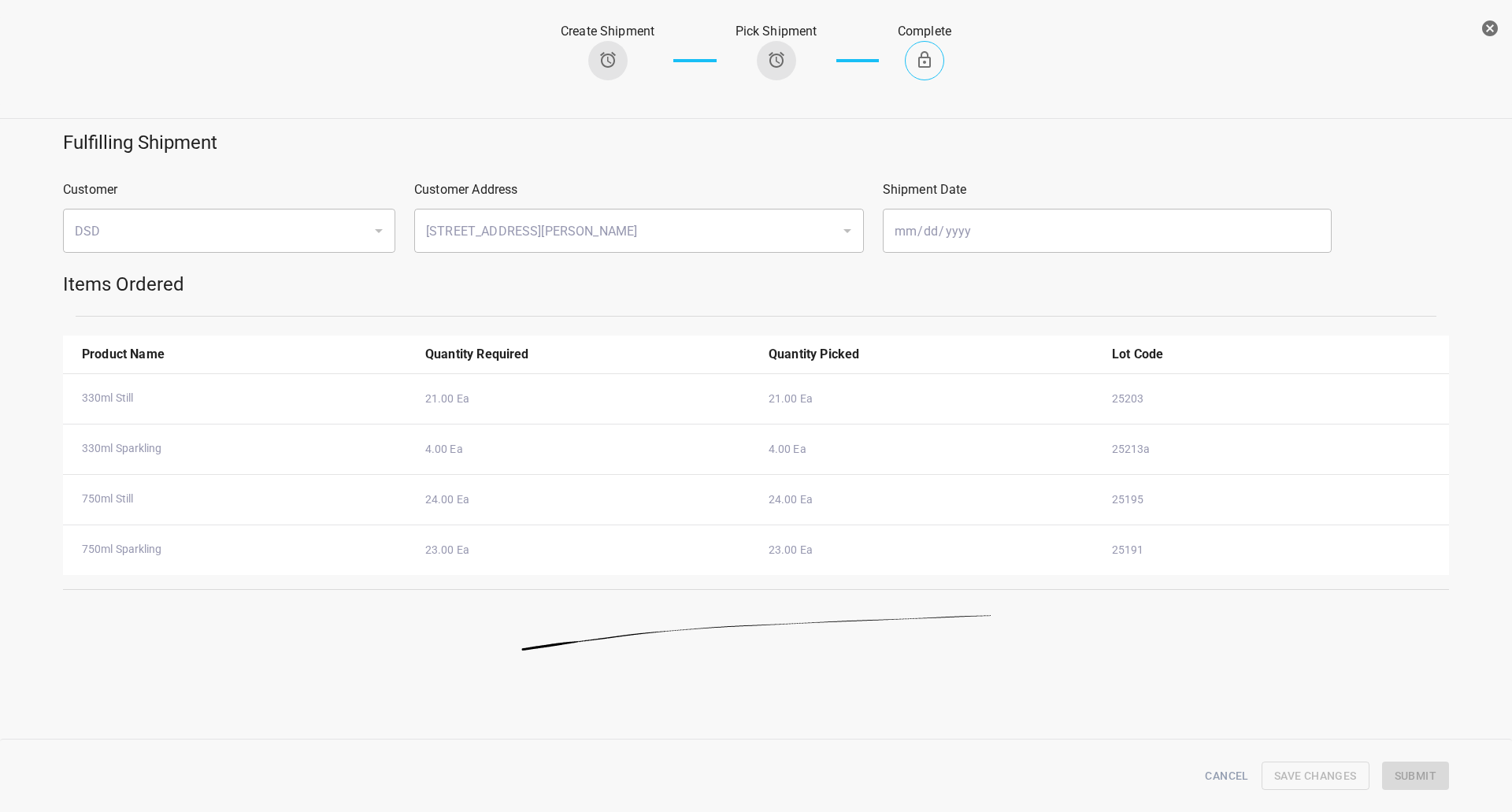
click at [1493, 24] on icon "button" at bounding box center [1490, 28] width 15 height 15
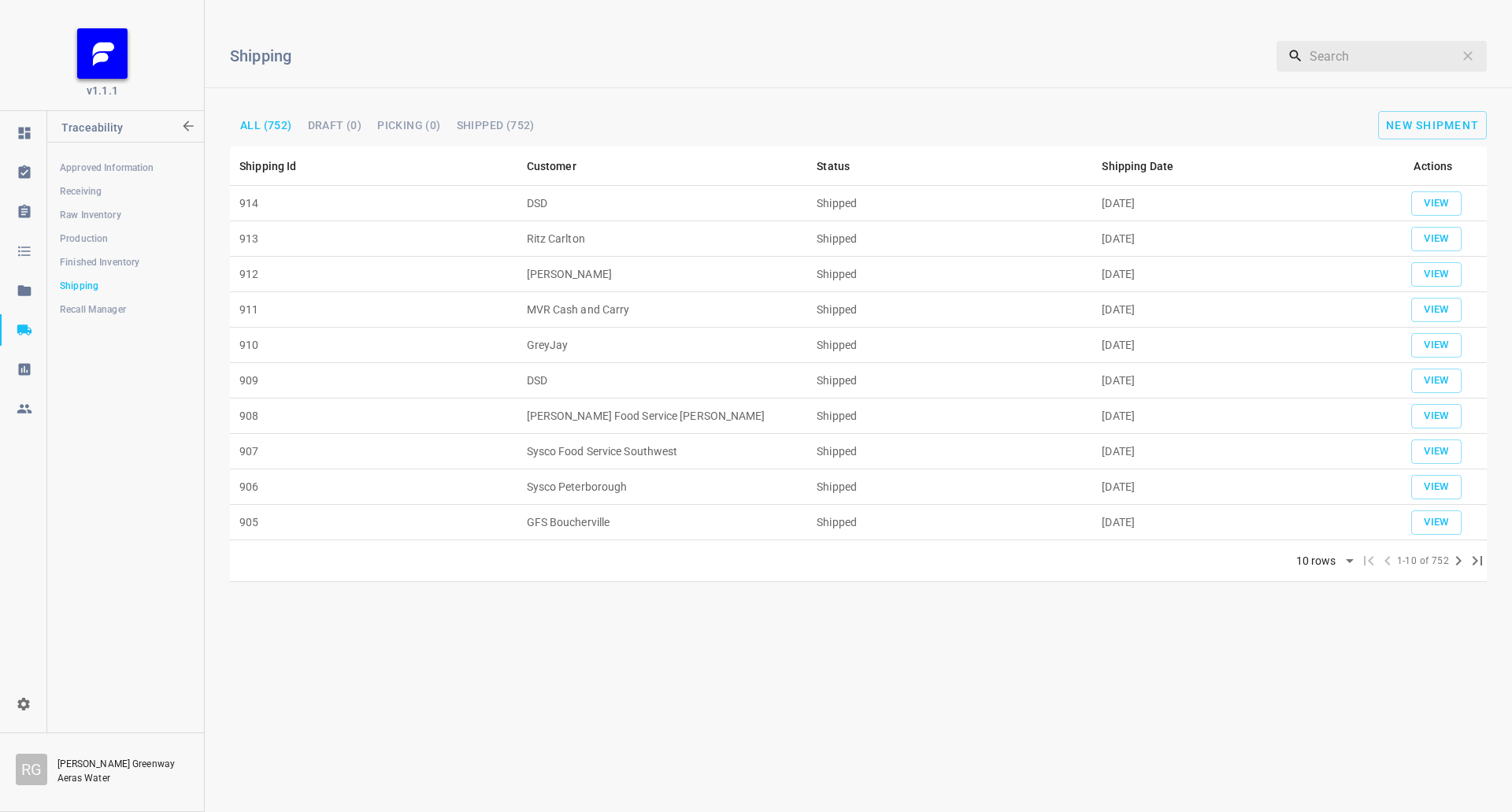
click at [89, 236] on span "Production" at bounding box center [125, 238] width 130 height 15
